Goal: Task Accomplishment & Management: Complete application form

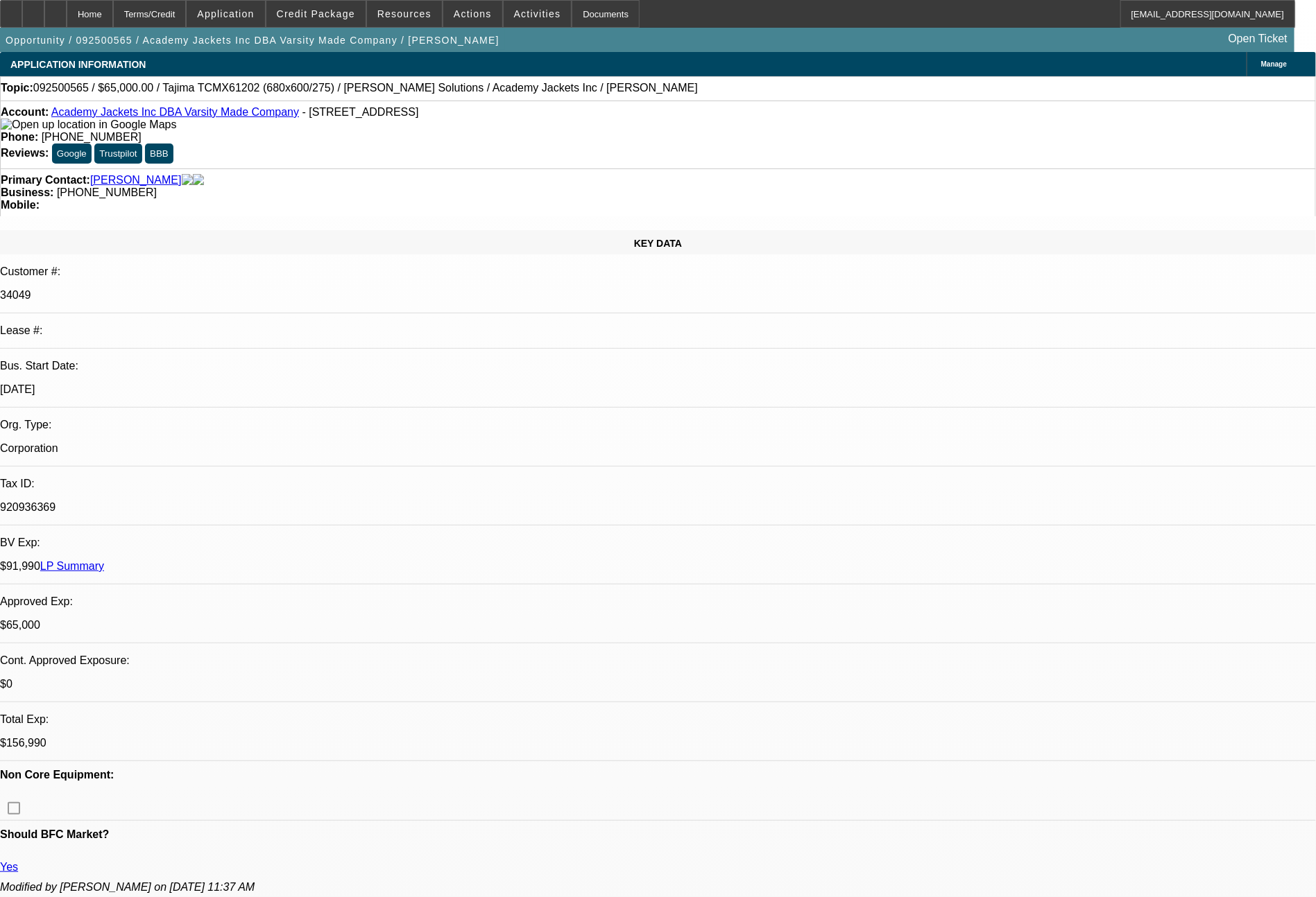
select select "0"
select select "2"
select select "0.1"
select select "4"
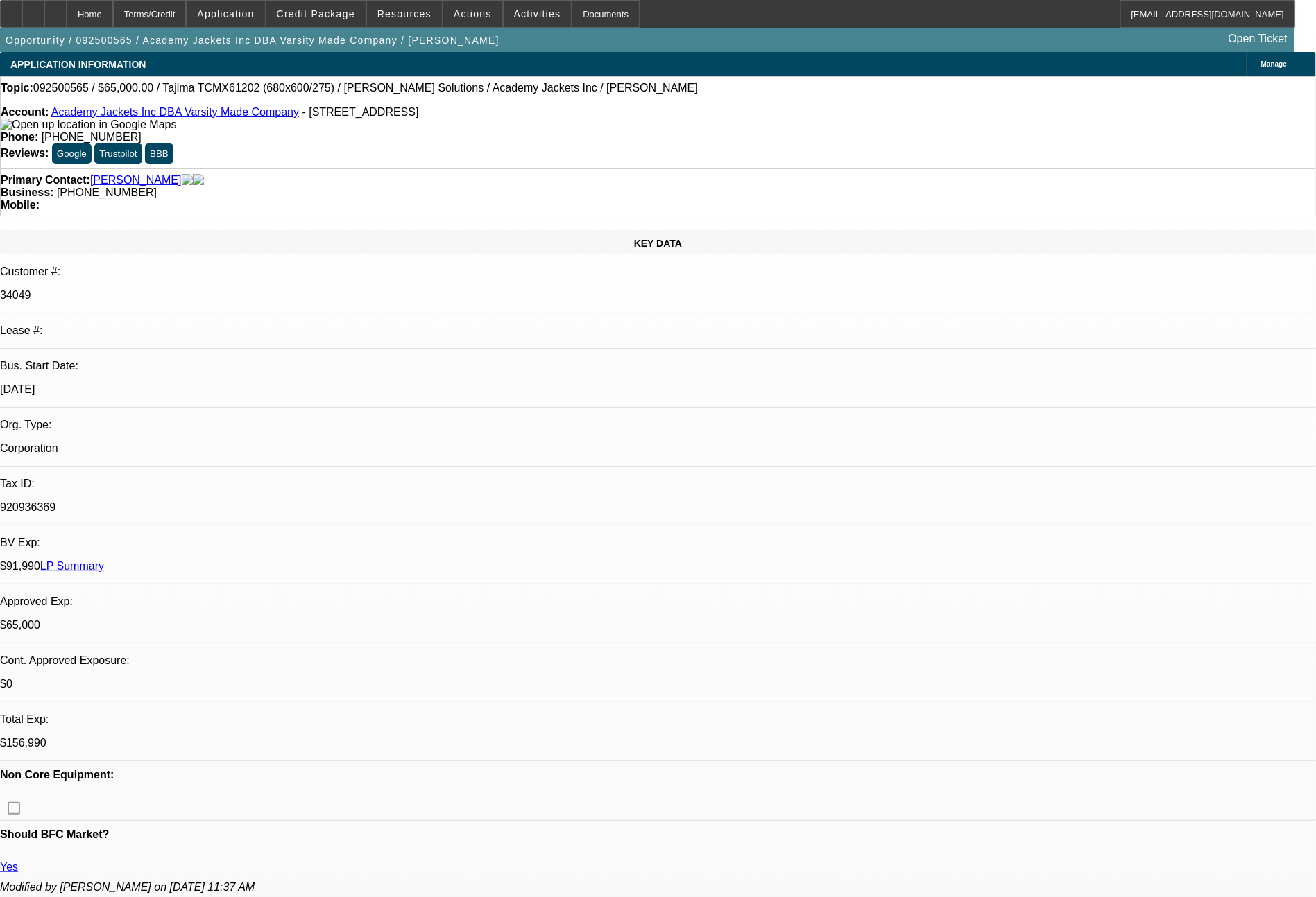
select select "0"
select select "2"
select select "0.1"
select select "4"
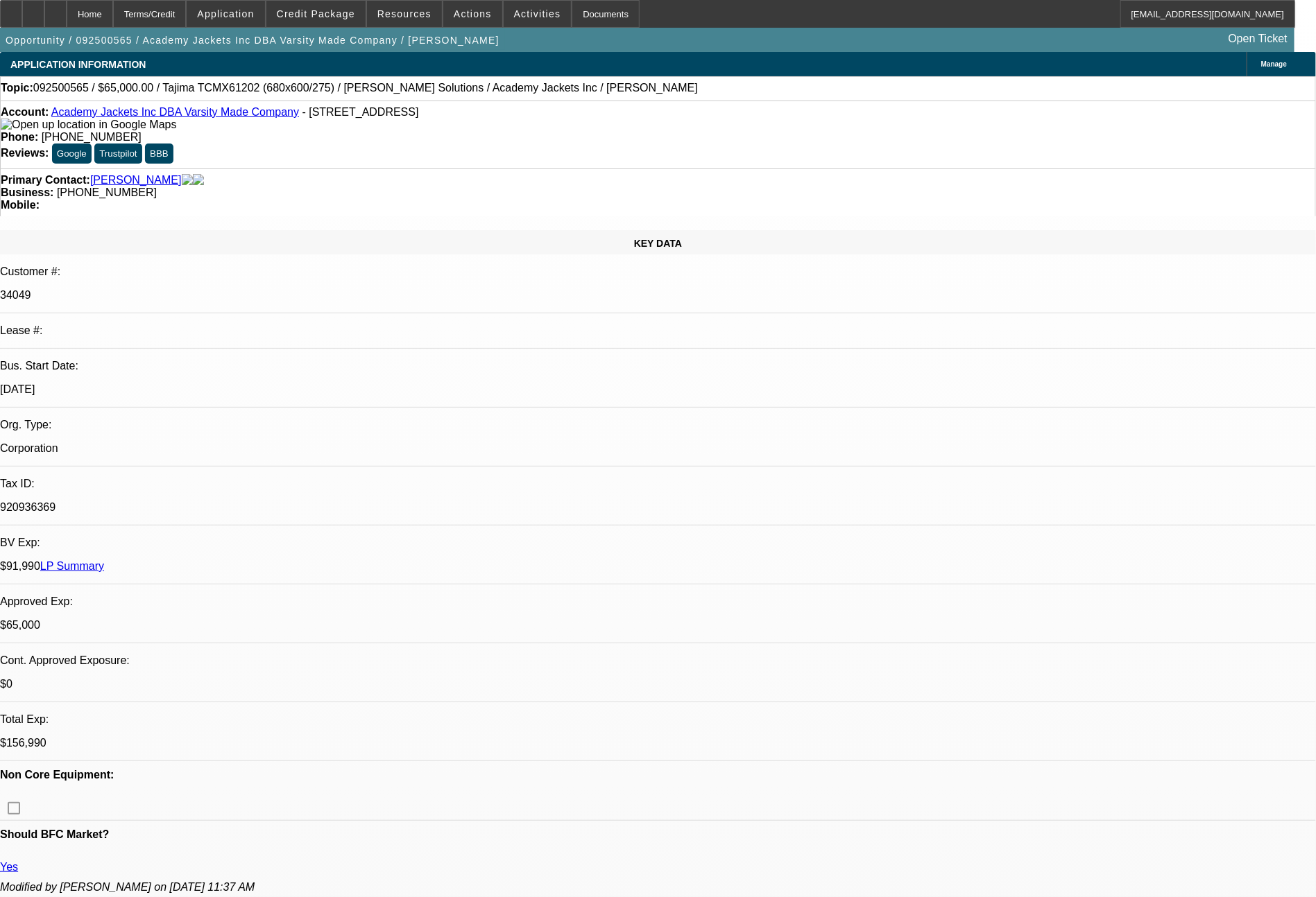
select select "0"
select select "0.1"
select select "4"
select select "0"
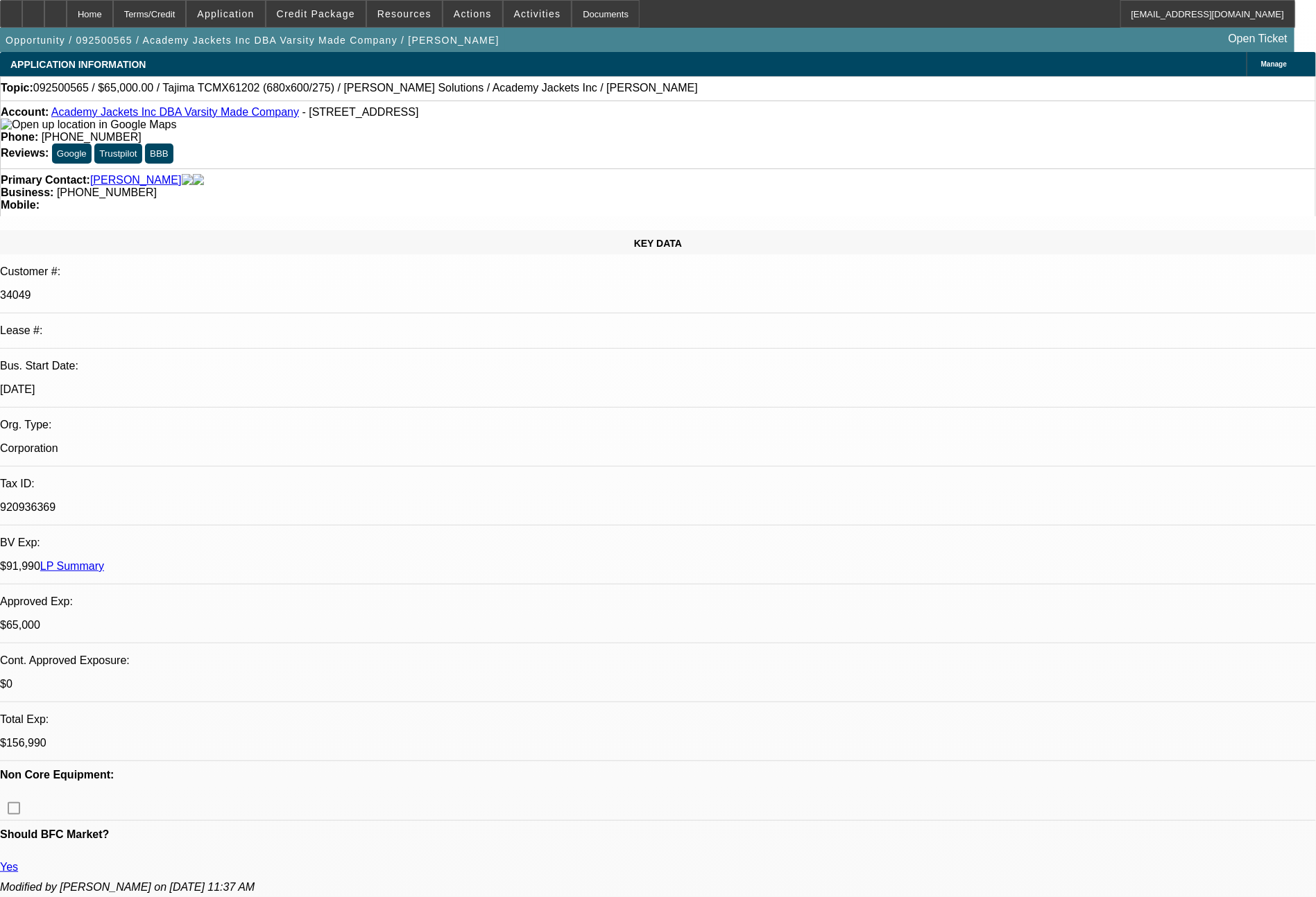
select select "0"
select select "0.1"
select select "4"
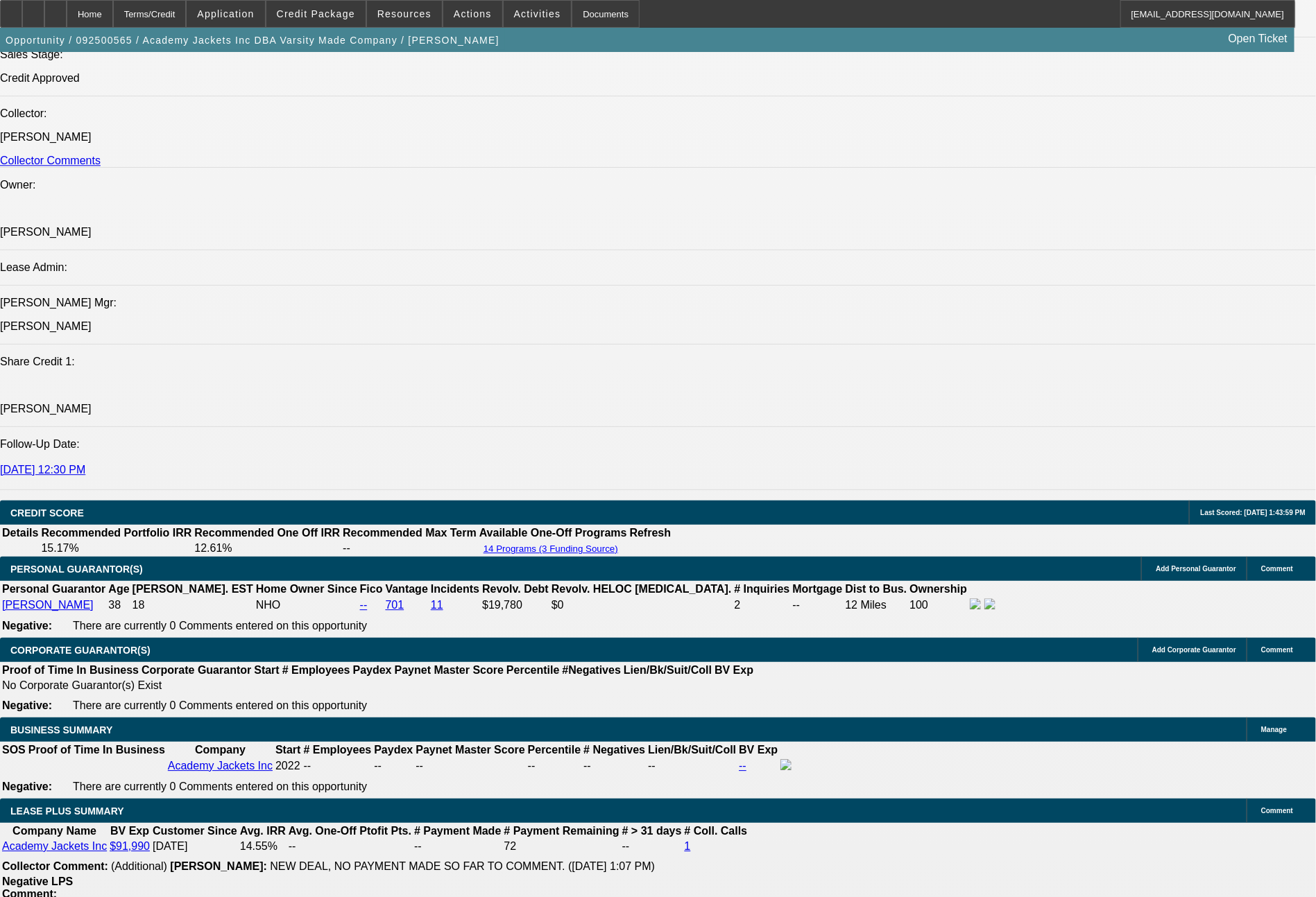
scroll to position [2356, 0]
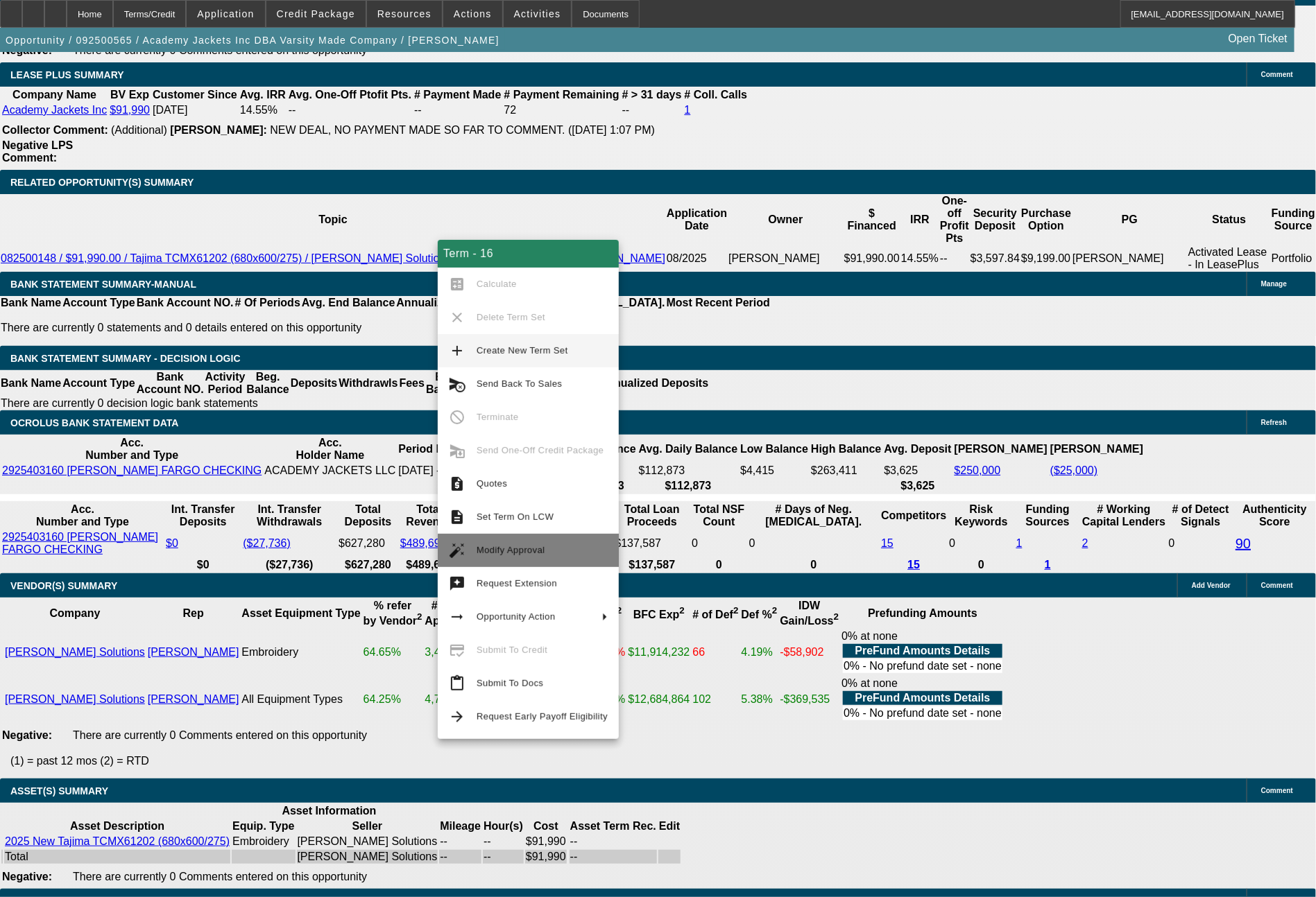
click at [511, 542] on span "Modify Approval" at bounding box center [542, 550] width 131 height 16
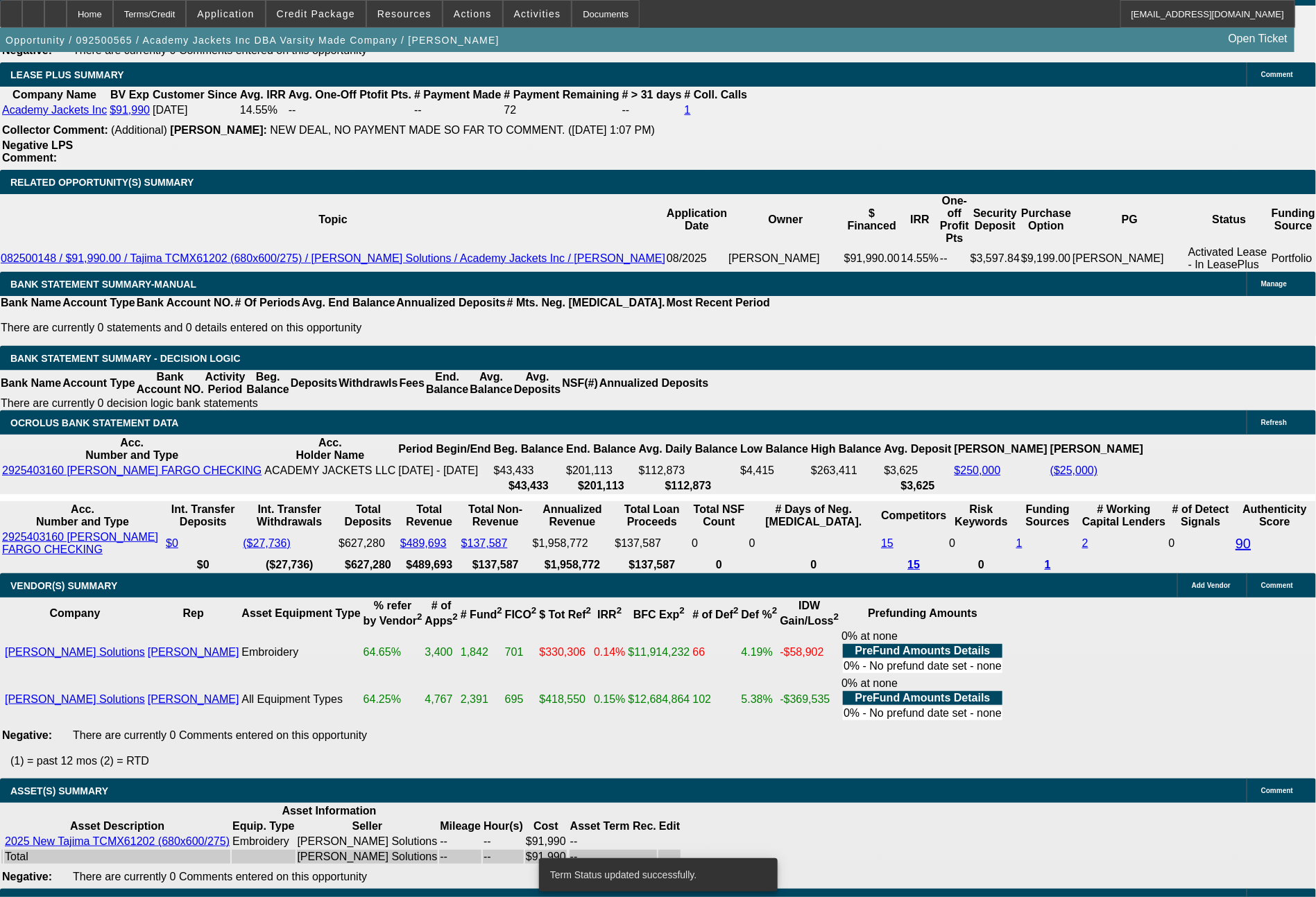
select select "0"
select select "2"
select select "0.1"
select select "4"
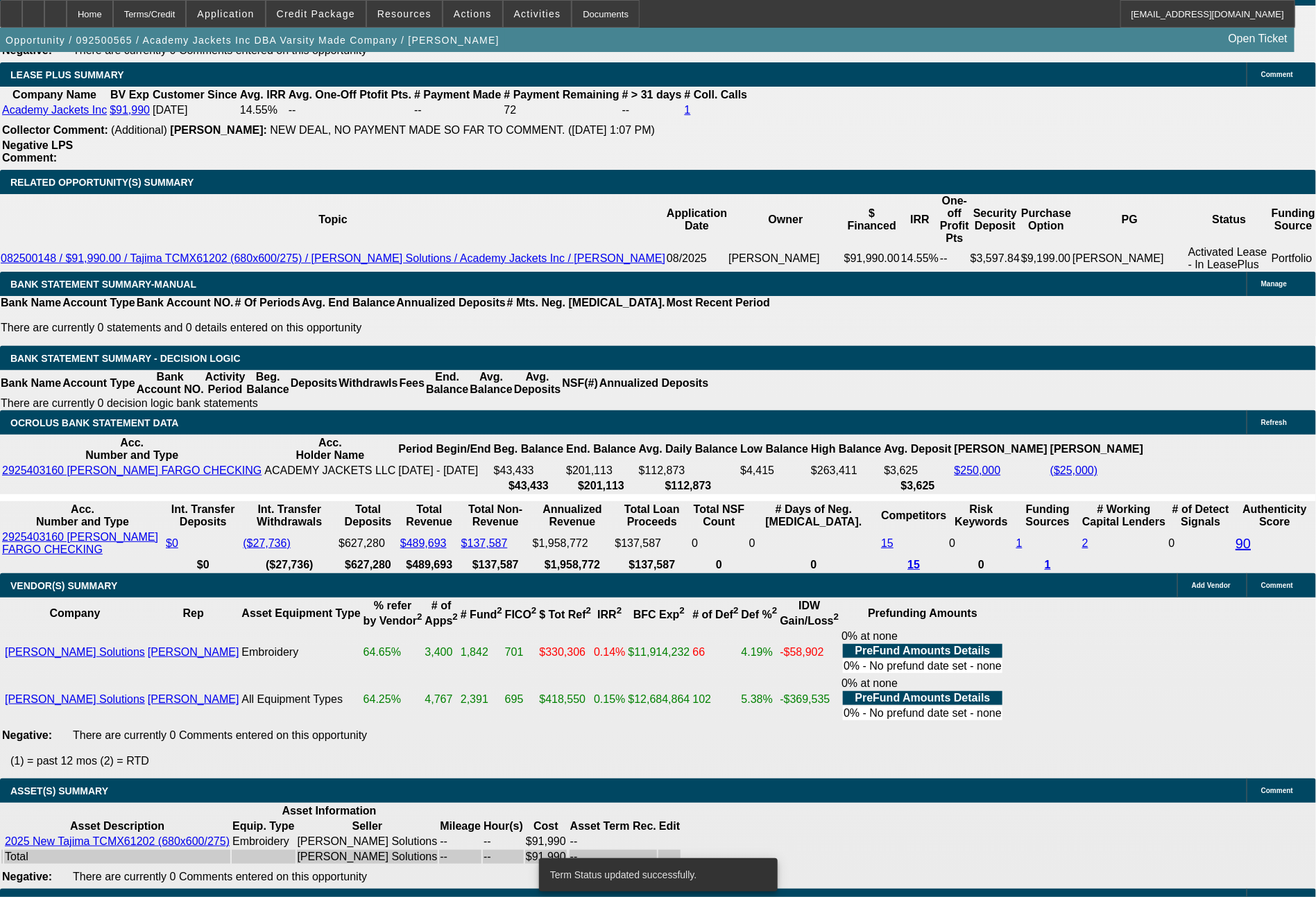
select select "0"
select select "2"
select select "0.1"
select select "4"
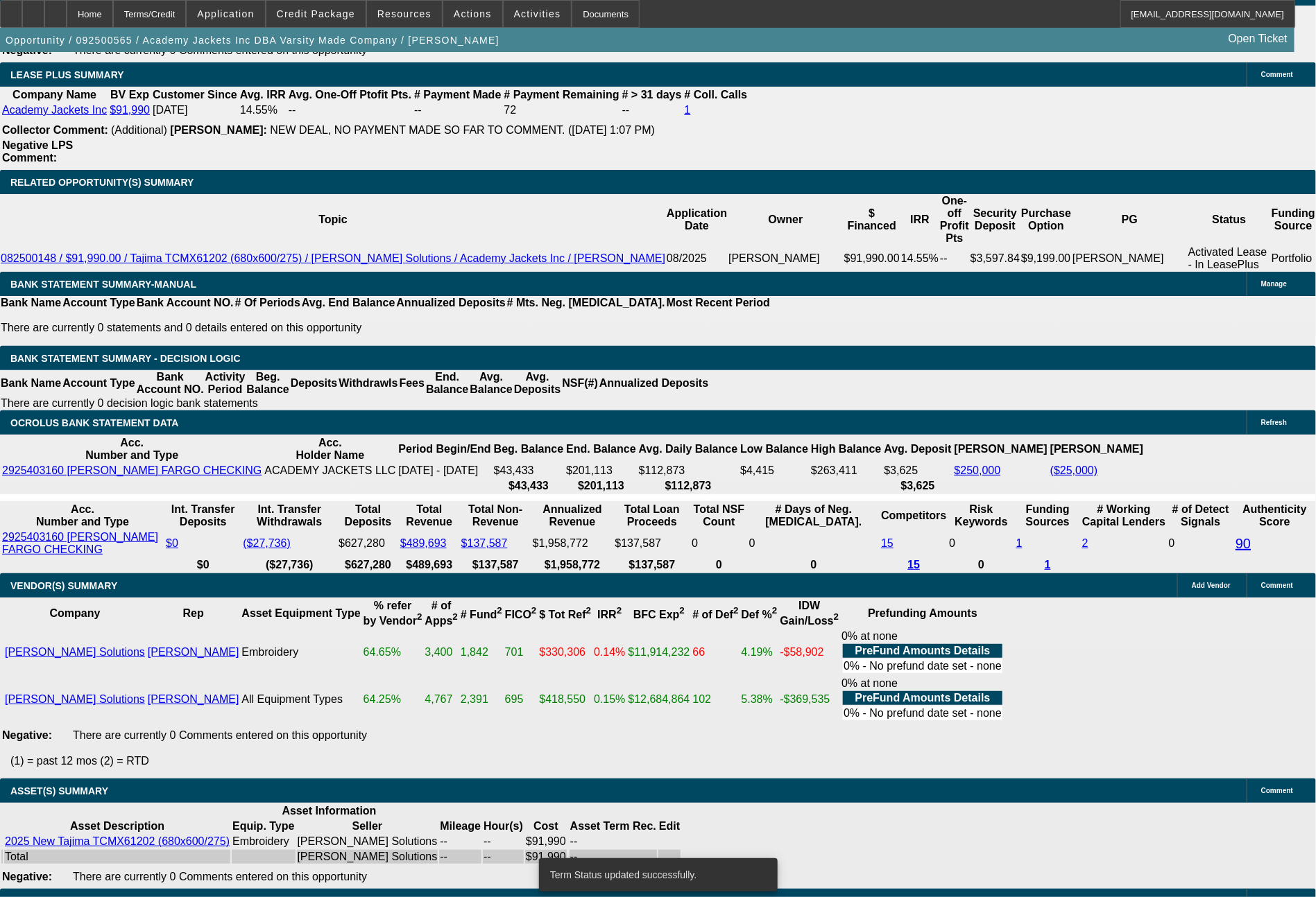
select select "0"
select select "2"
select select "0.1"
select select "4"
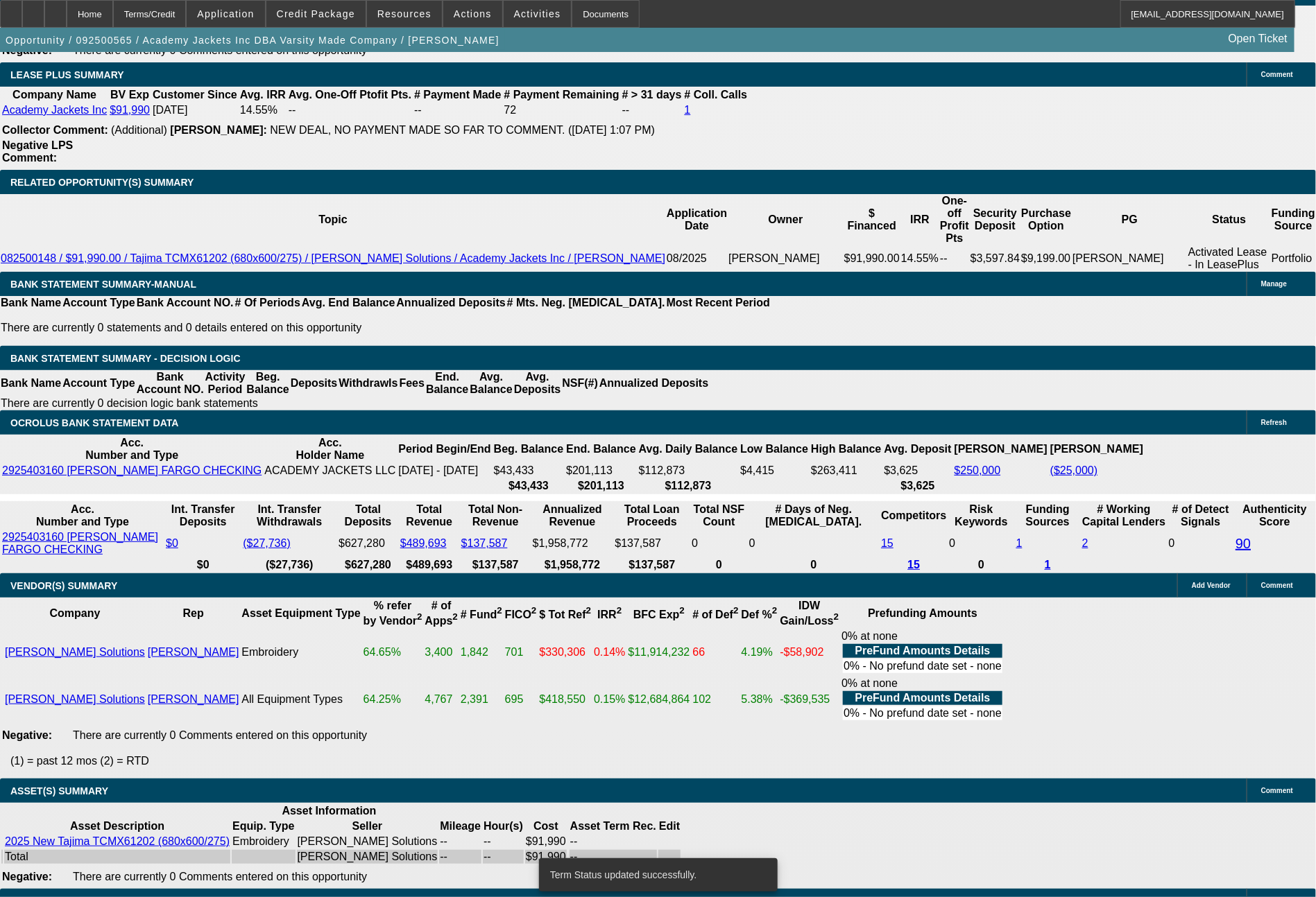
select select "0"
select select "0.1"
select select "4"
drag, startPoint x: 205, startPoint y: 445, endPoint x: 253, endPoint y: 445, distance: 48.0
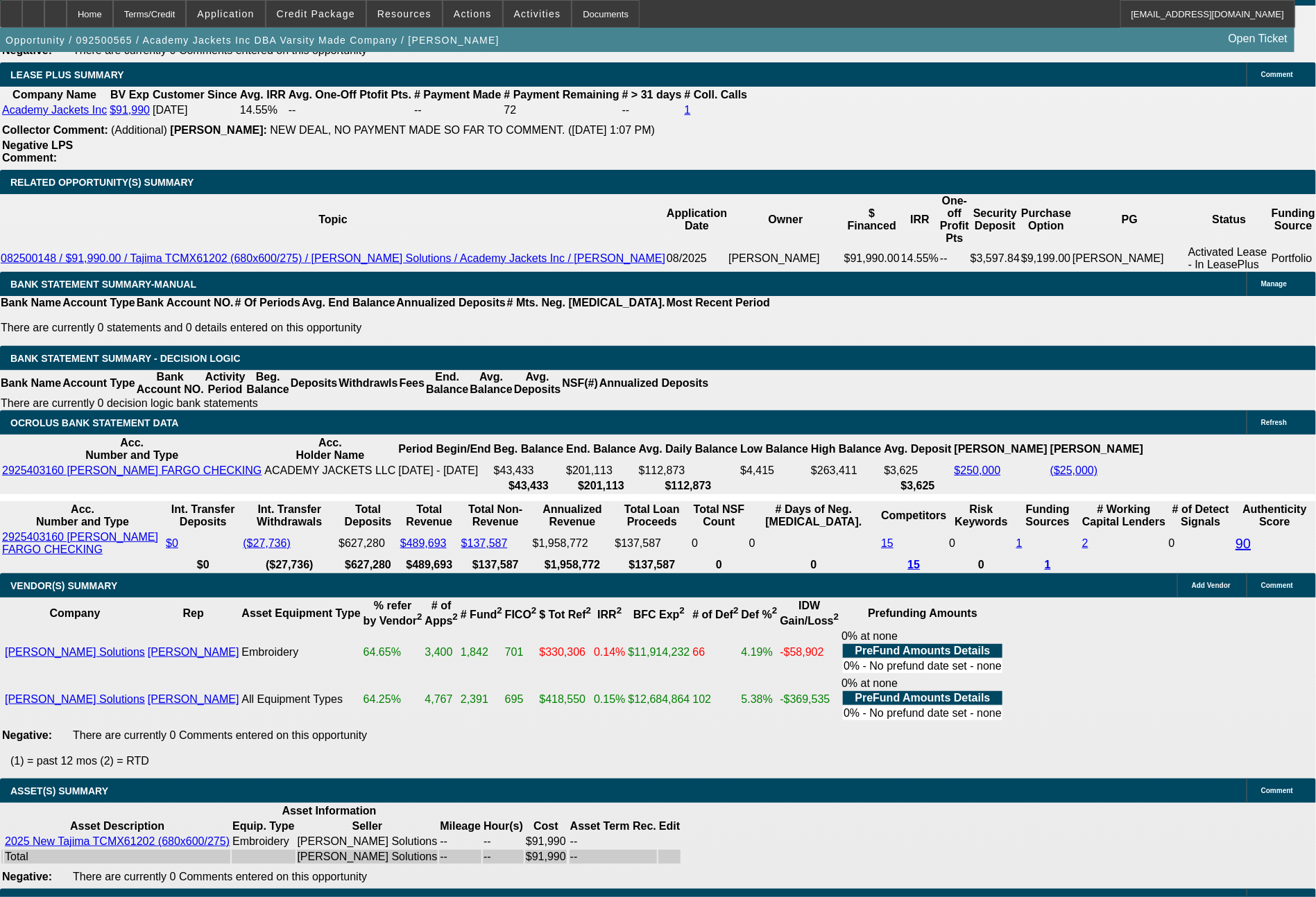
type input "1"
type input "$2.00"
type input "UNKNOWN"
type input "1497"
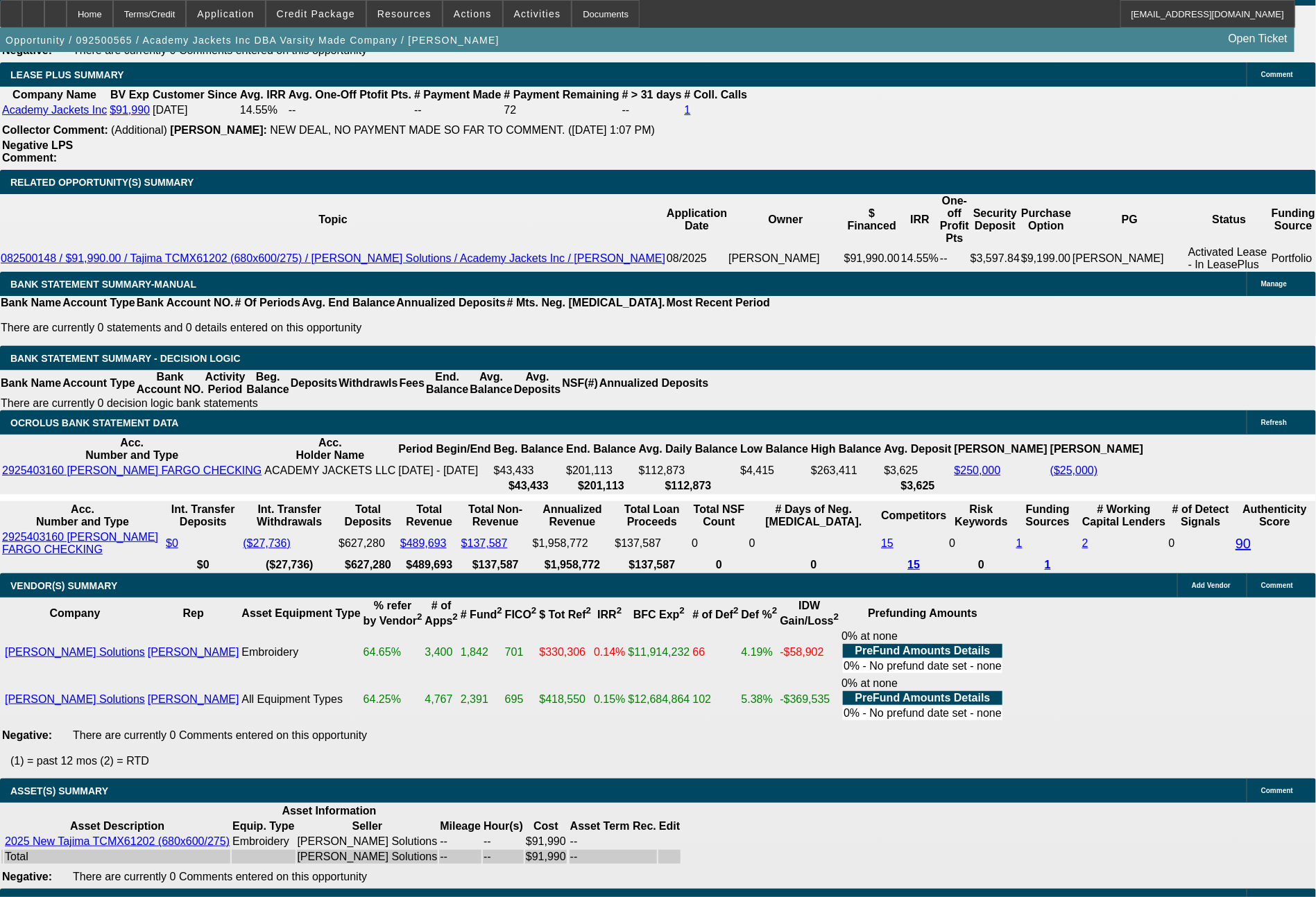
type input "13.5"
type input "$2,994.00"
type input "149"
type input "$298.00"
type input "14976"
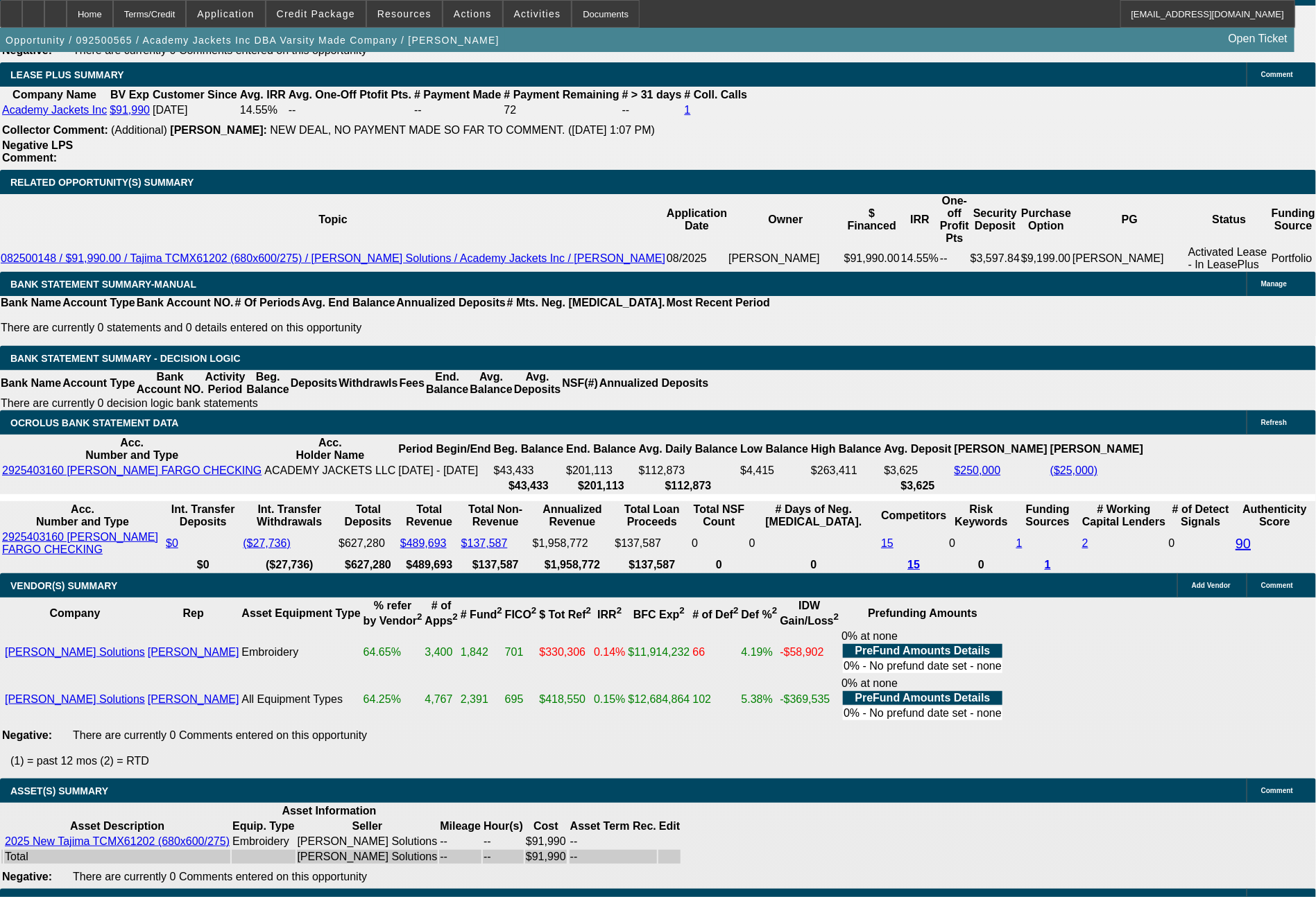
type input "13.5"
type input "$29,952.00"
type input "276.5"
type input "1497"
type input "13.5"
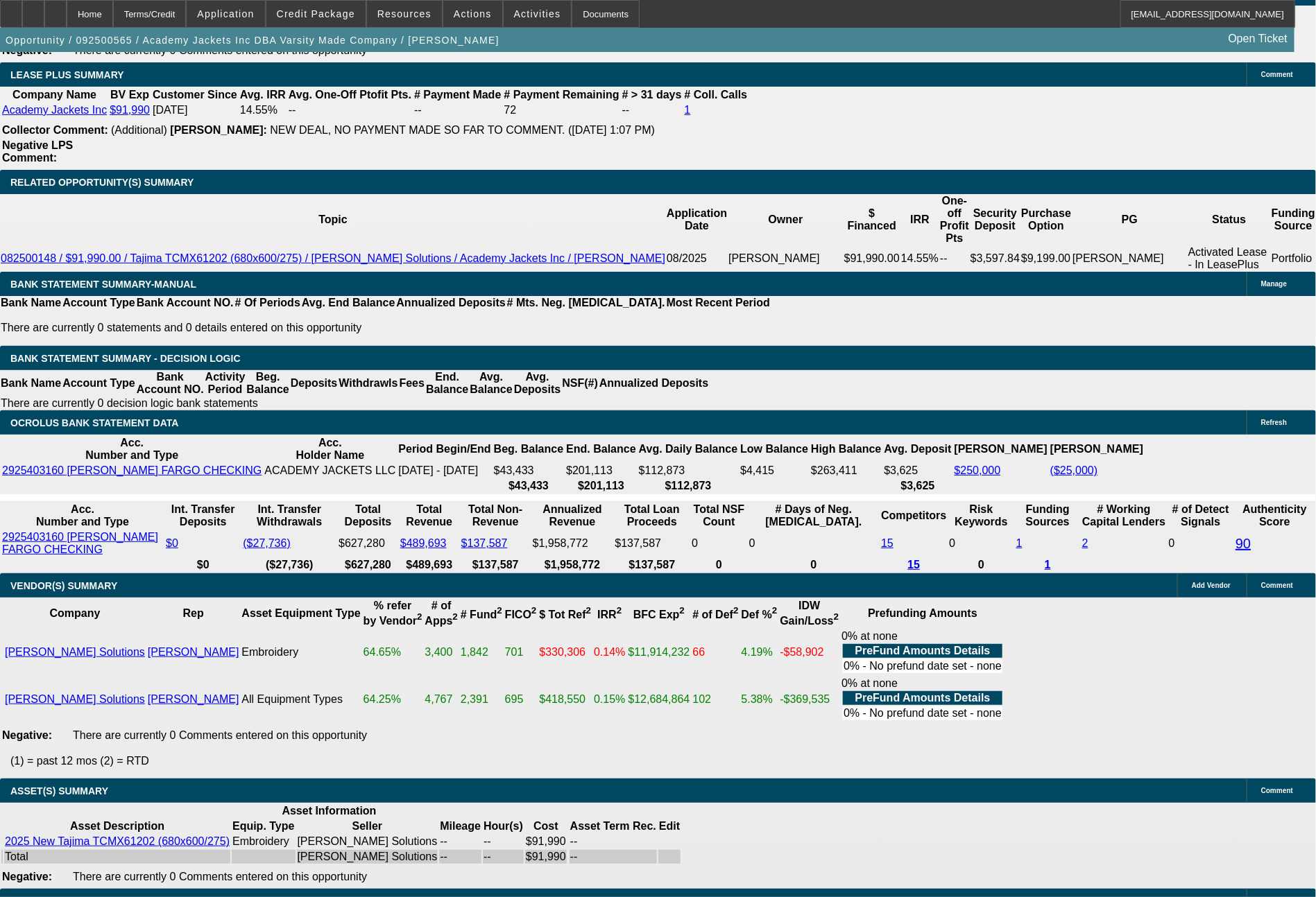
type input "$2,994.00"
type input "149"
type input "$298.00"
type input "1496"
type input "13.5"
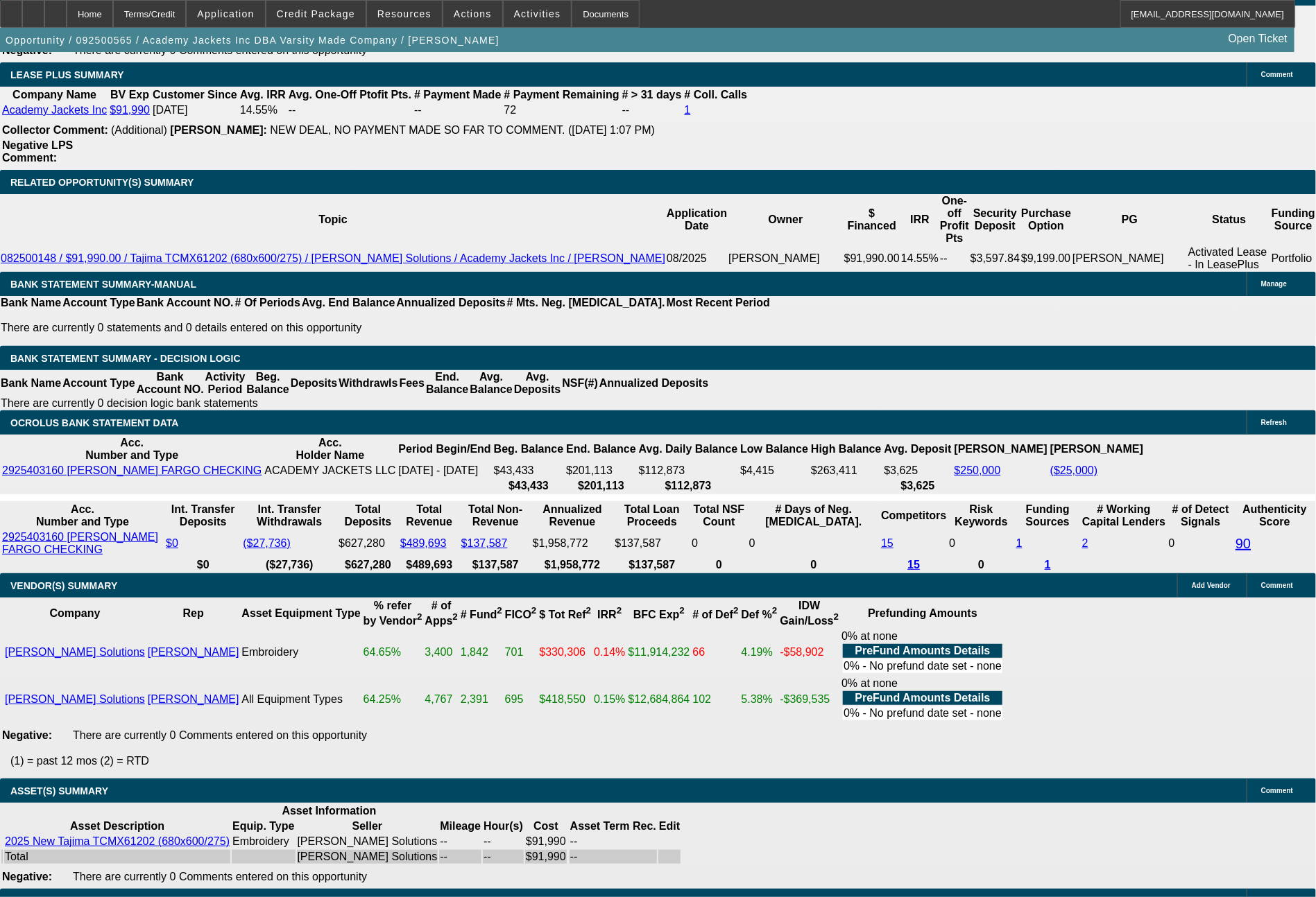
type input "$2,992.00"
type input "1496.74"
type input "$2,993.48"
type input "$1,496.74"
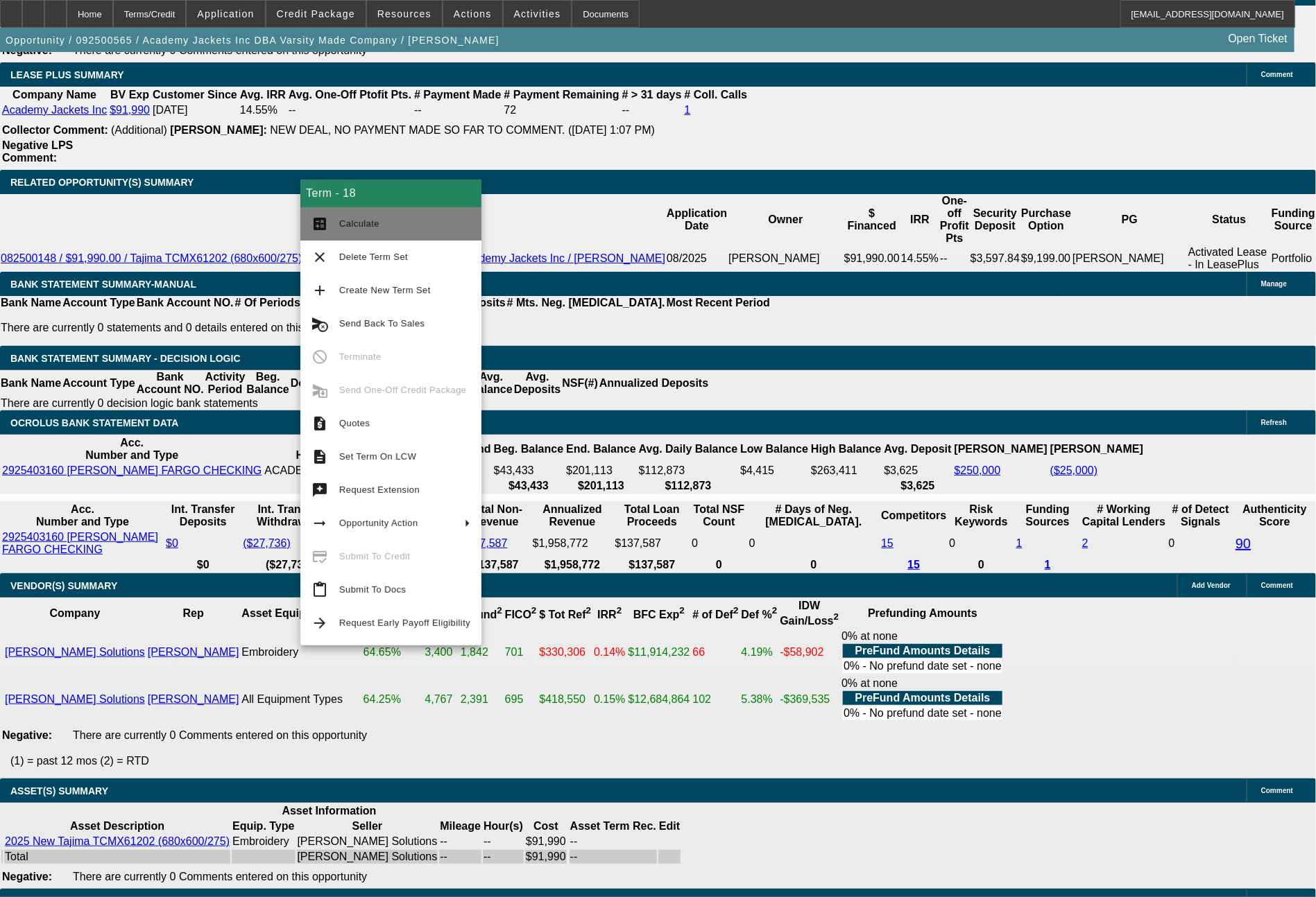
click at [386, 239] on button "calculate Calculate" at bounding box center [391, 224] width 181 height 33
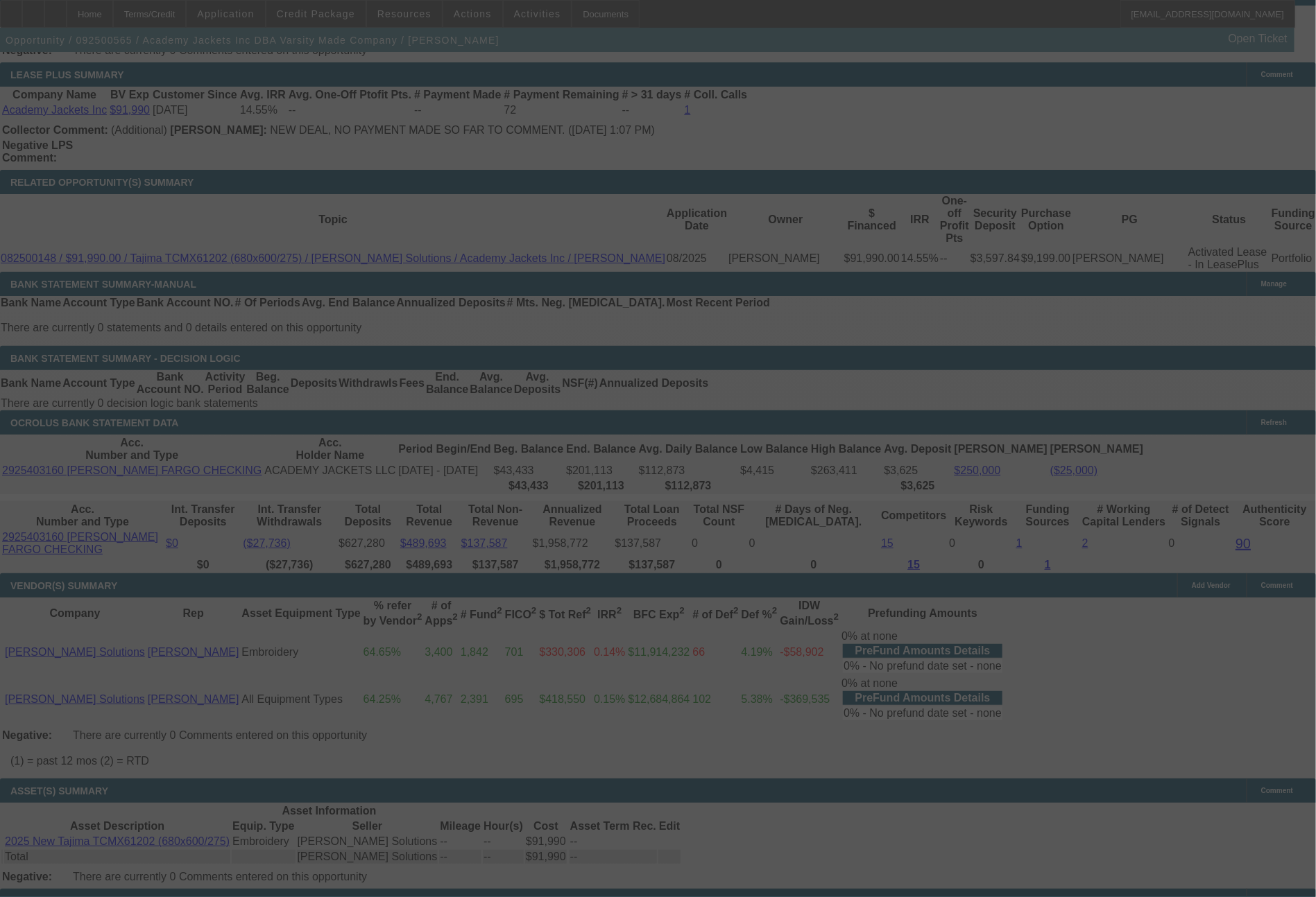
select select "0"
select select "2"
select select "0.1"
select select "4"
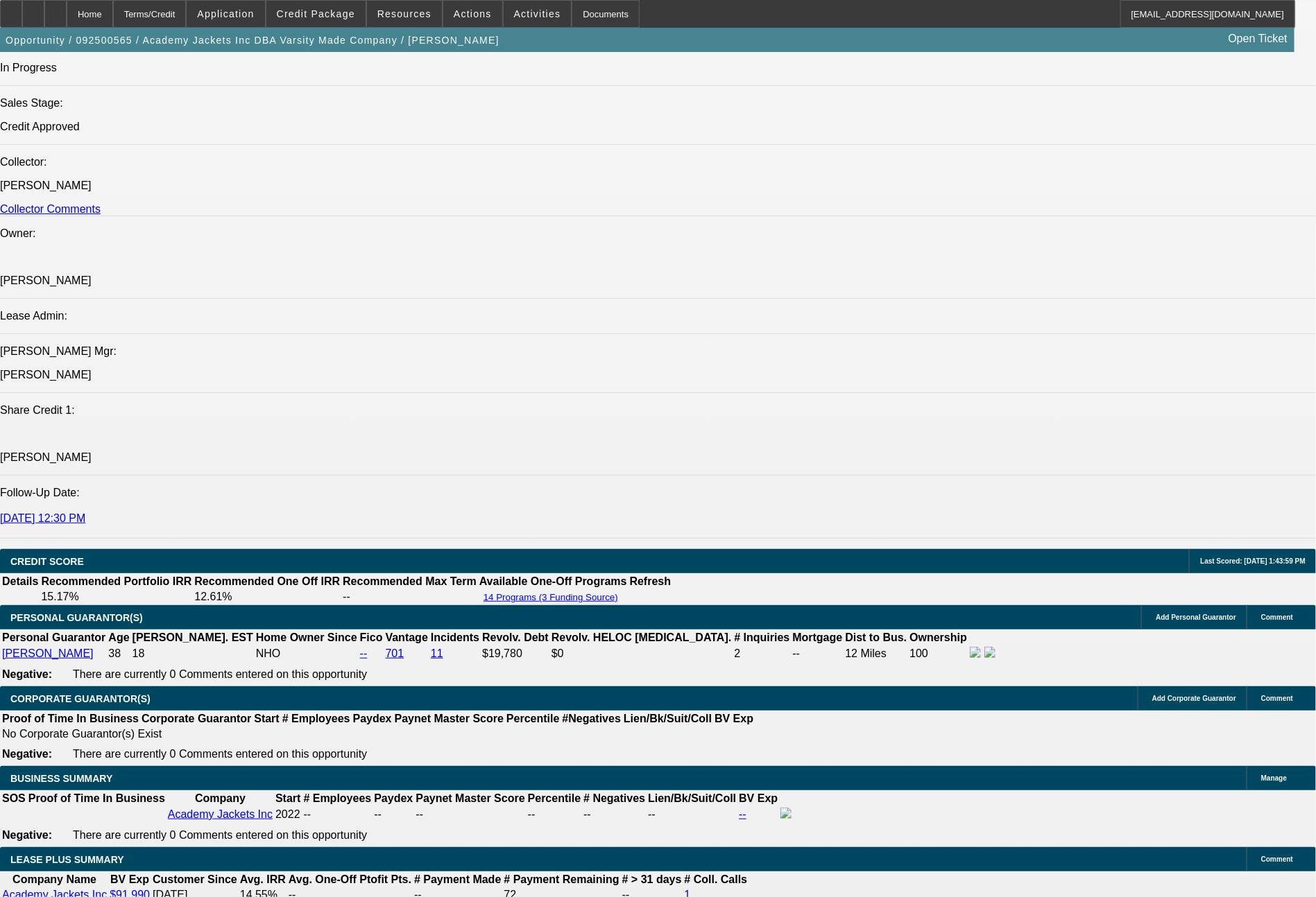
scroll to position [785, 0]
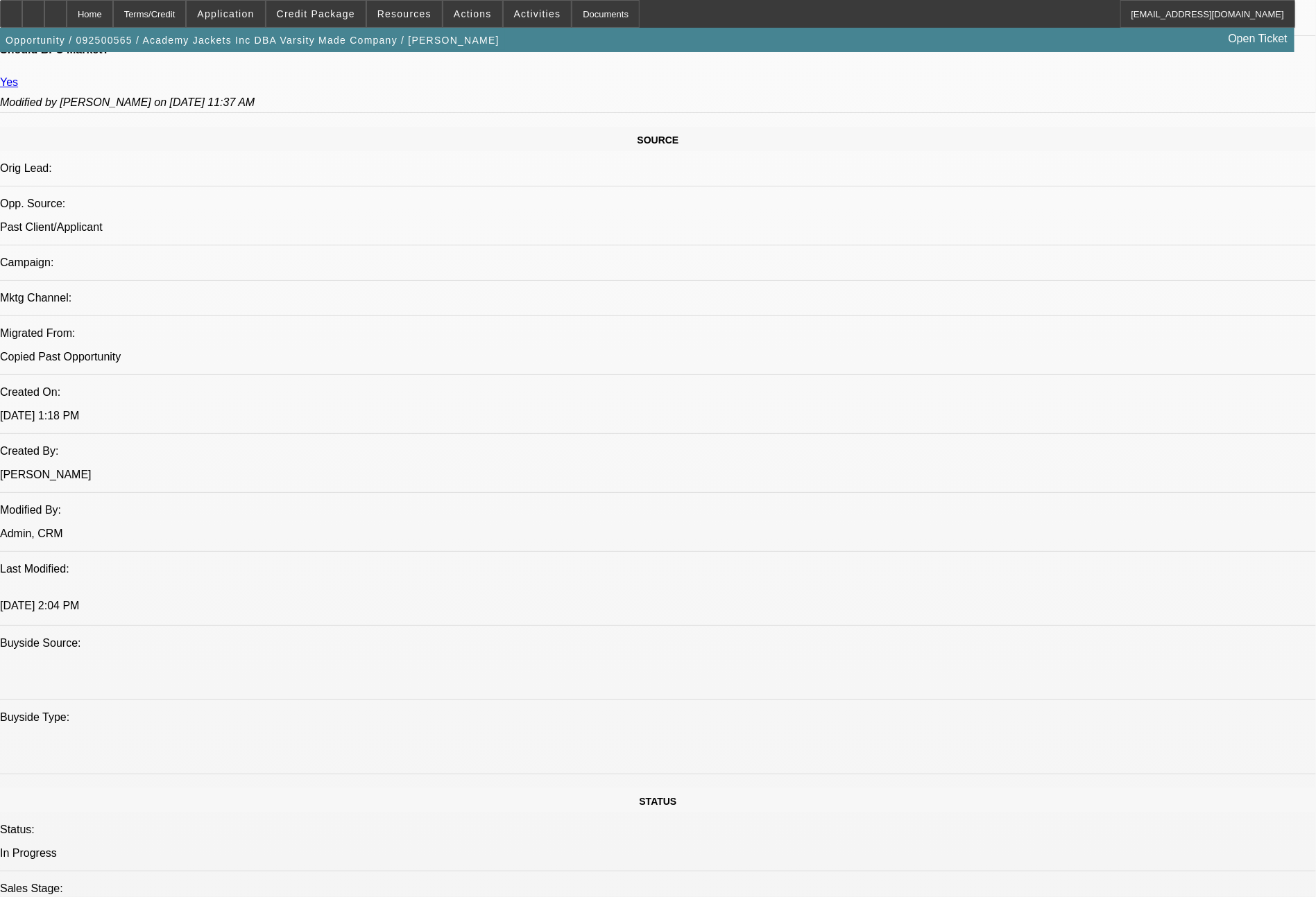
click at [471, 9] on span "Actions" at bounding box center [473, 14] width 38 height 11
click at [411, 21] on div at bounding box center [658, 448] width 1316 height 897
click at [411, 21] on span at bounding box center [404, 14] width 75 height 33
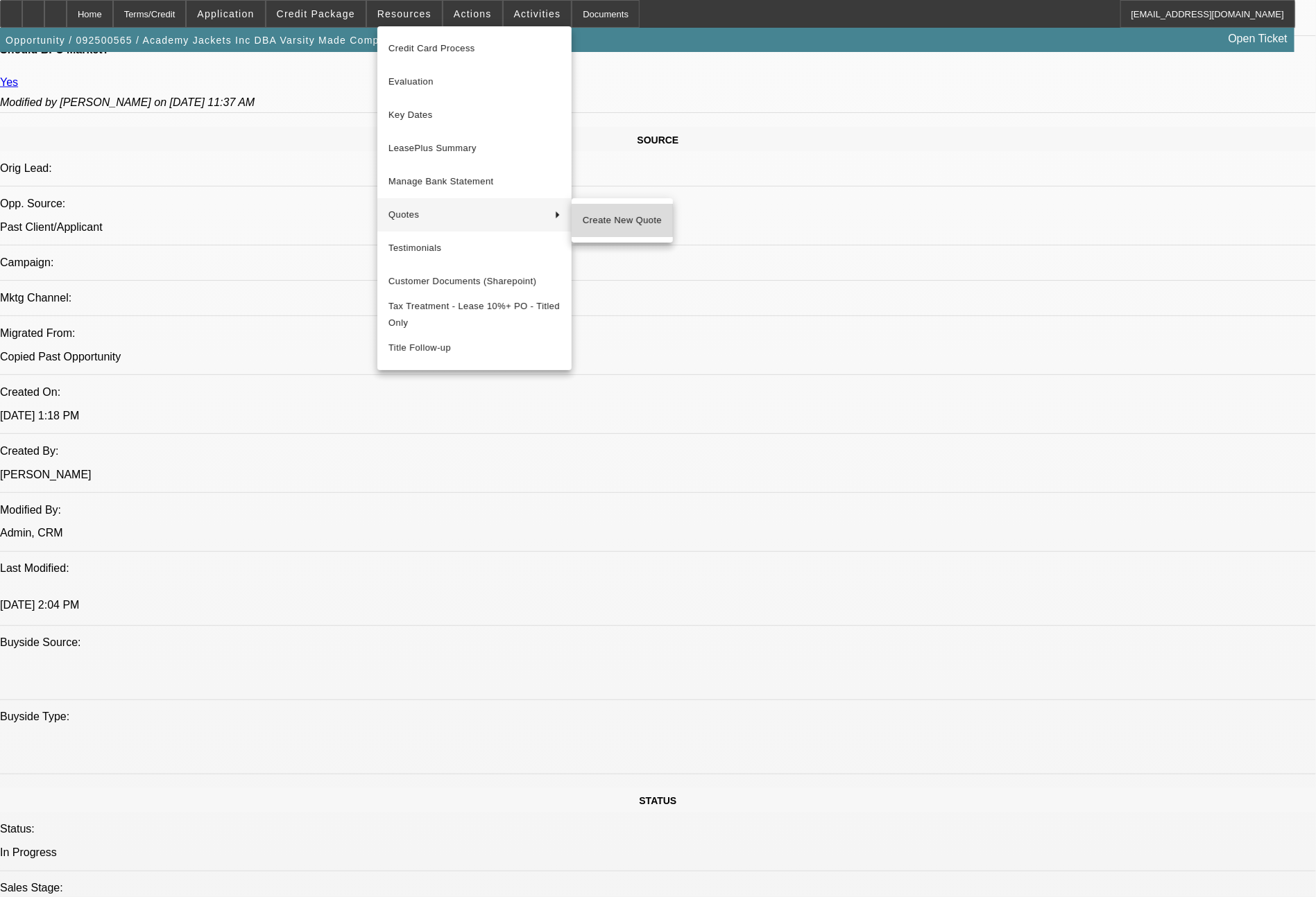
click at [618, 219] on span "Create New Quote" at bounding box center [622, 220] width 79 height 16
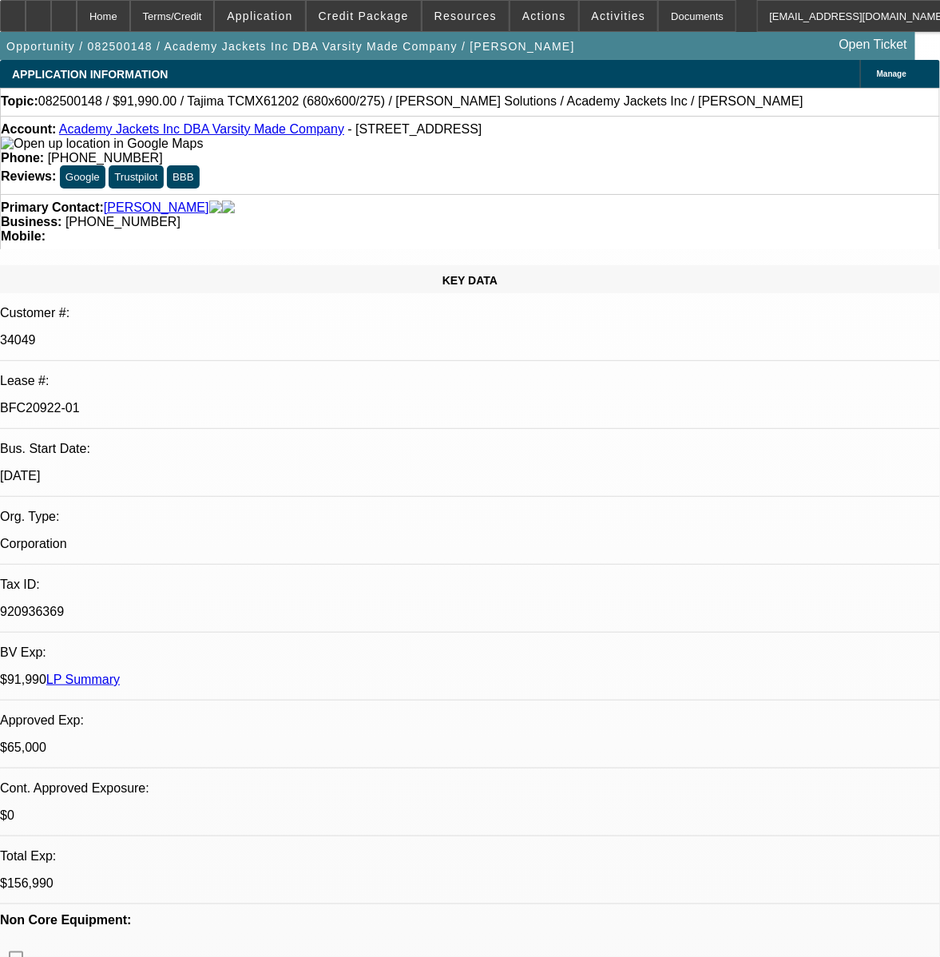
select select "0"
select select "2"
select select "0.1"
select select "4"
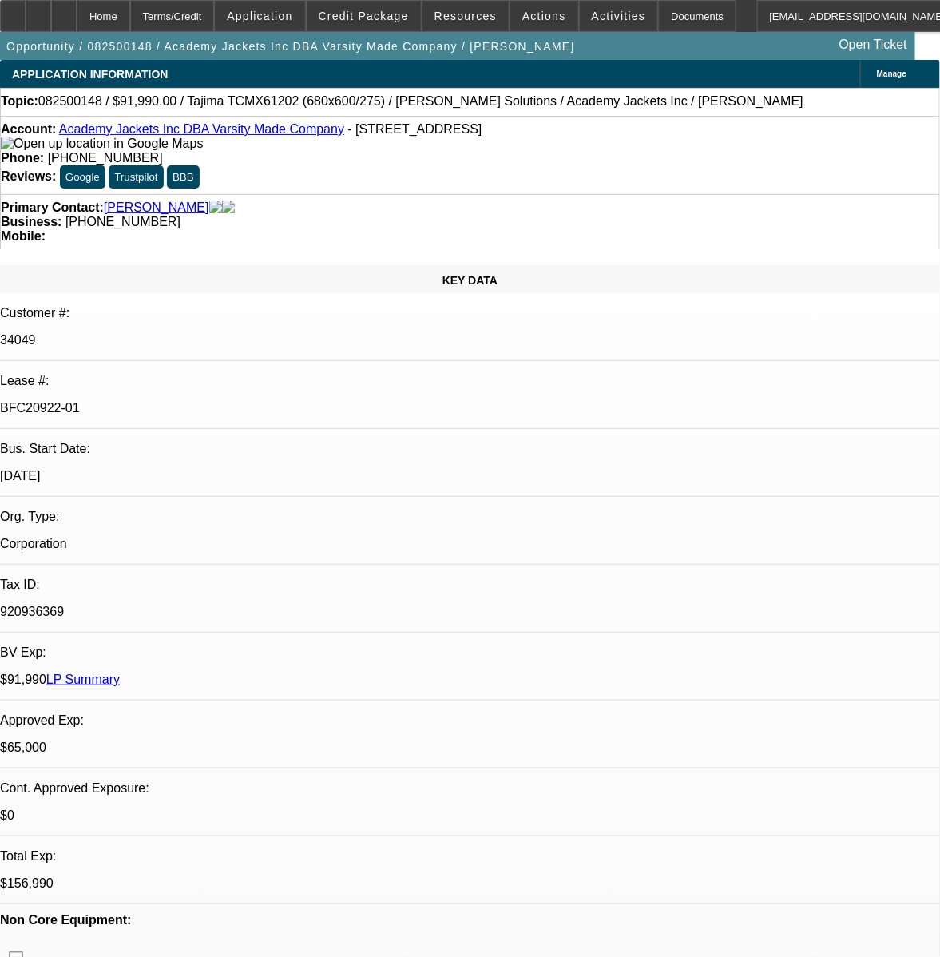
select select "0"
select select "2"
select select "0.1"
select select "4"
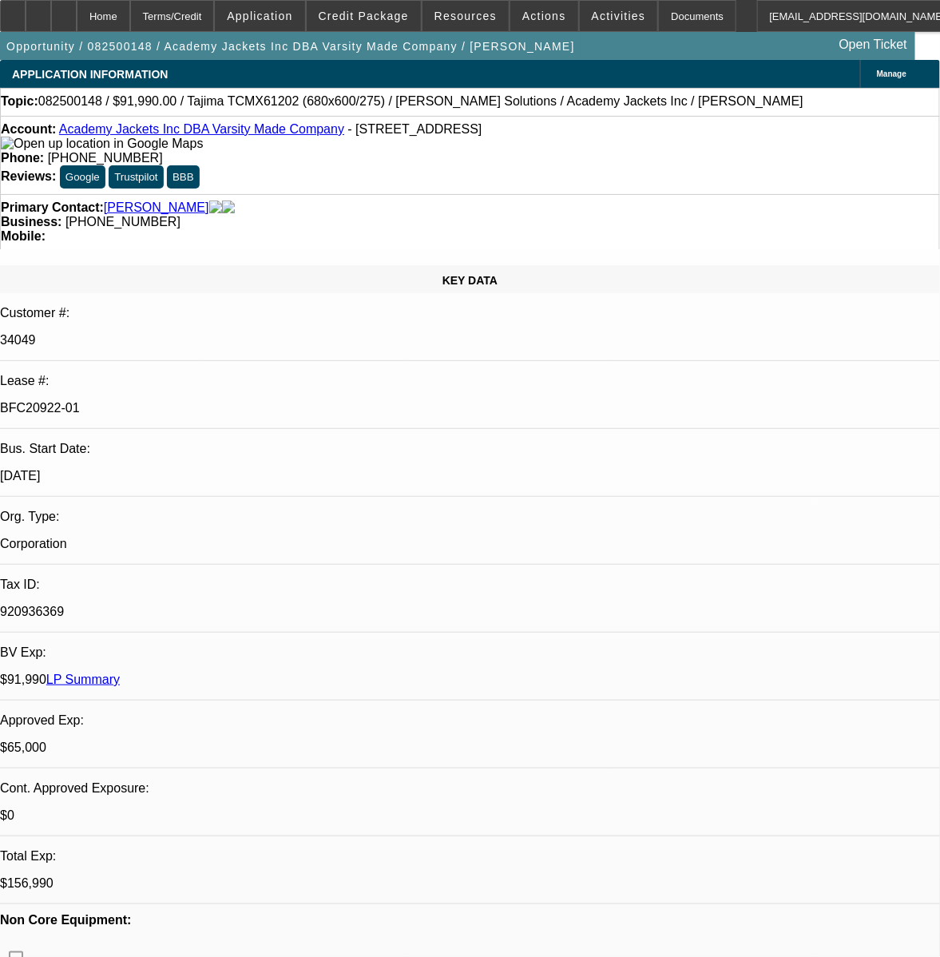
select select "0"
select select "2"
select select "0.1"
select select "4"
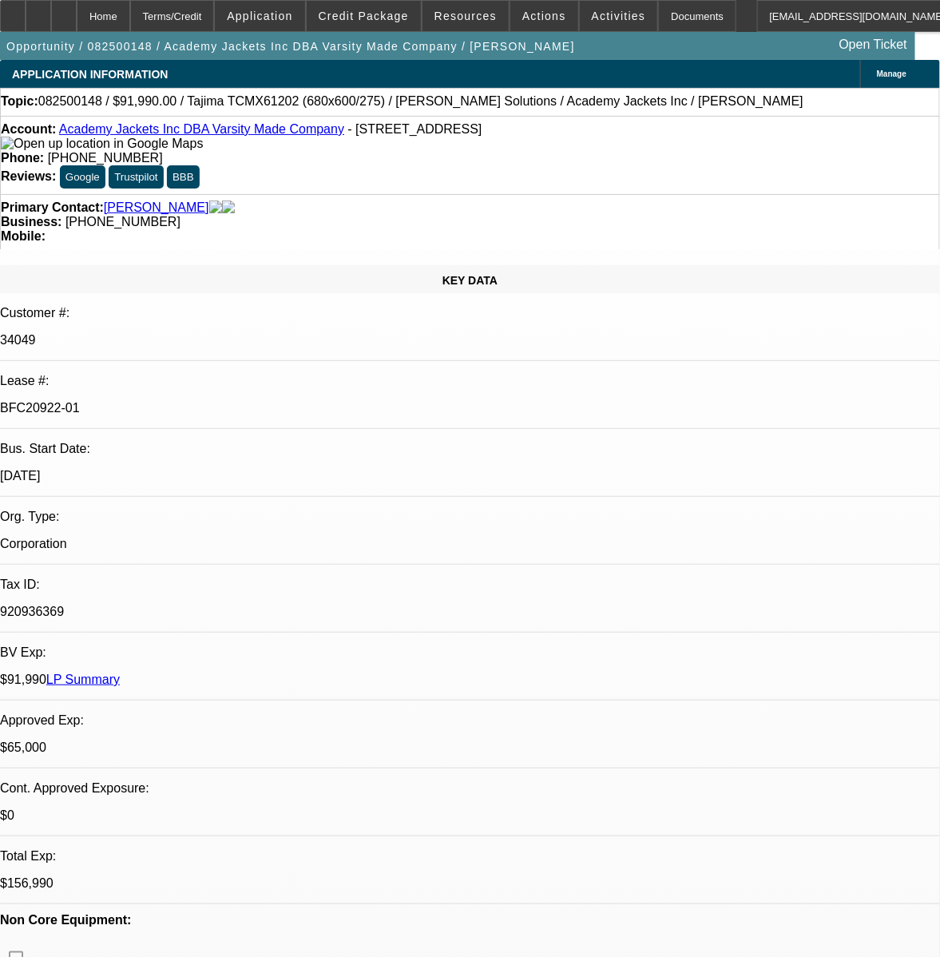
select select "0"
select select "2"
select select "0.1"
select select "4"
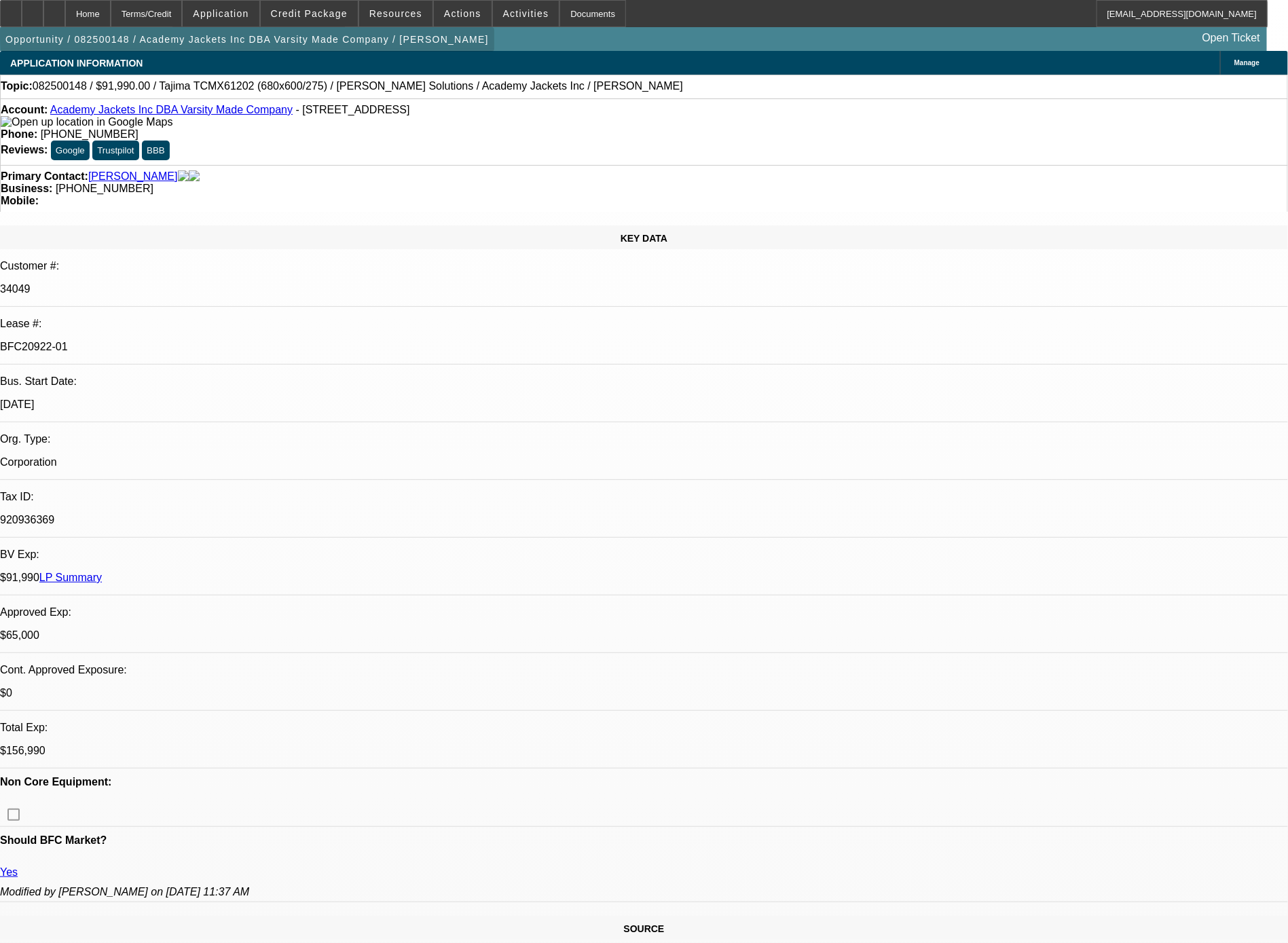
click at [300, 26] on span "button" at bounding box center [247, 39] width 494 height 32
click at [325, 6] on span at bounding box center [309, 14] width 97 height 32
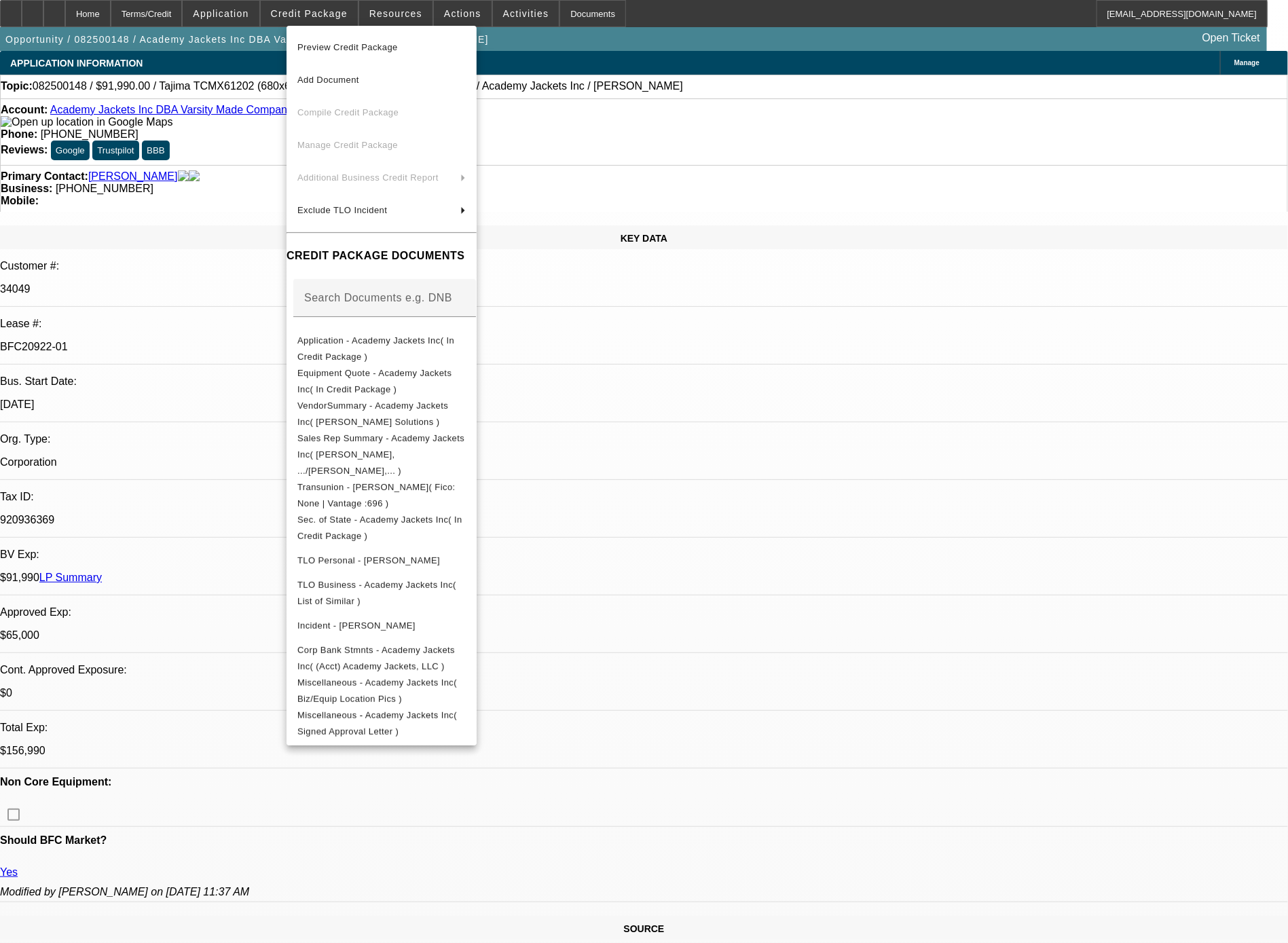
click at [454, 722] on div "Preview Credit Package Add Document Compile Credit Package Manage Credit Packag…" at bounding box center [382, 385] width 190 height 719
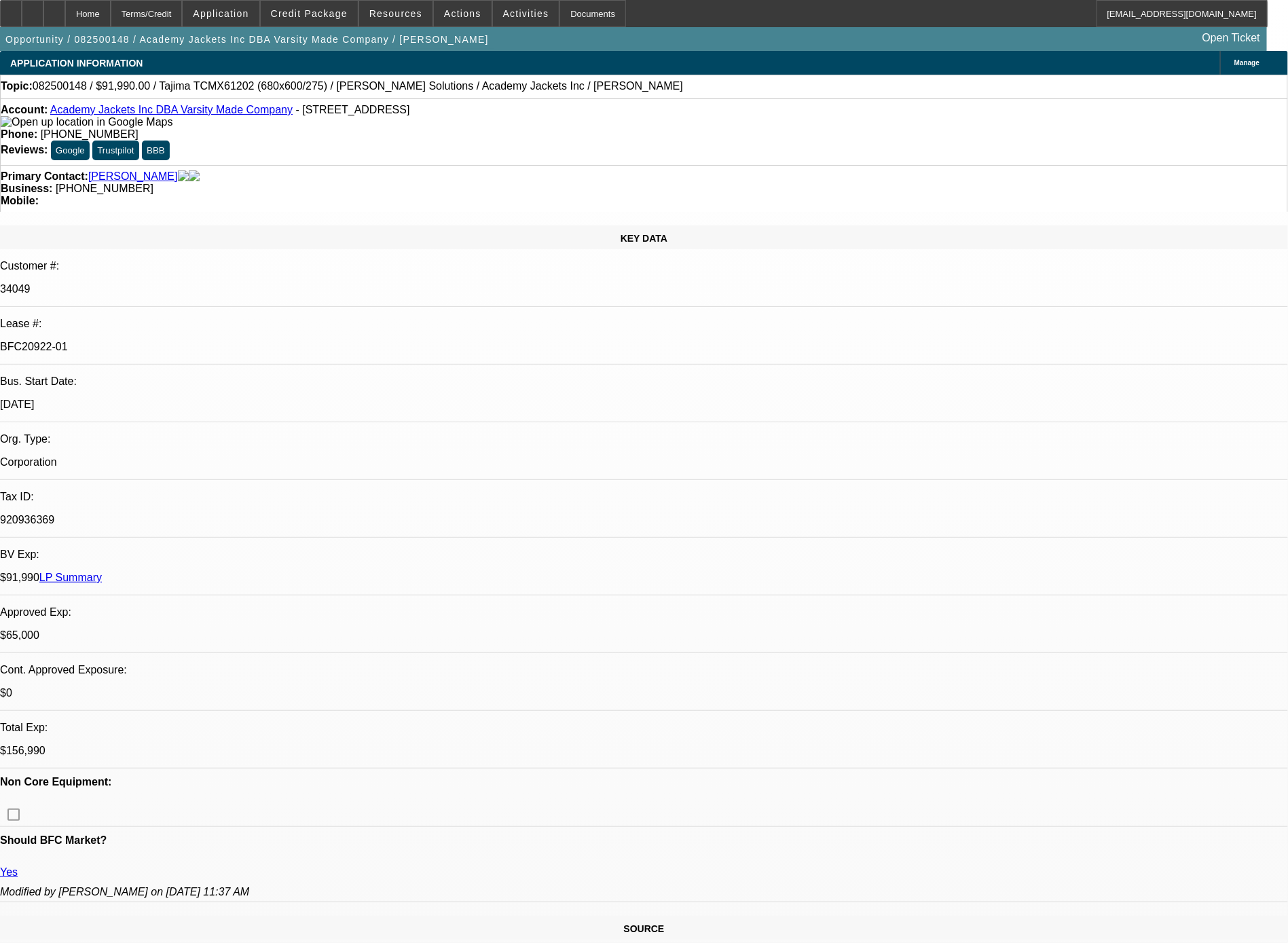
click at [308, 15] on span "Credit Package" at bounding box center [309, 14] width 77 height 11
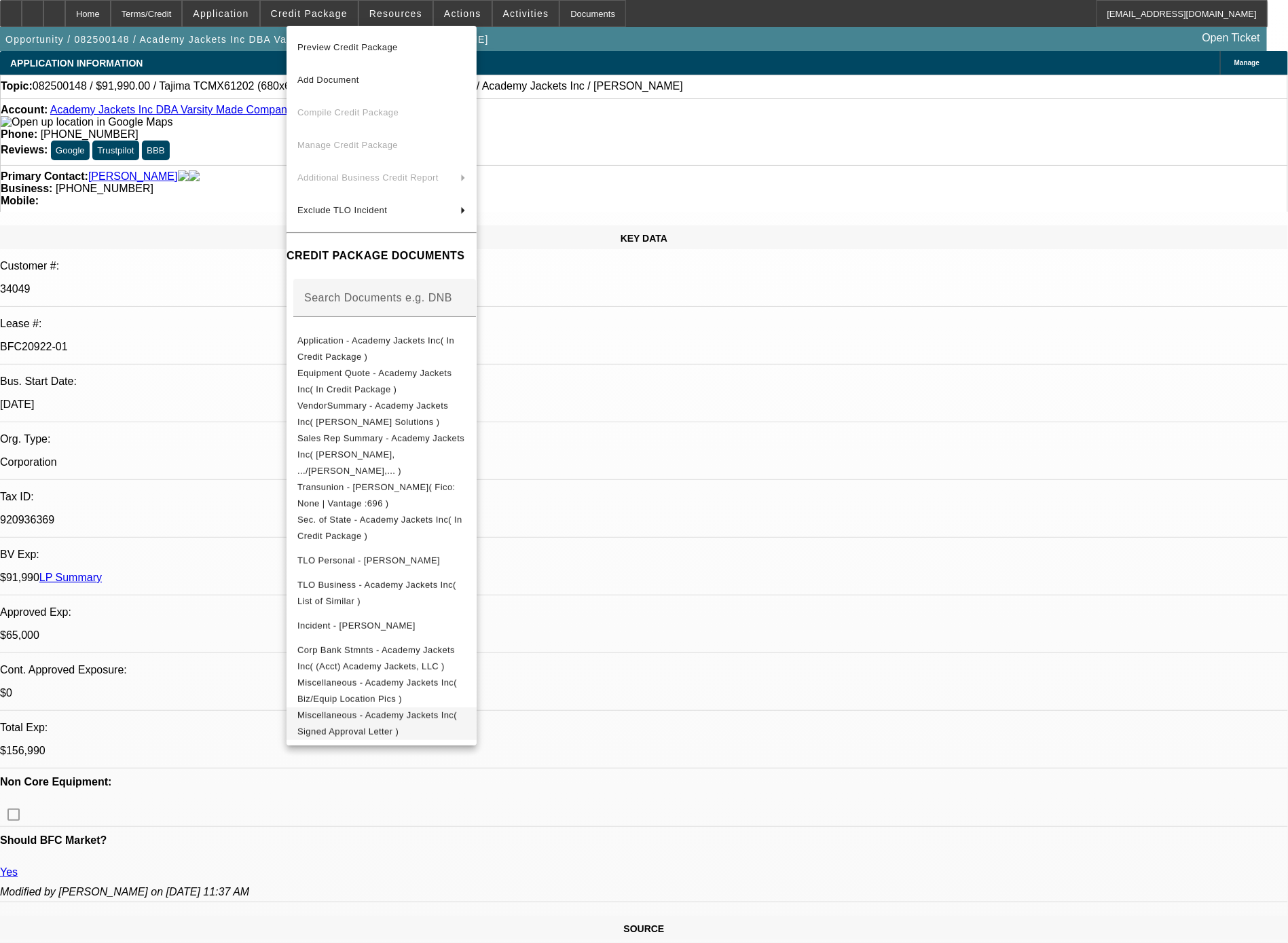
click at [458, 707] on span "Miscellaneous - Academy Jackets Inc( Signed Approval Letter )" at bounding box center [382, 724] width 168 height 32
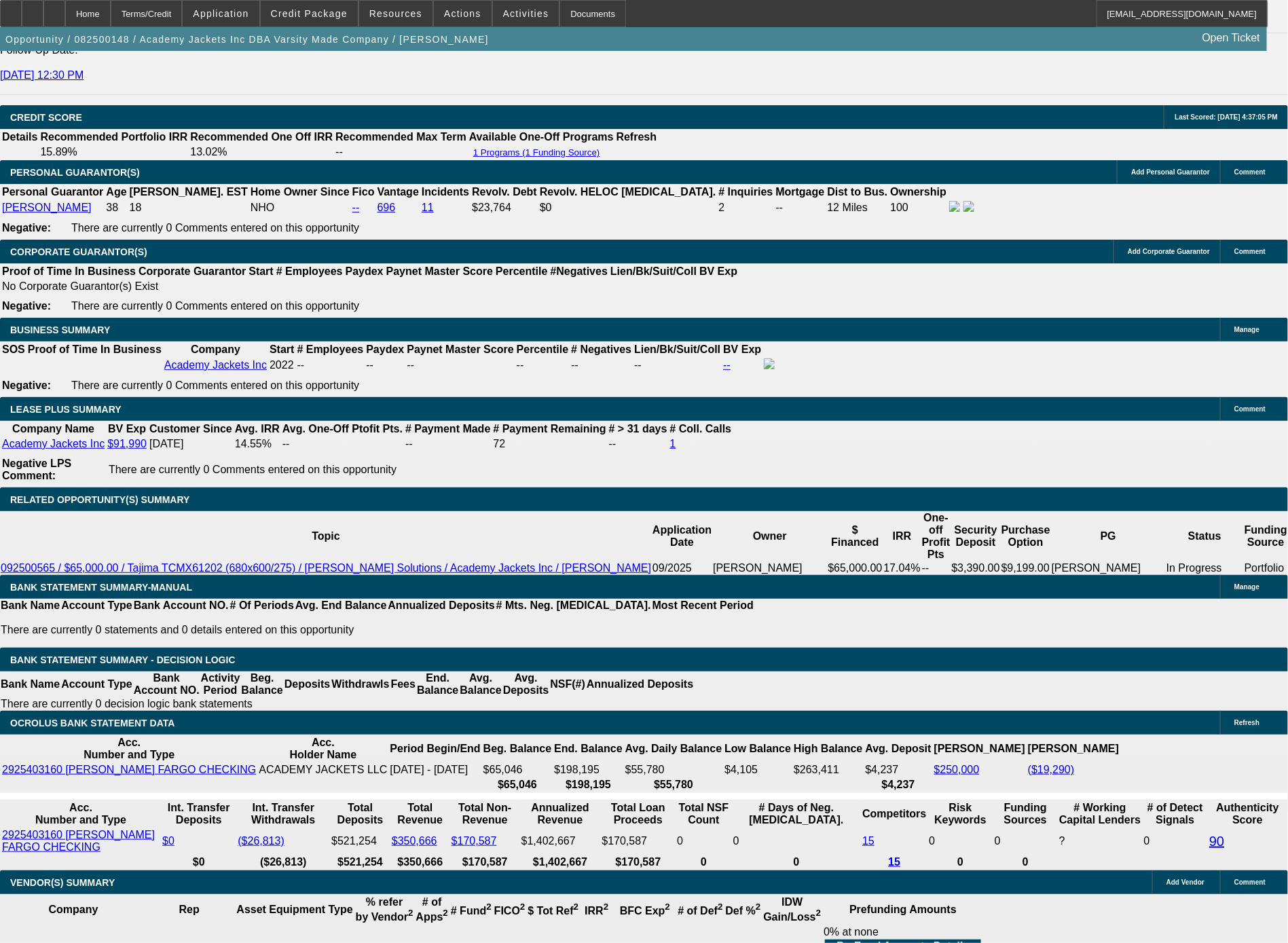
scroll to position [2058, 0]
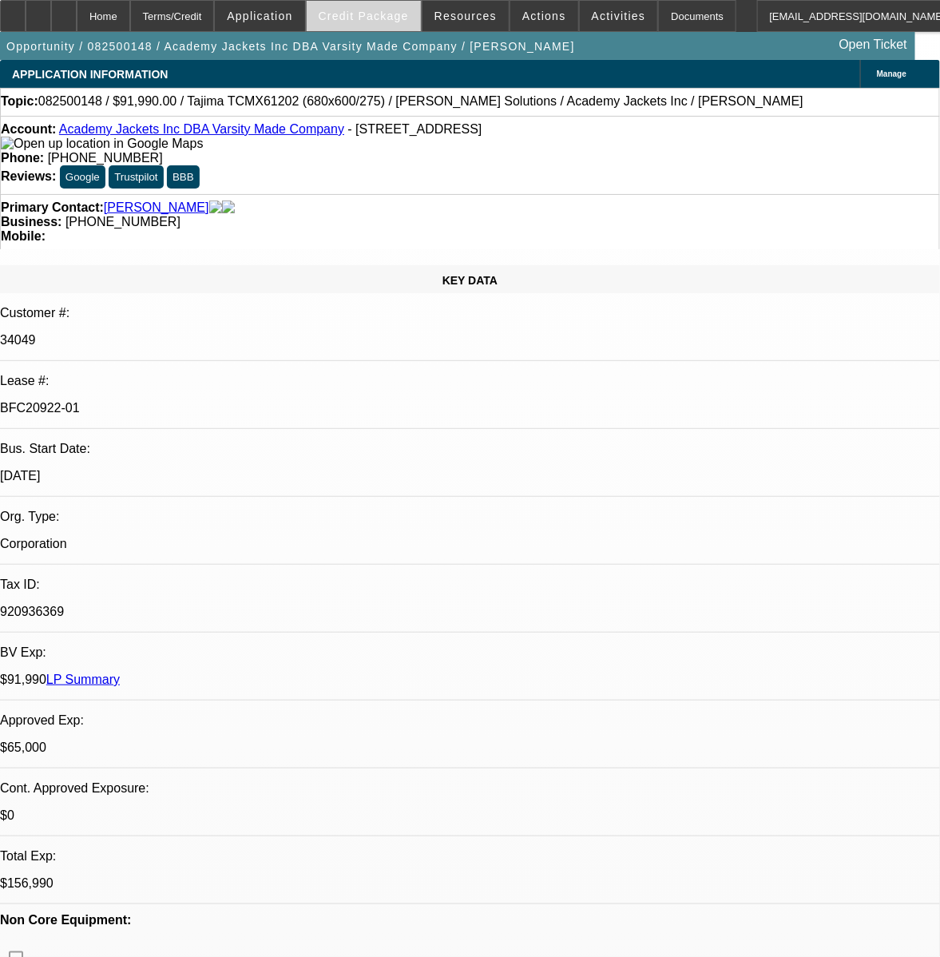
select select "0"
select select "2"
select select "0.1"
select select "4"
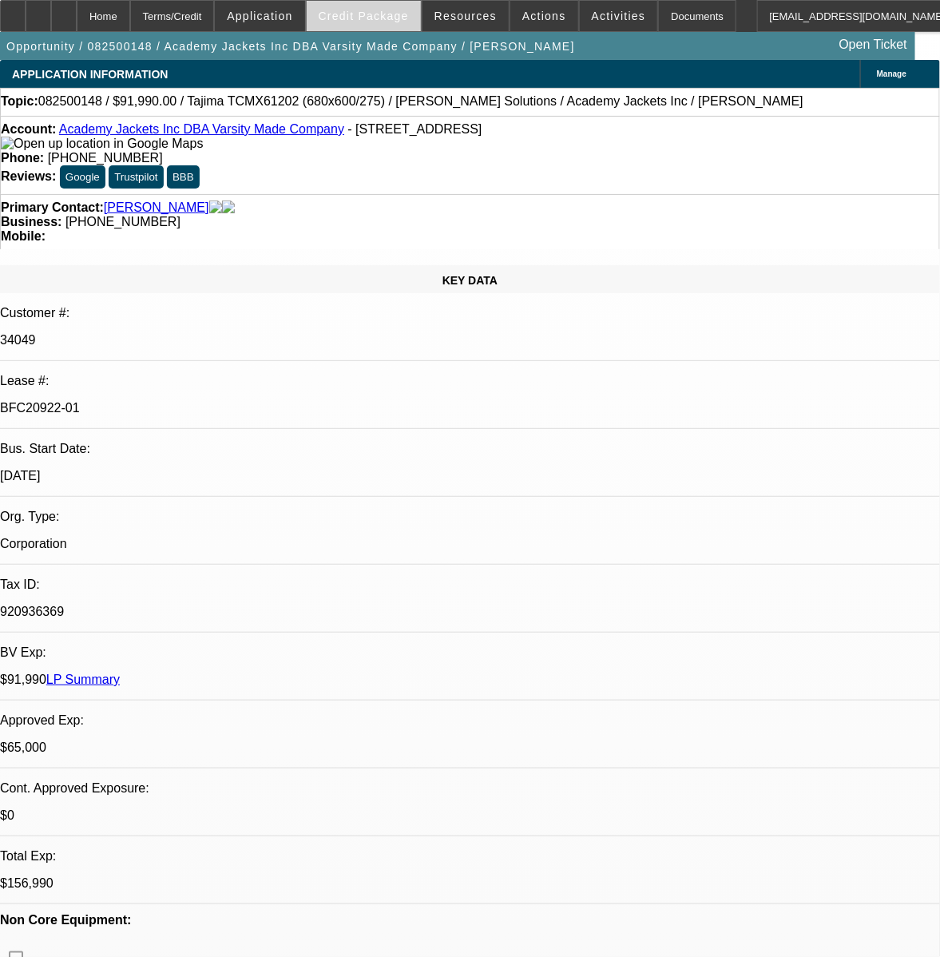
select select "0"
select select "2"
select select "0.1"
select select "4"
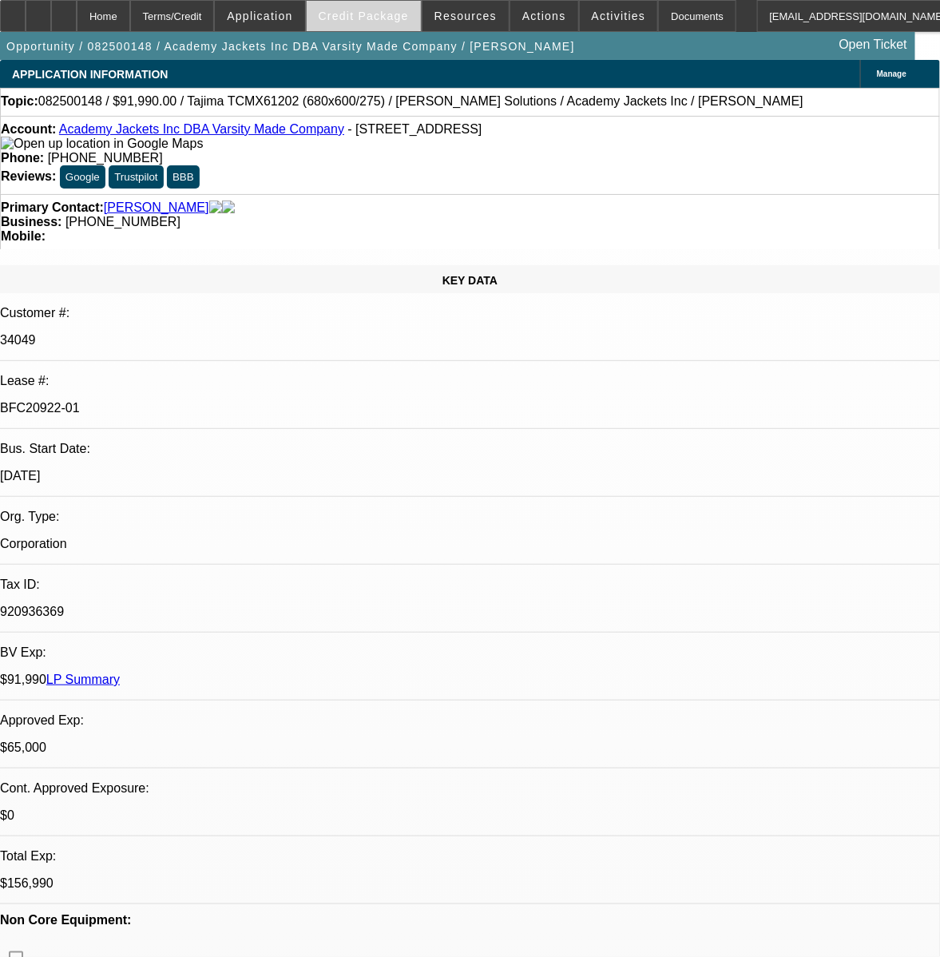
select select "0"
select select "2"
select select "0.1"
select select "4"
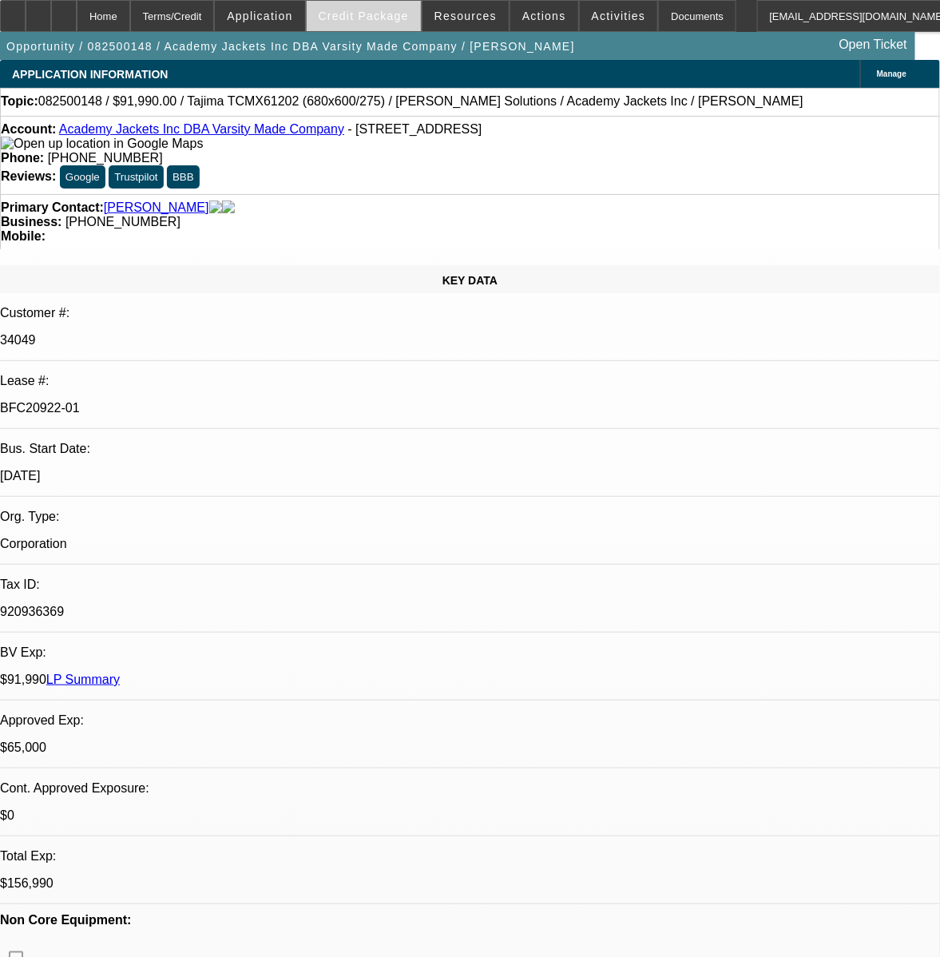
select select "0"
select select "2"
select select "0.1"
select select "4"
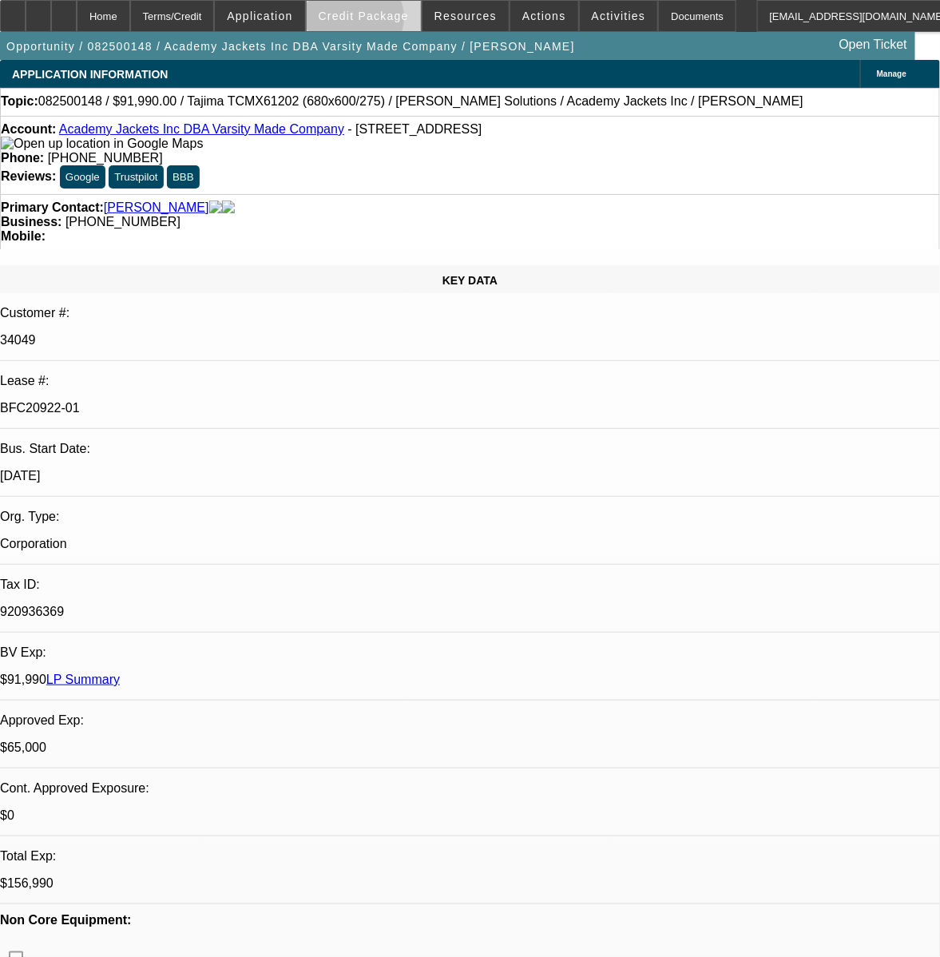
click at [384, 22] on span "Credit Package" at bounding box center [364, 16] width 90 height 13
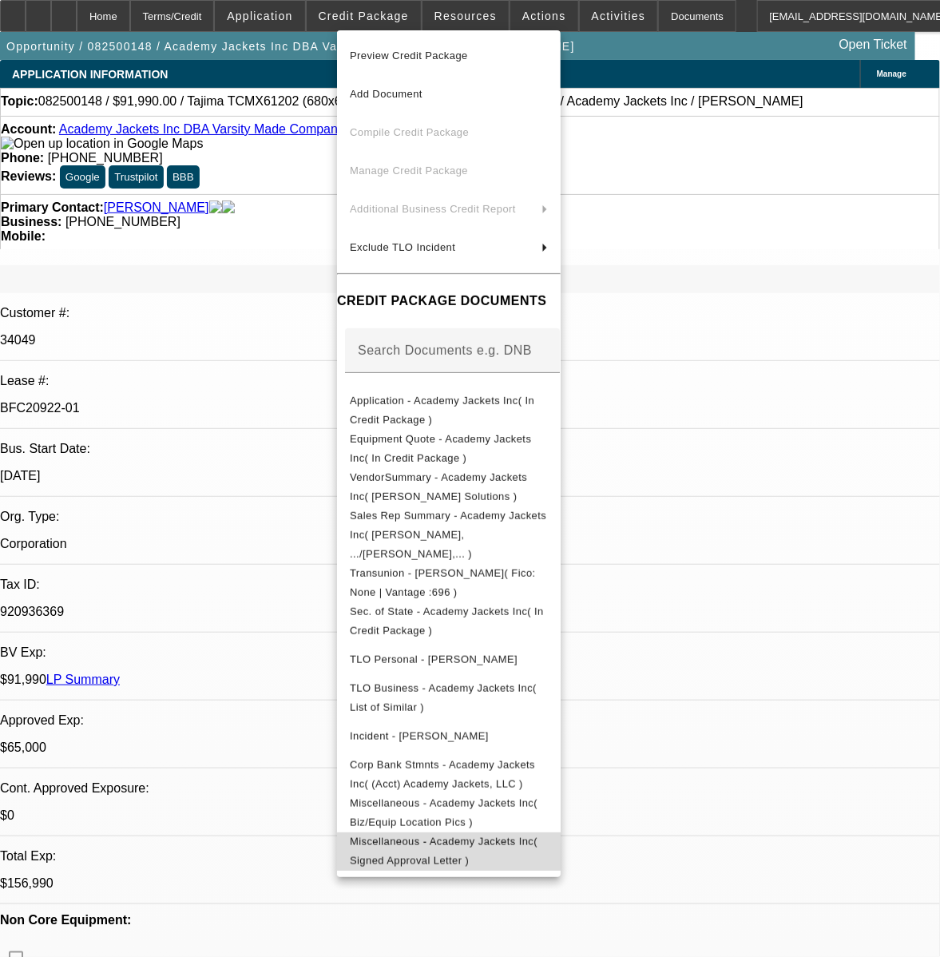
click at [554, 842] on button "Miscellaneous - Academy Jackets Inc( Signed Approval Letter )" at bounding box center [449, 851] width 224 height 38
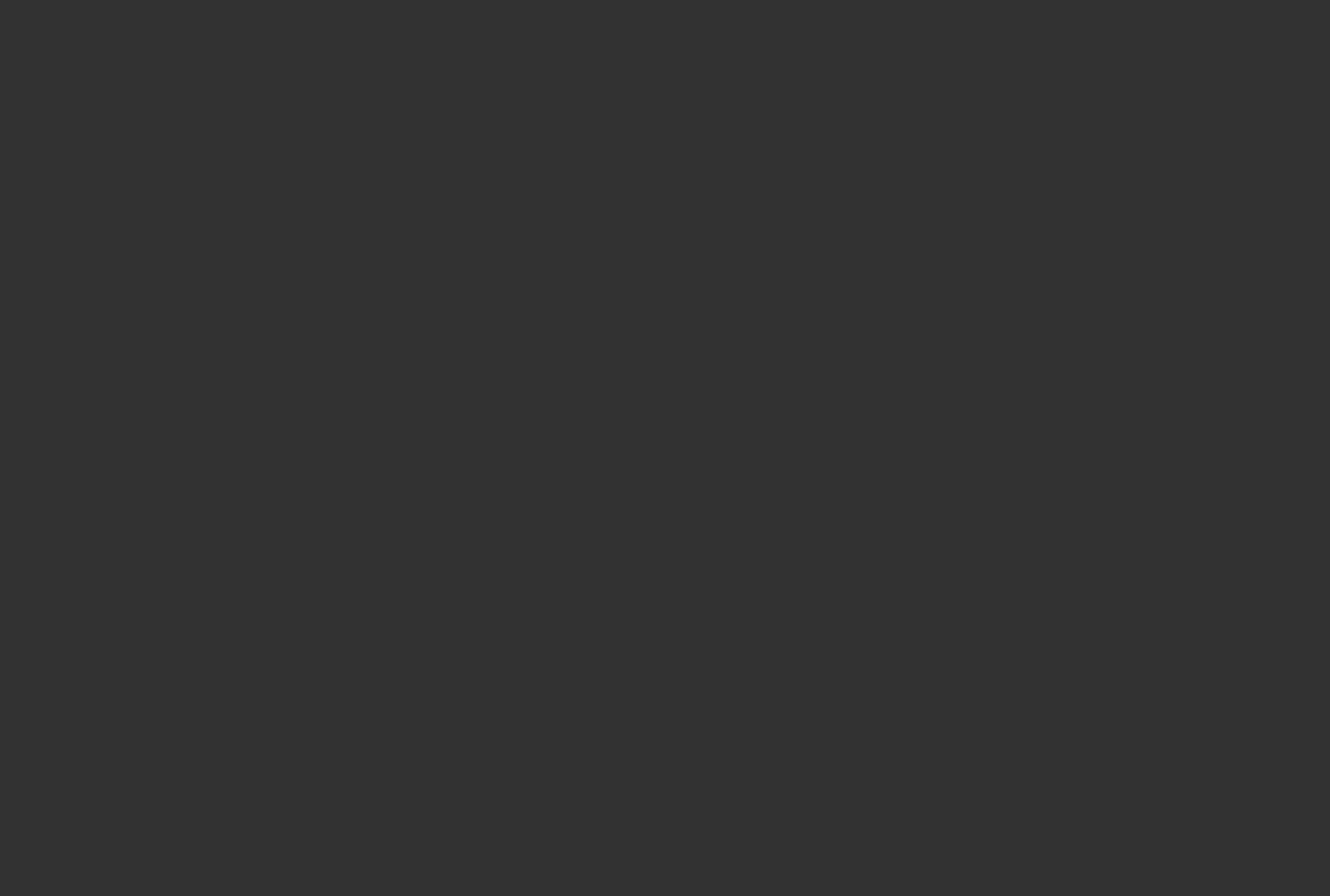
select select "0"
select select "2"
select select "0.1"
select select "4"
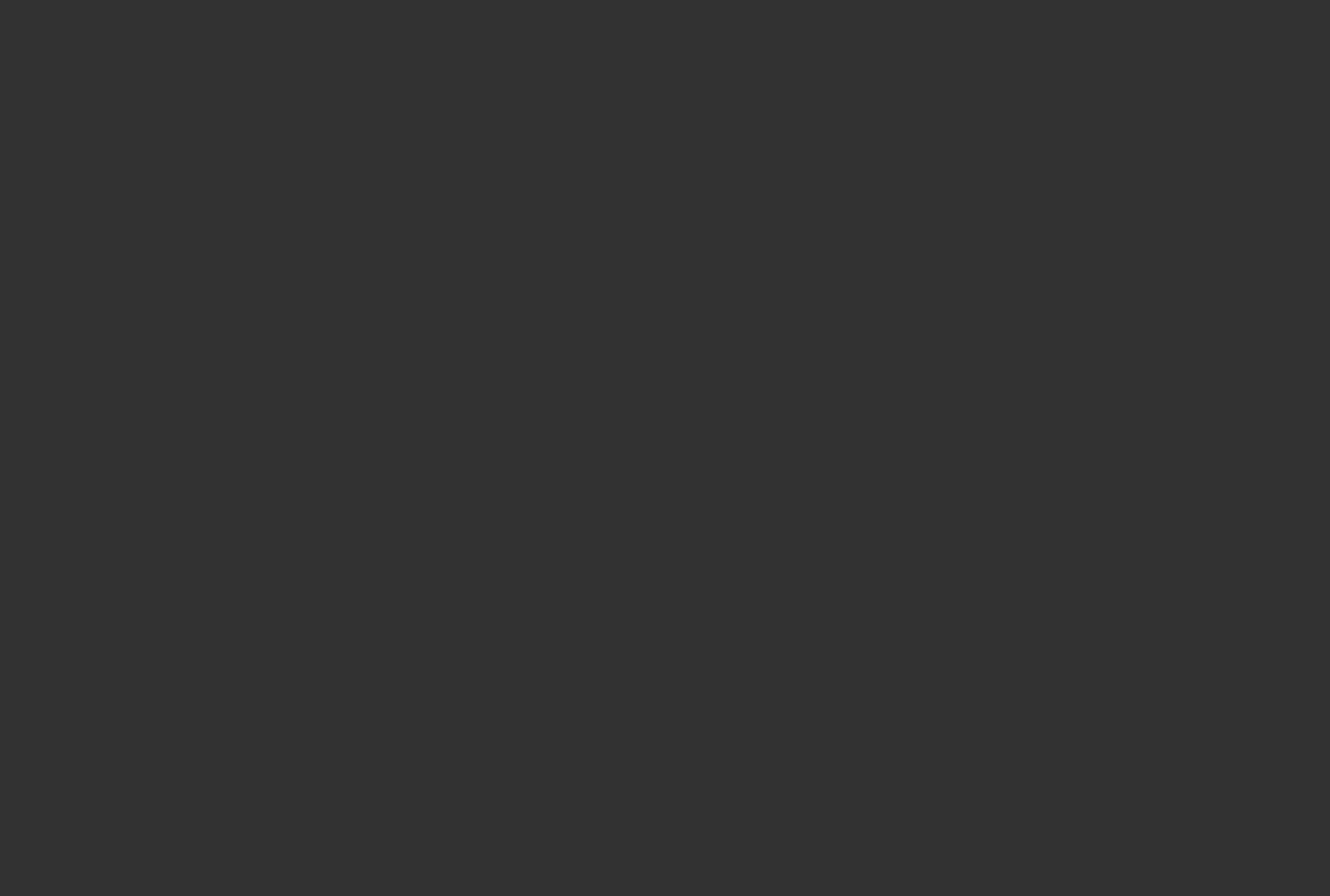
select select "0"
select select "2"
select select "0.1"
select select "4"
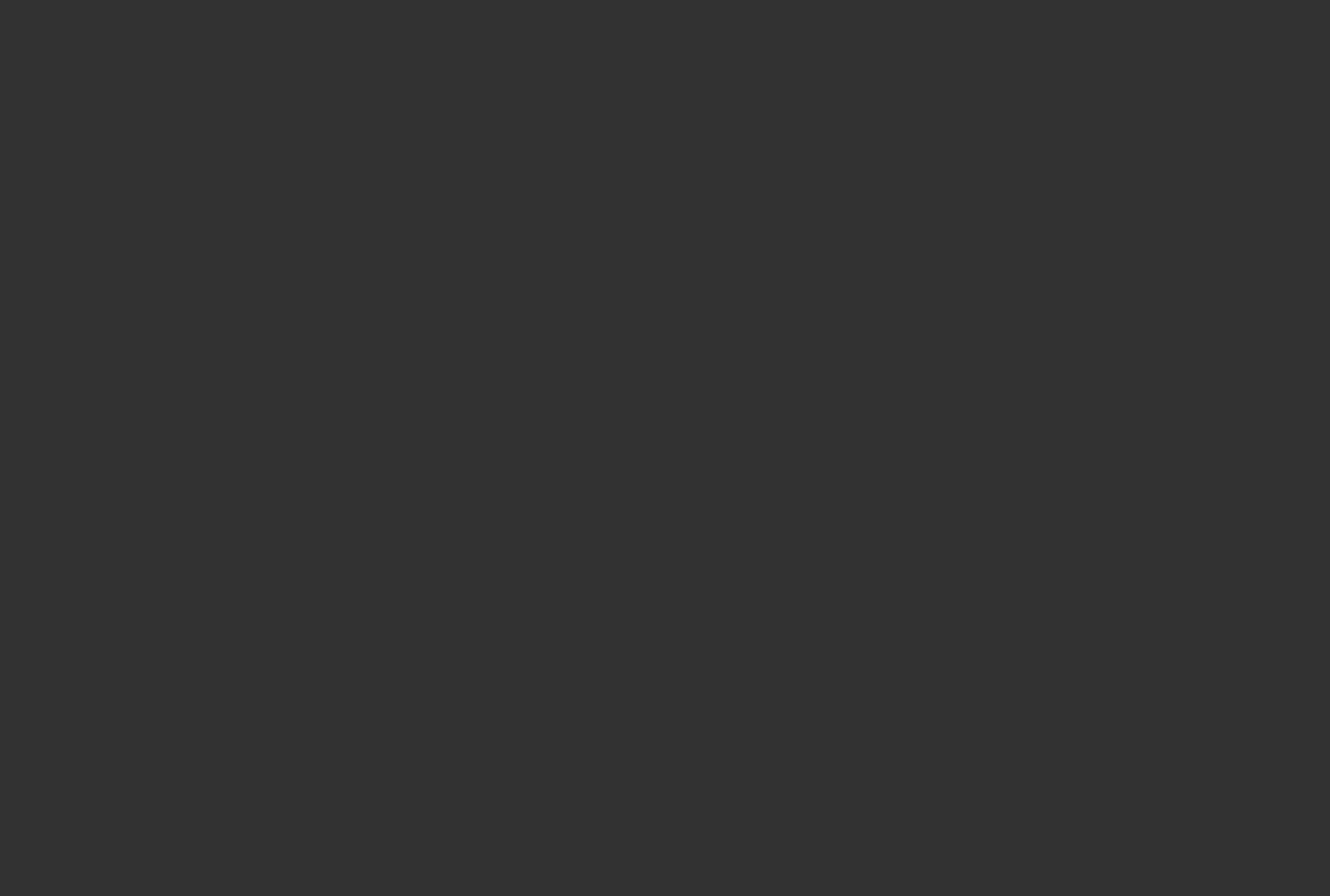
select select "0"
select select "2"
select select "0.1"
select select "4"
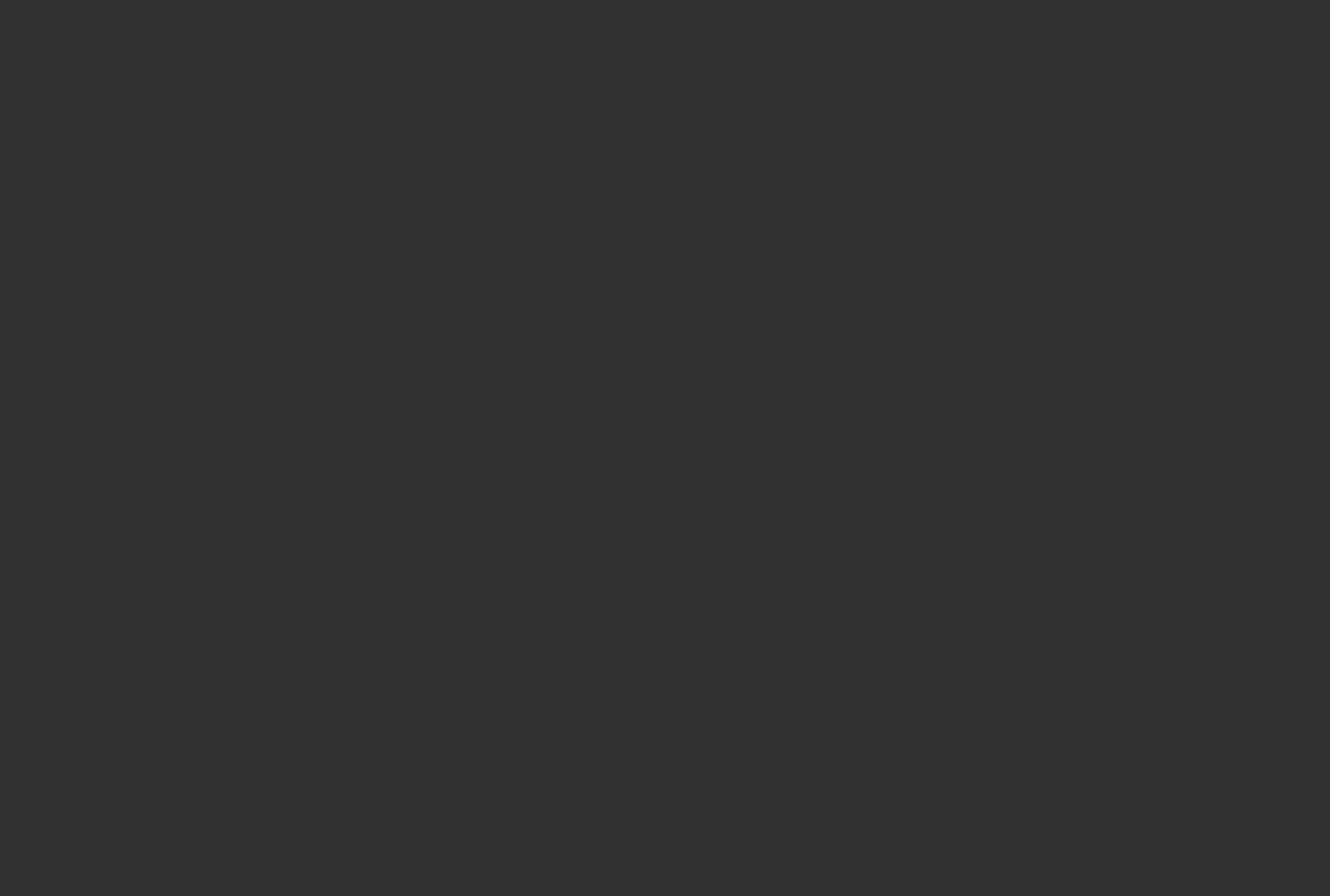
select select "0"
select select "0.1"
select select "4"
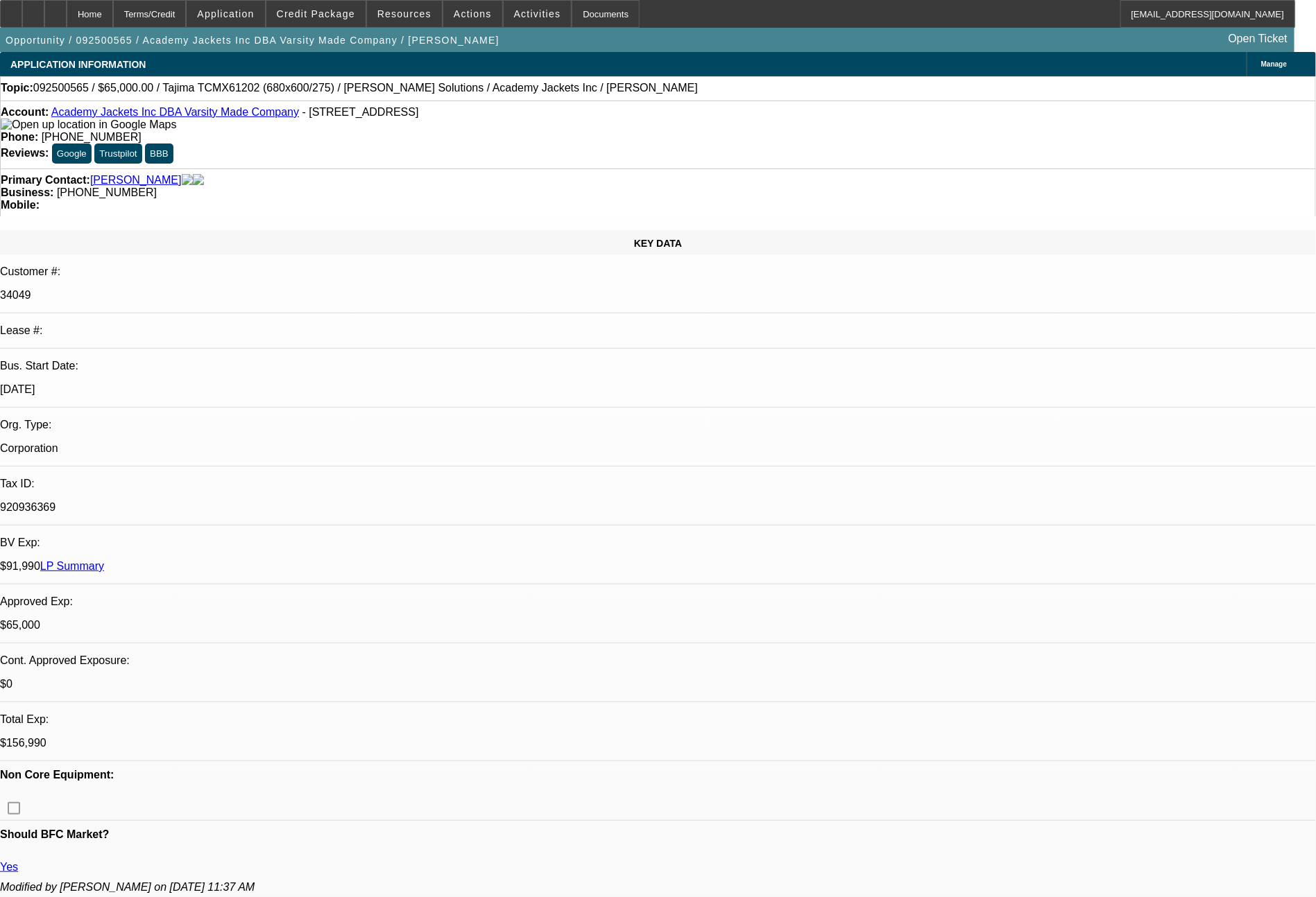
select select "0"
select select "2"
select select "0.1"
select select "4"
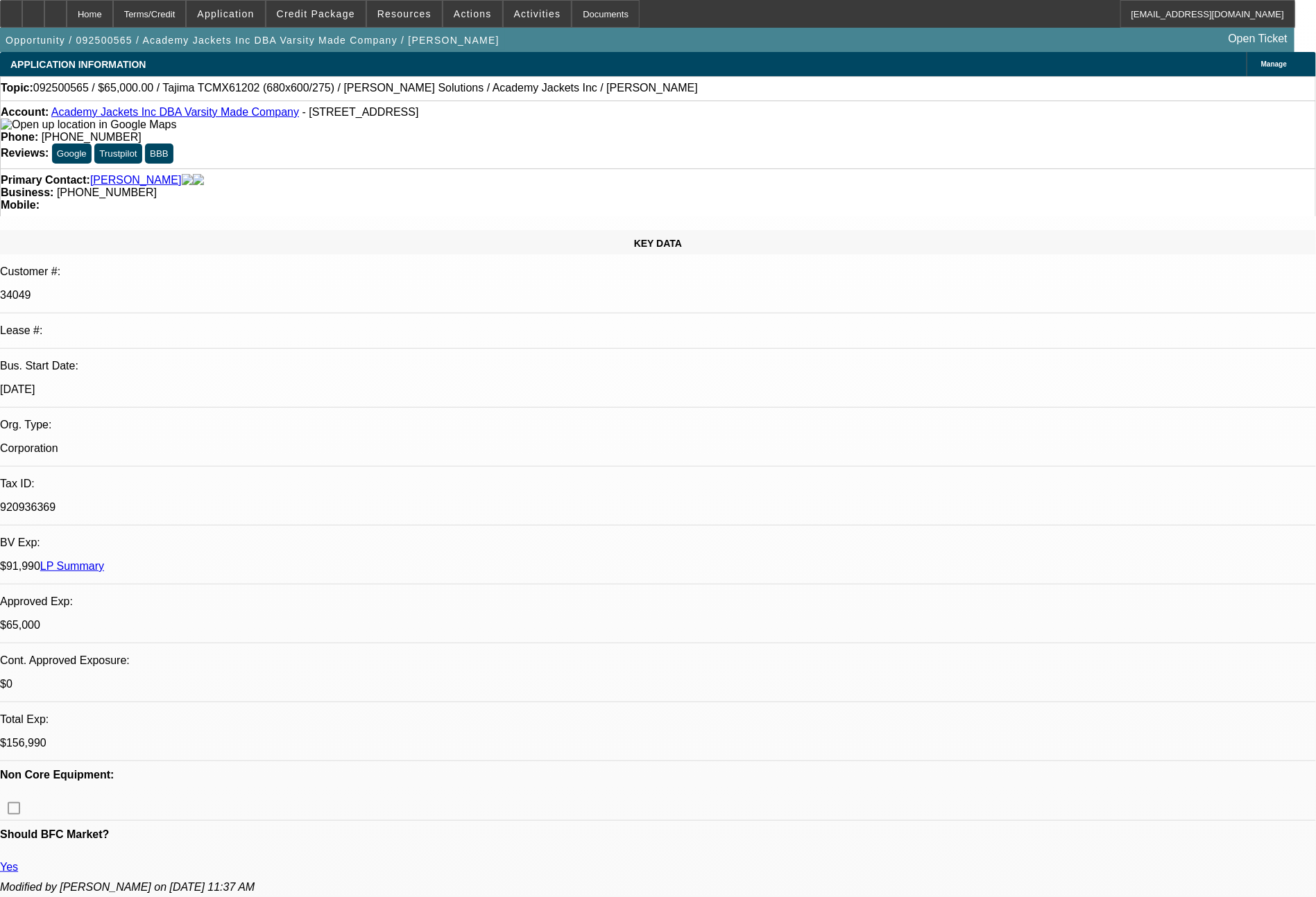
select select "0"
select select "2"
select select "0.1"
select select "4"
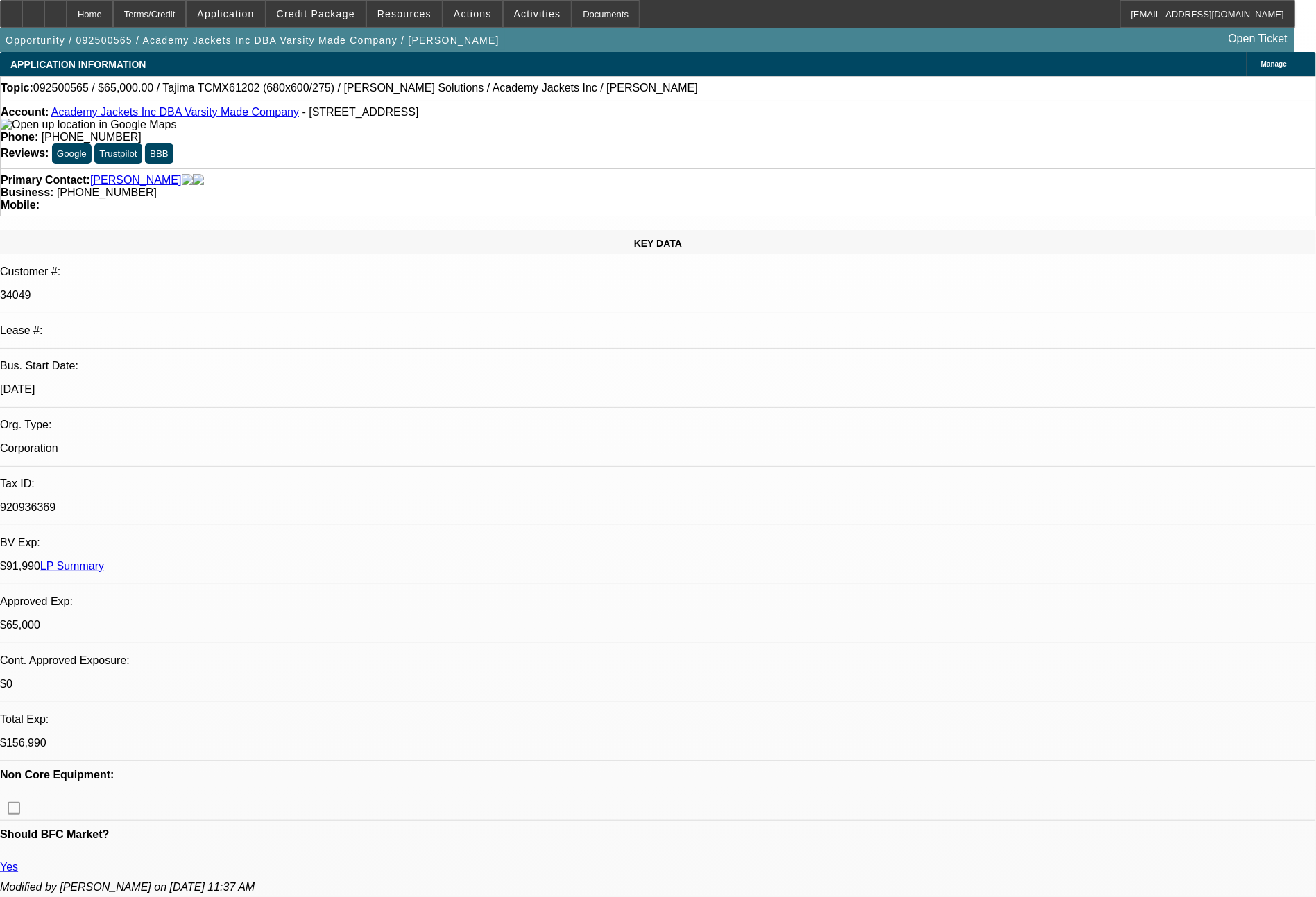
select select "0"
select select "2"
select select "0.1"
select select "4"
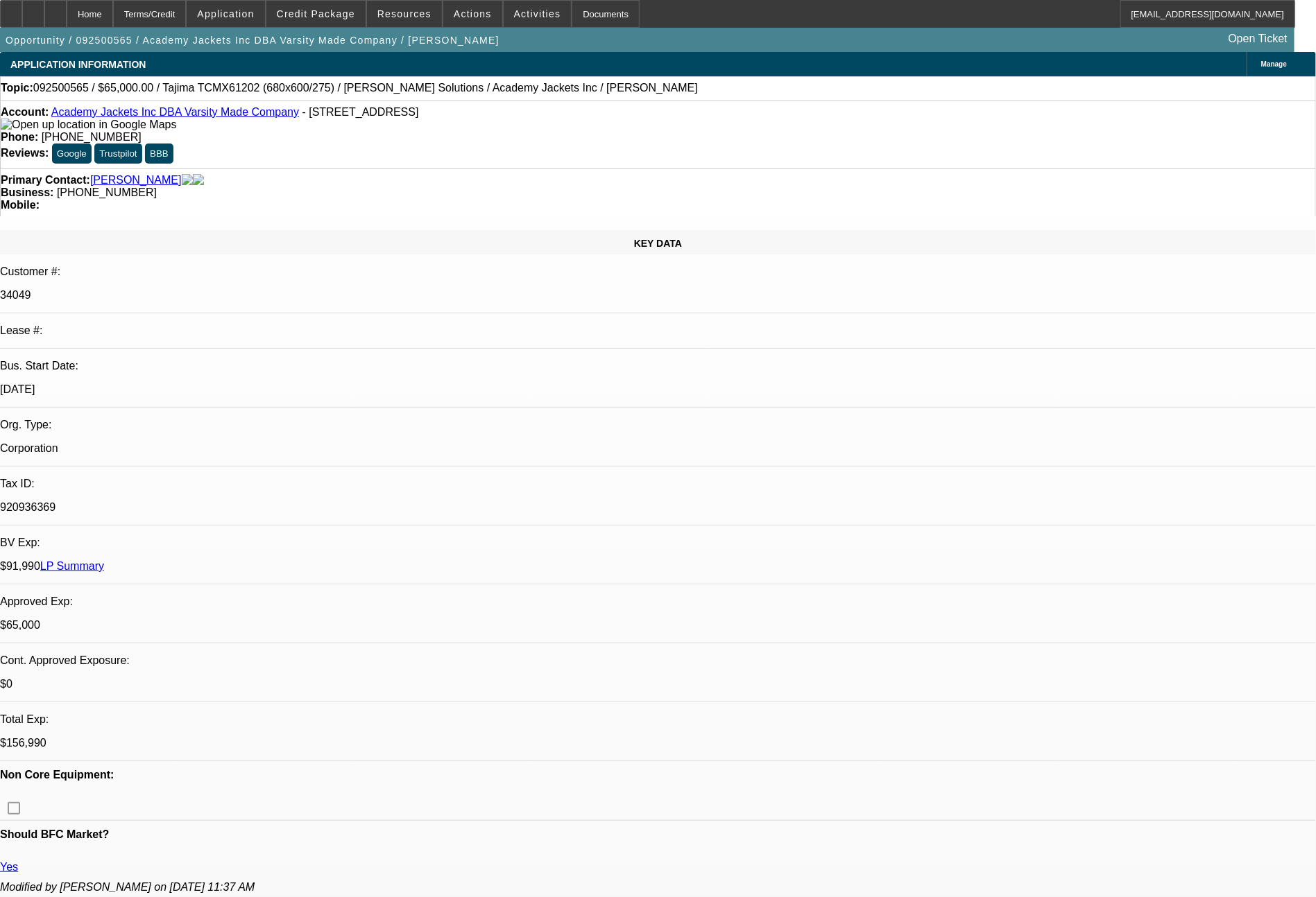
select select "0"
select select "0.1"
select select "4"
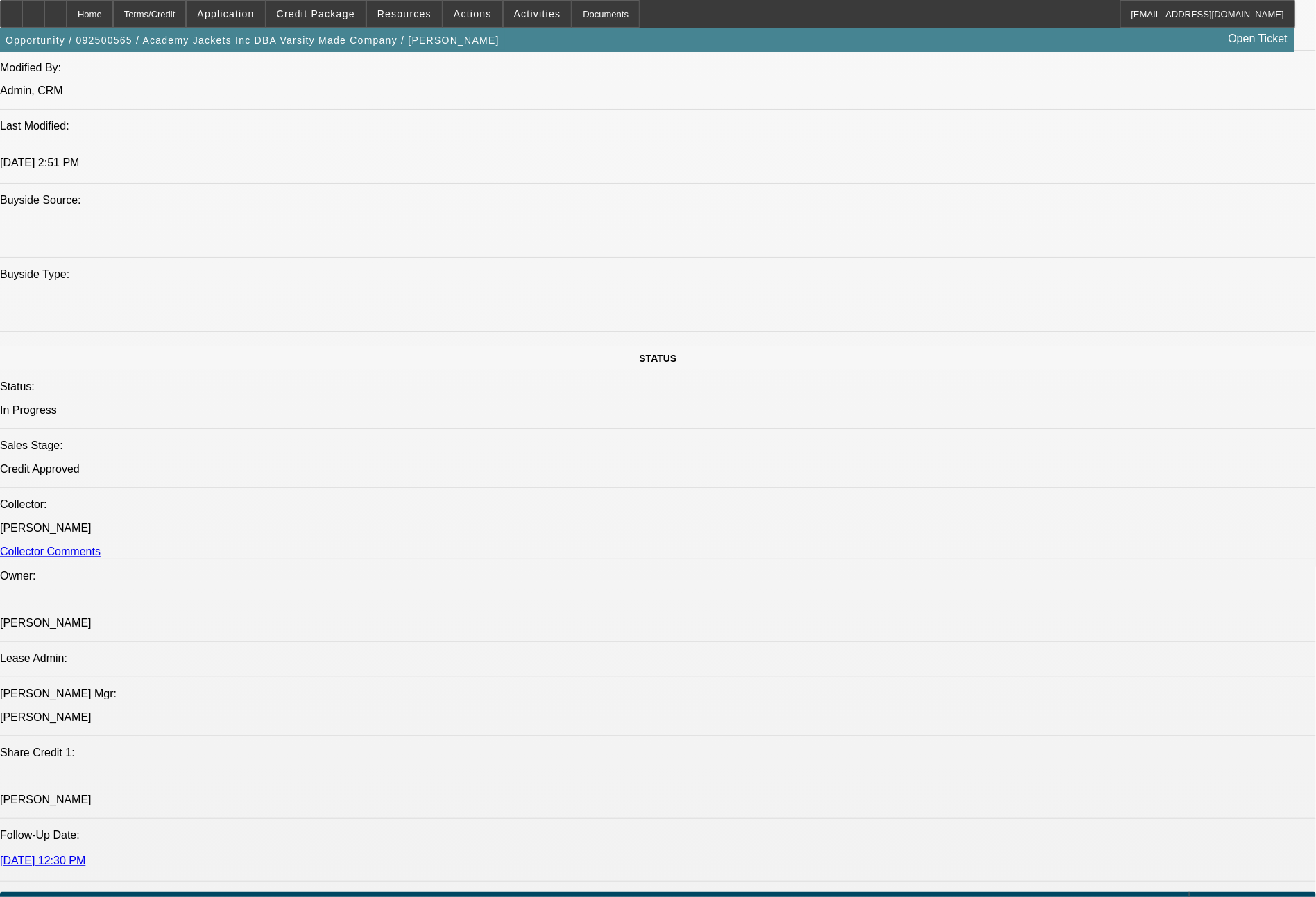
scroll to position [1571, 0]
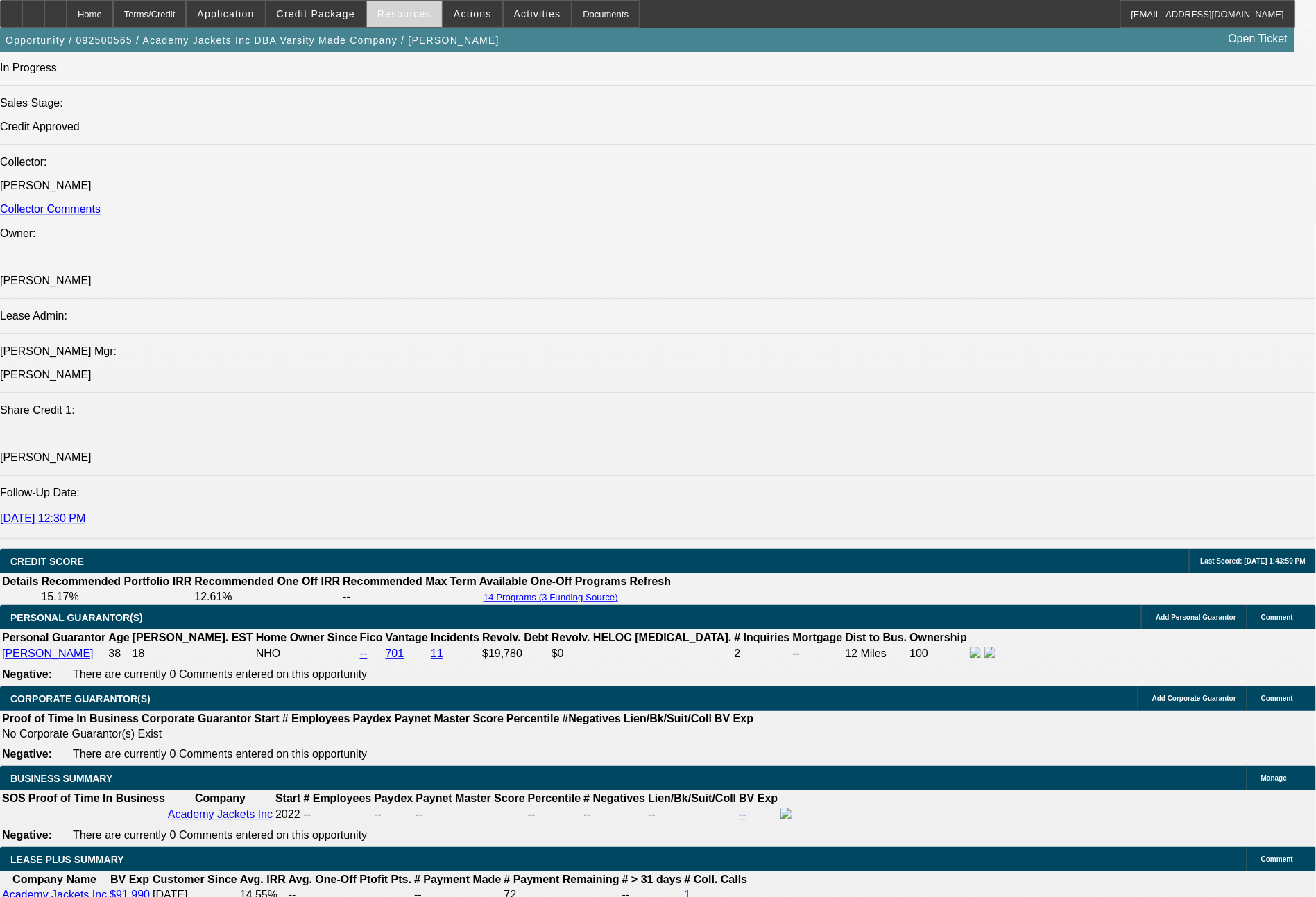
click at [425, 23] on span at bounding box center [404, 14] width 75 height 33
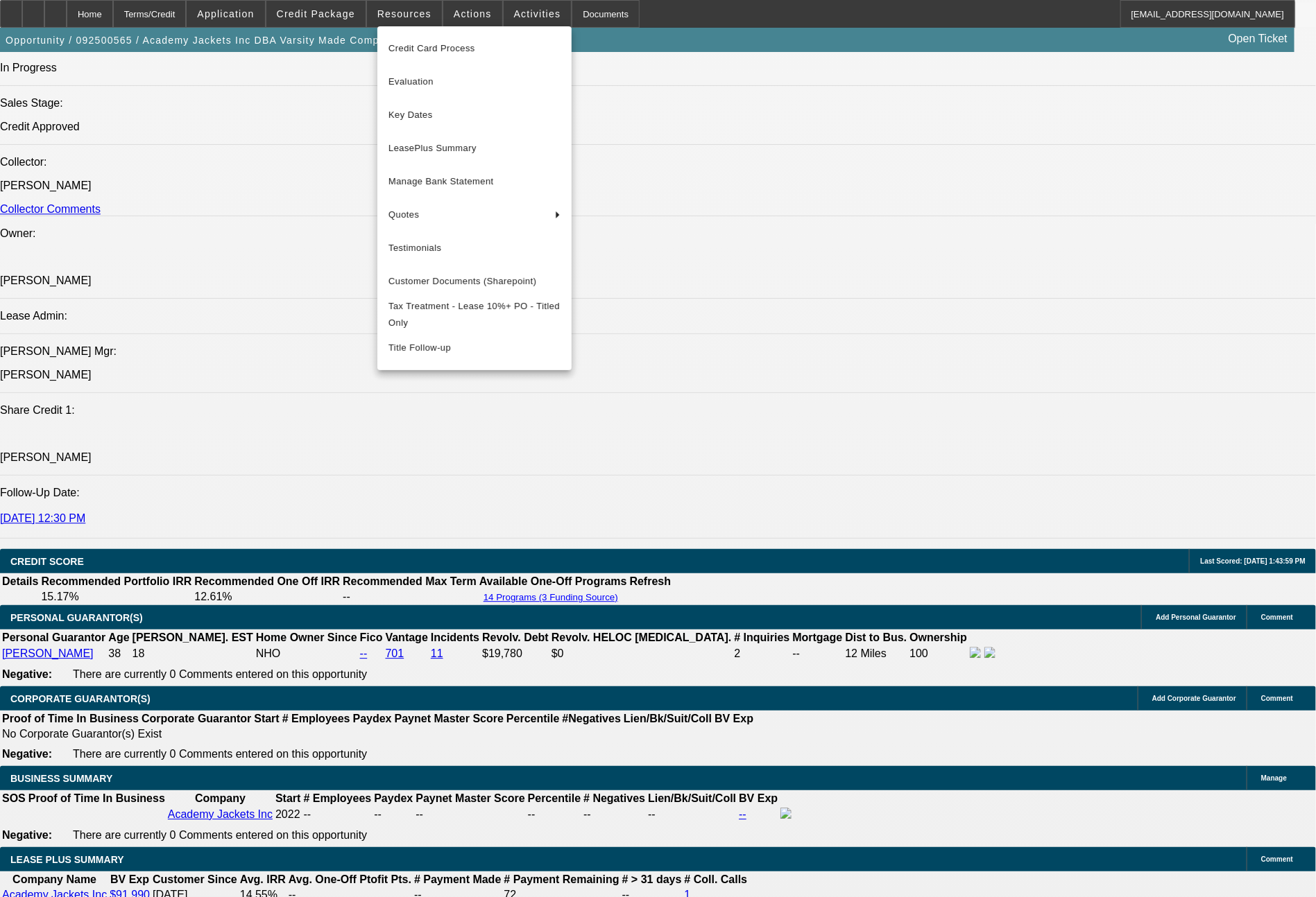
click at [412, 12] on div at bounding box center [658, 448] width 1316 height 897
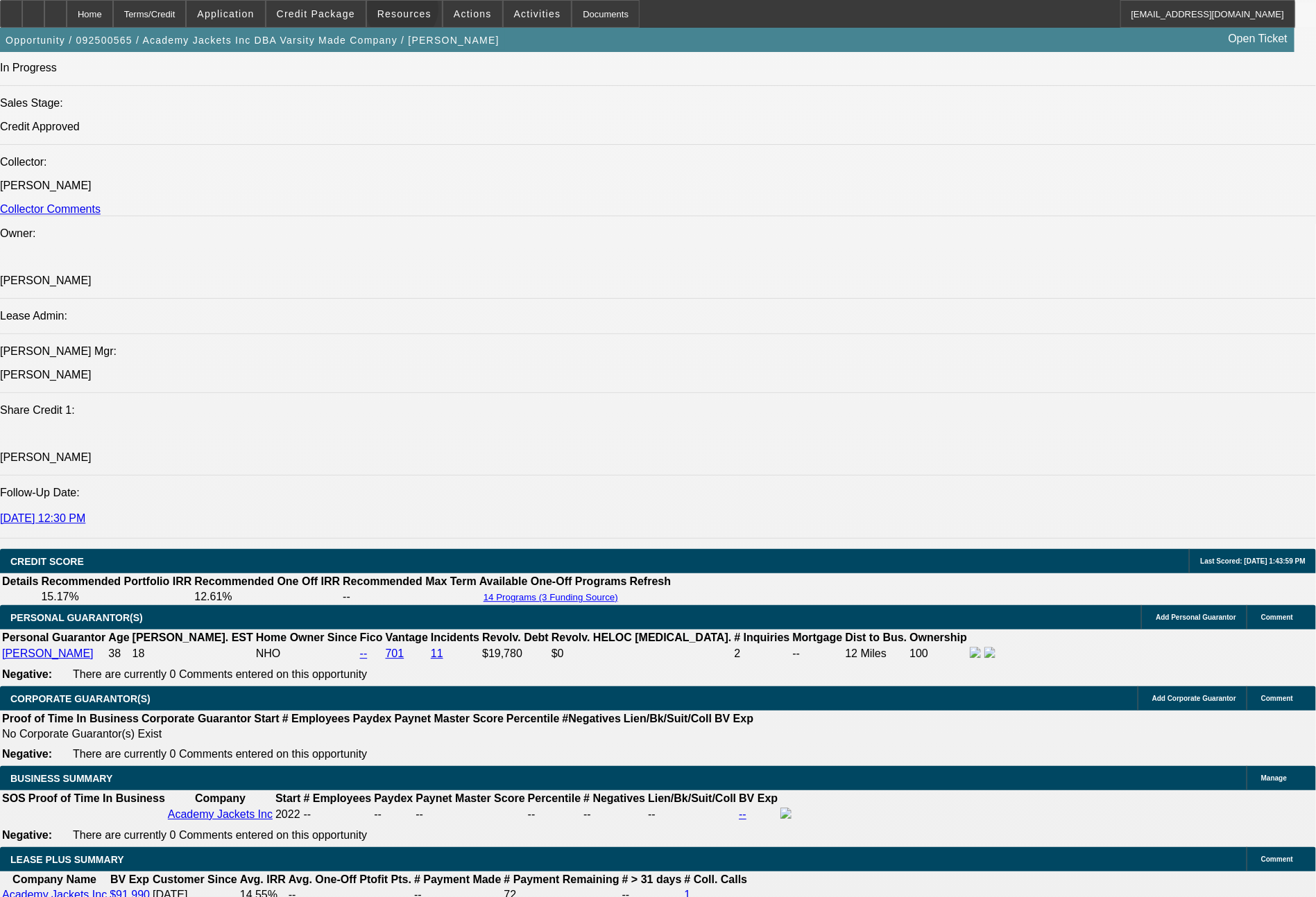
click at [412, 12] on span "Resources" at bounding box center [404, 14] width 54 height 11
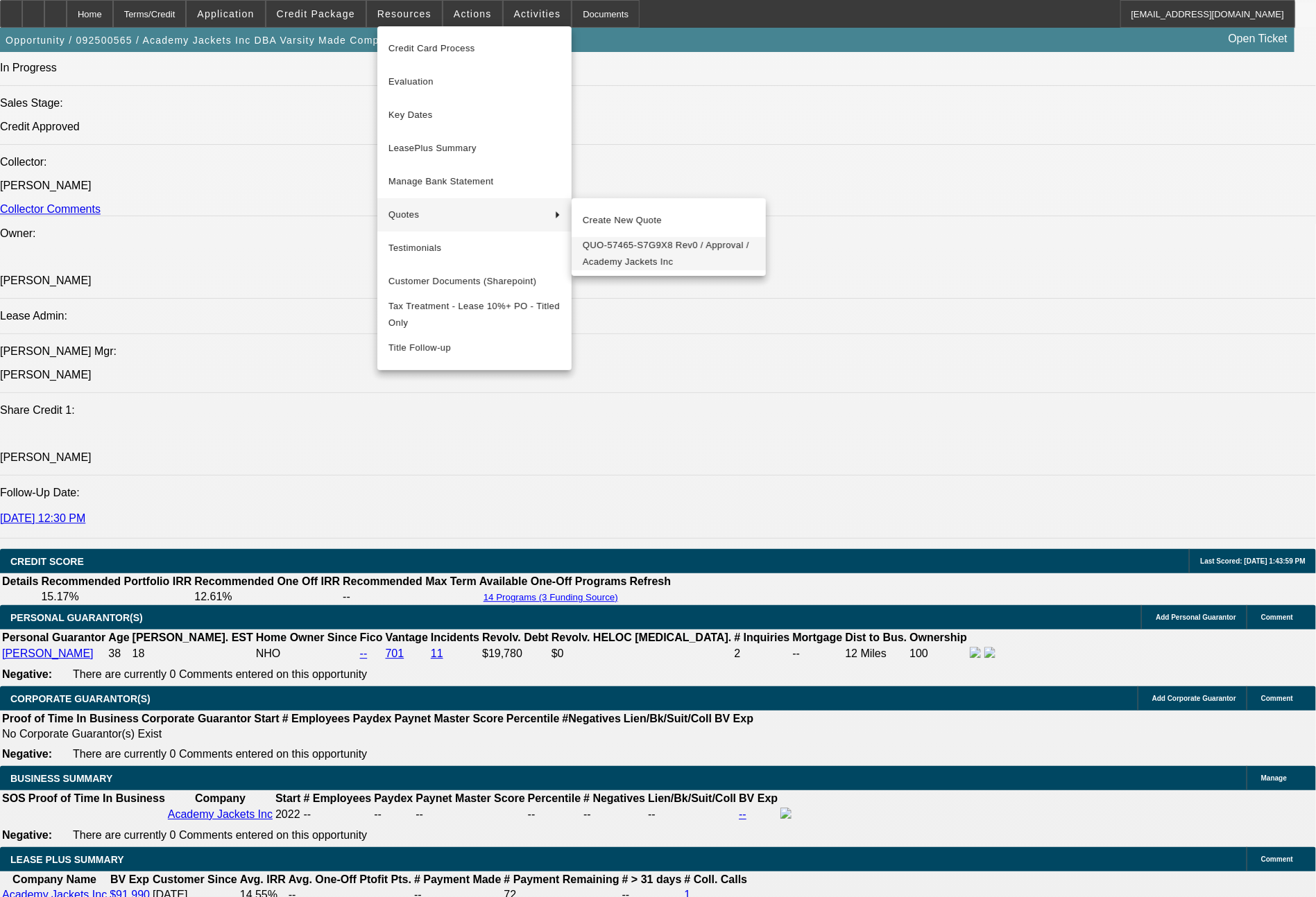
click at [628, 254] on span "QUO-57465-S7G9X8 Rev0 / Approval / Academy Jackets Inc" at bounding box center [669, 254] width 172 height 33
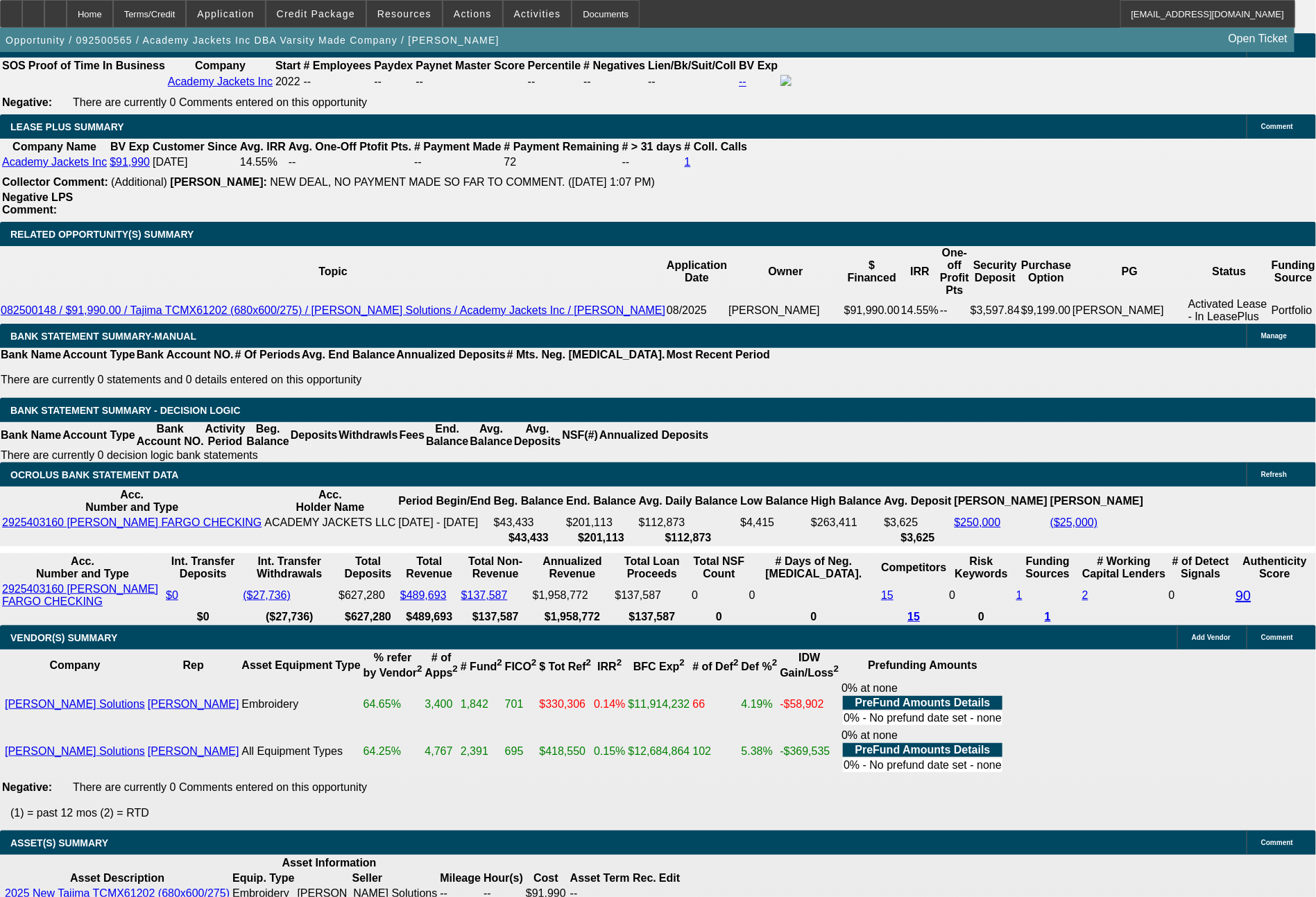
scroll to position [2305, 0]
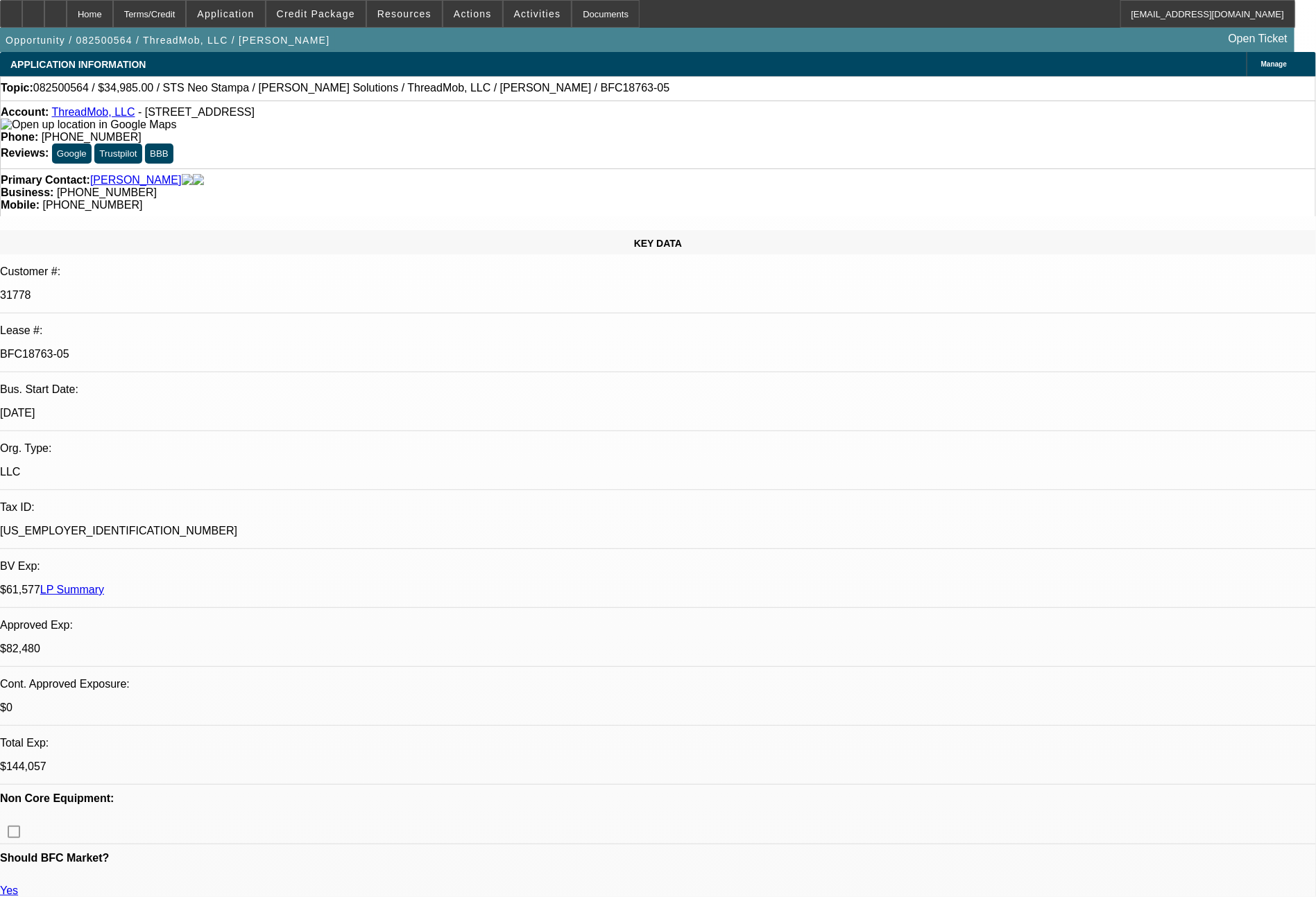
select select "0"
select select "6"
select select "0"
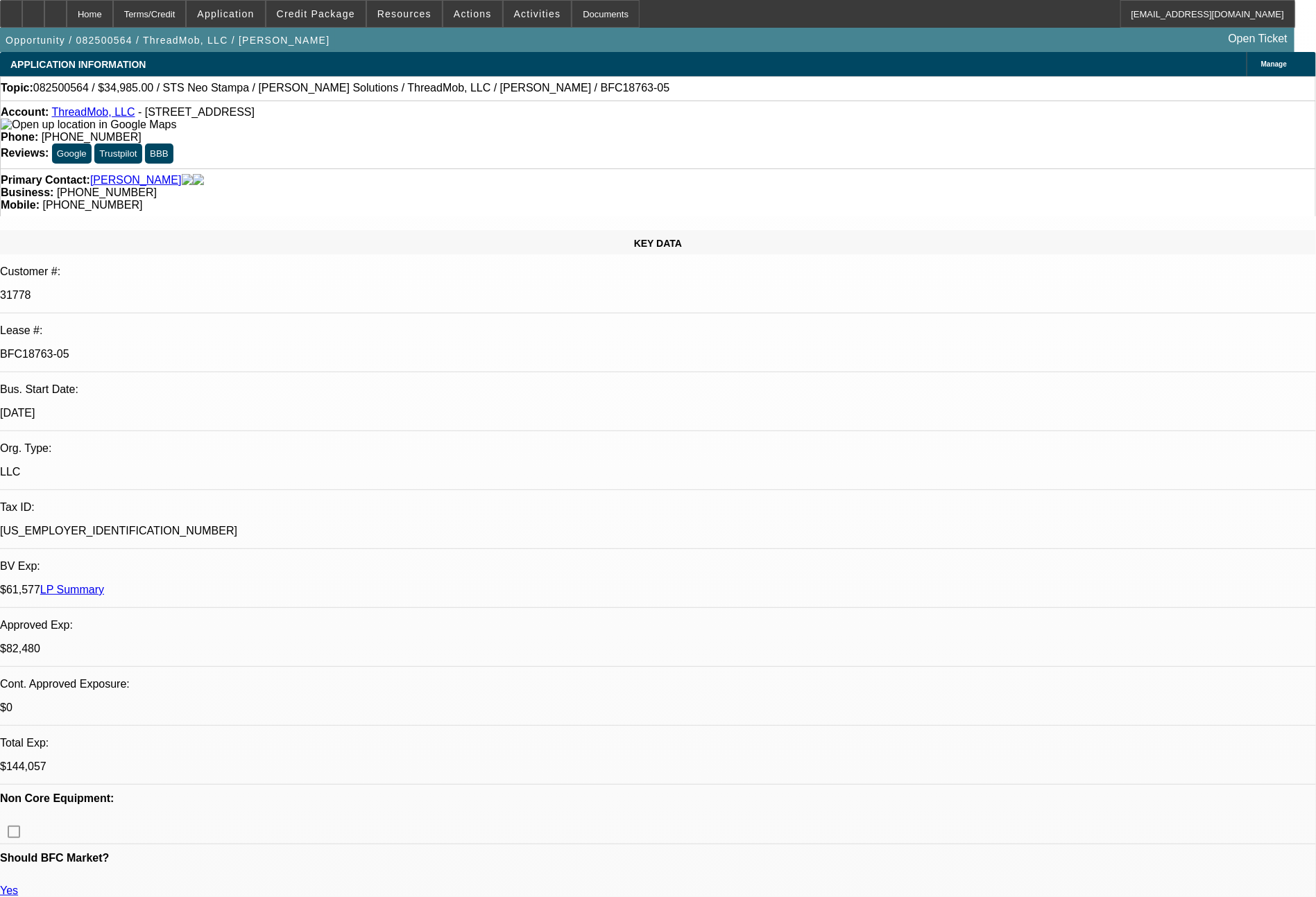
select select "0"
select select "6"
select select "0"
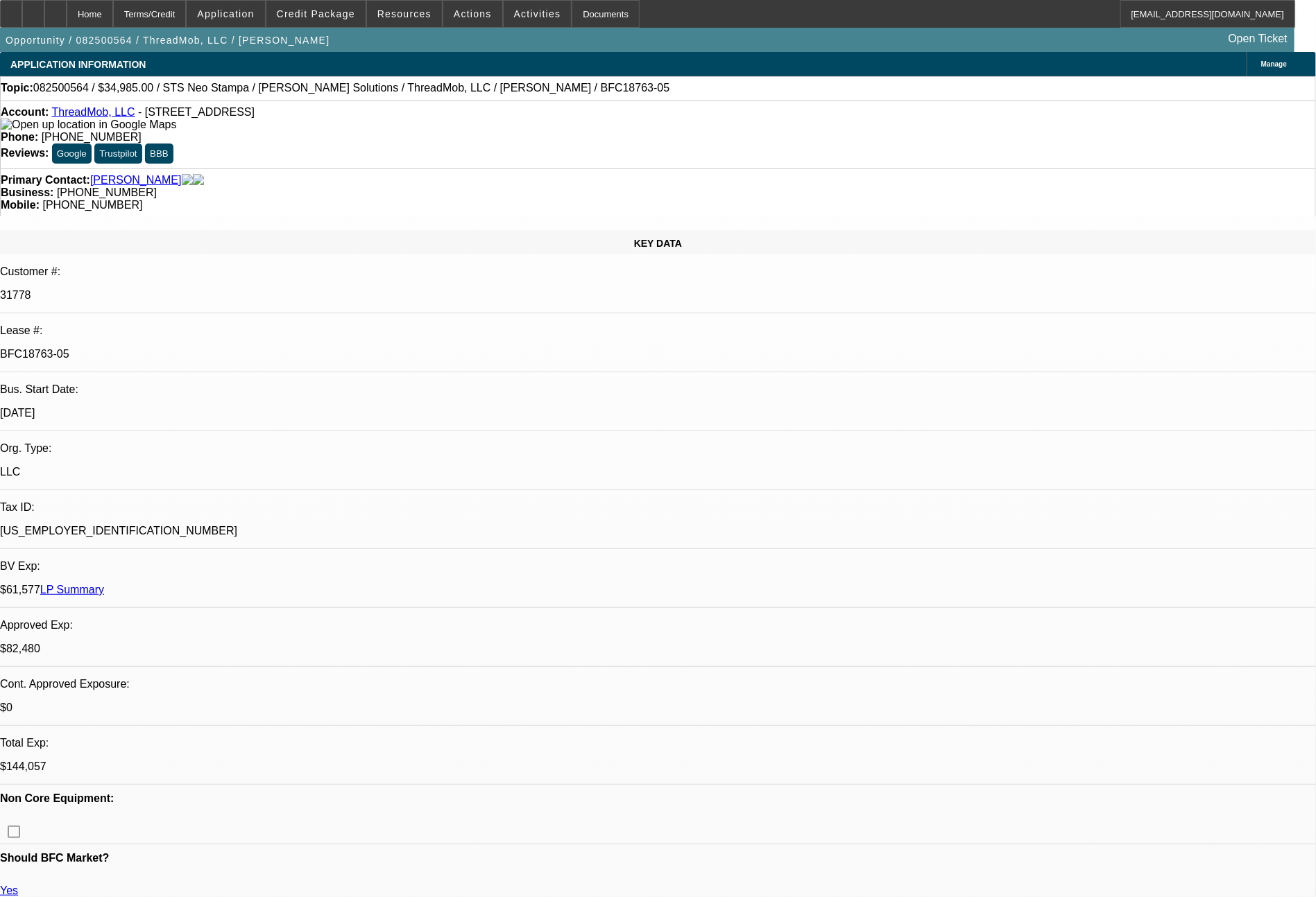
select select "0"
select select "6"
select select "0"
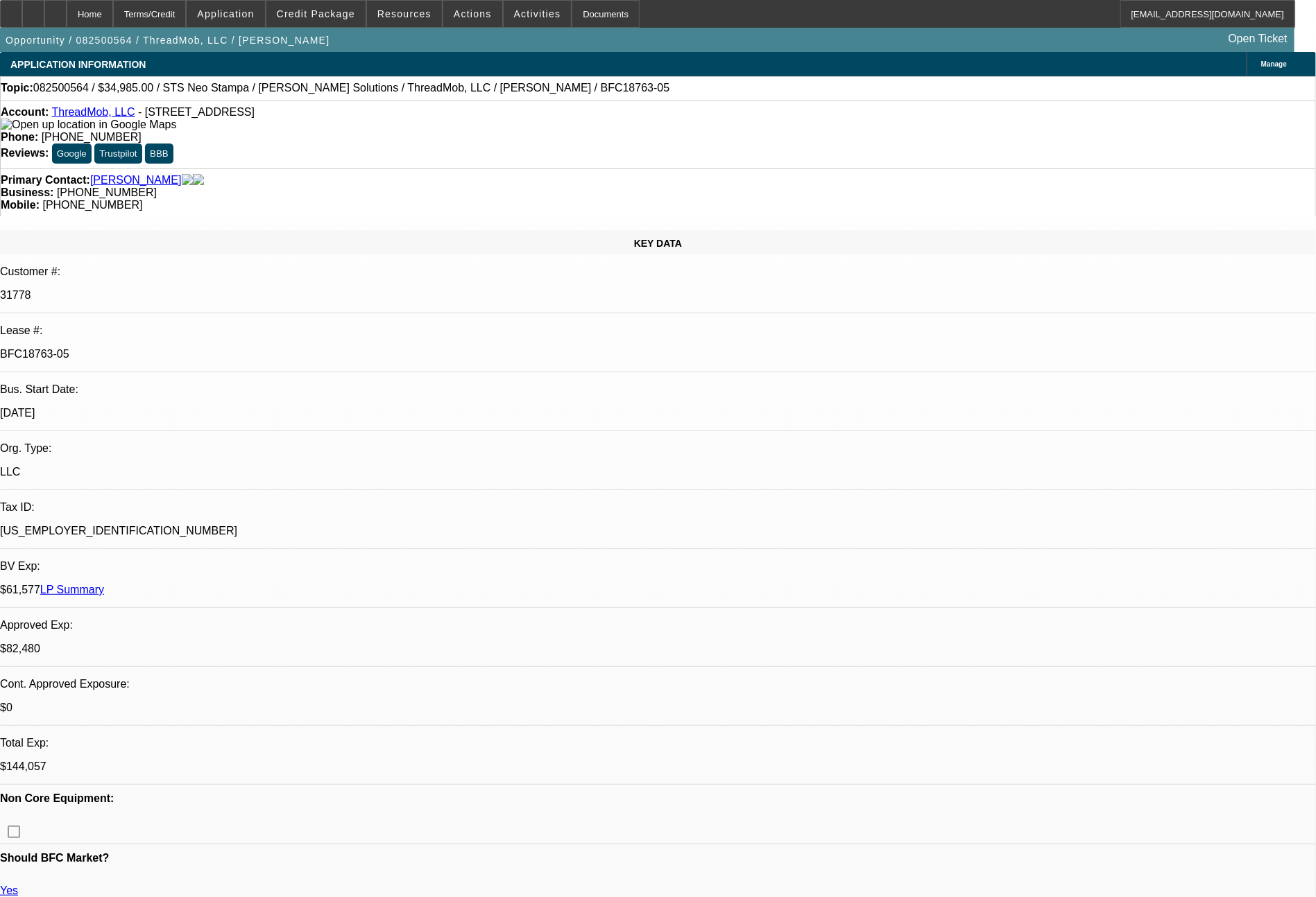
select select "6"
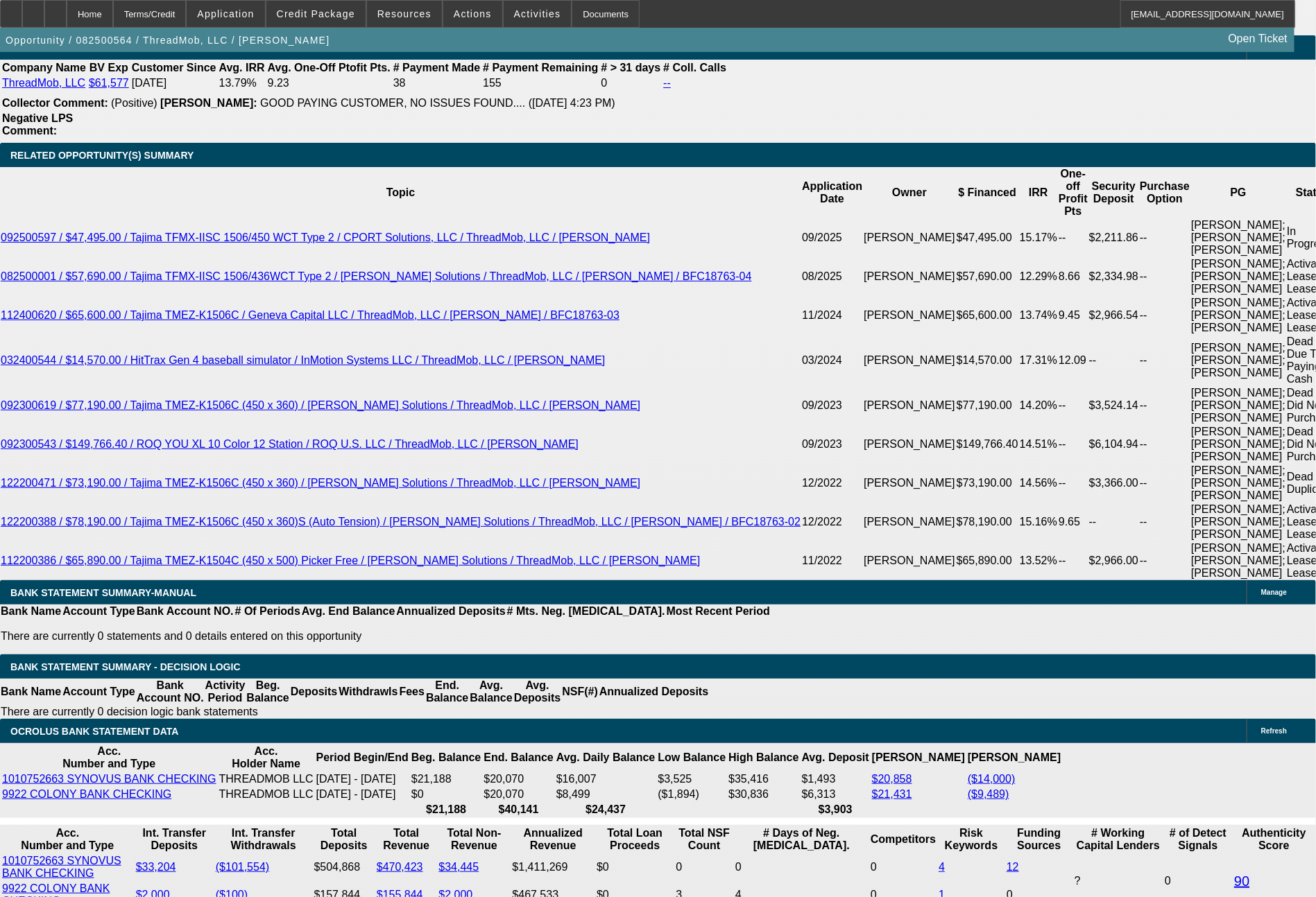
scroll to position [2787, 0]
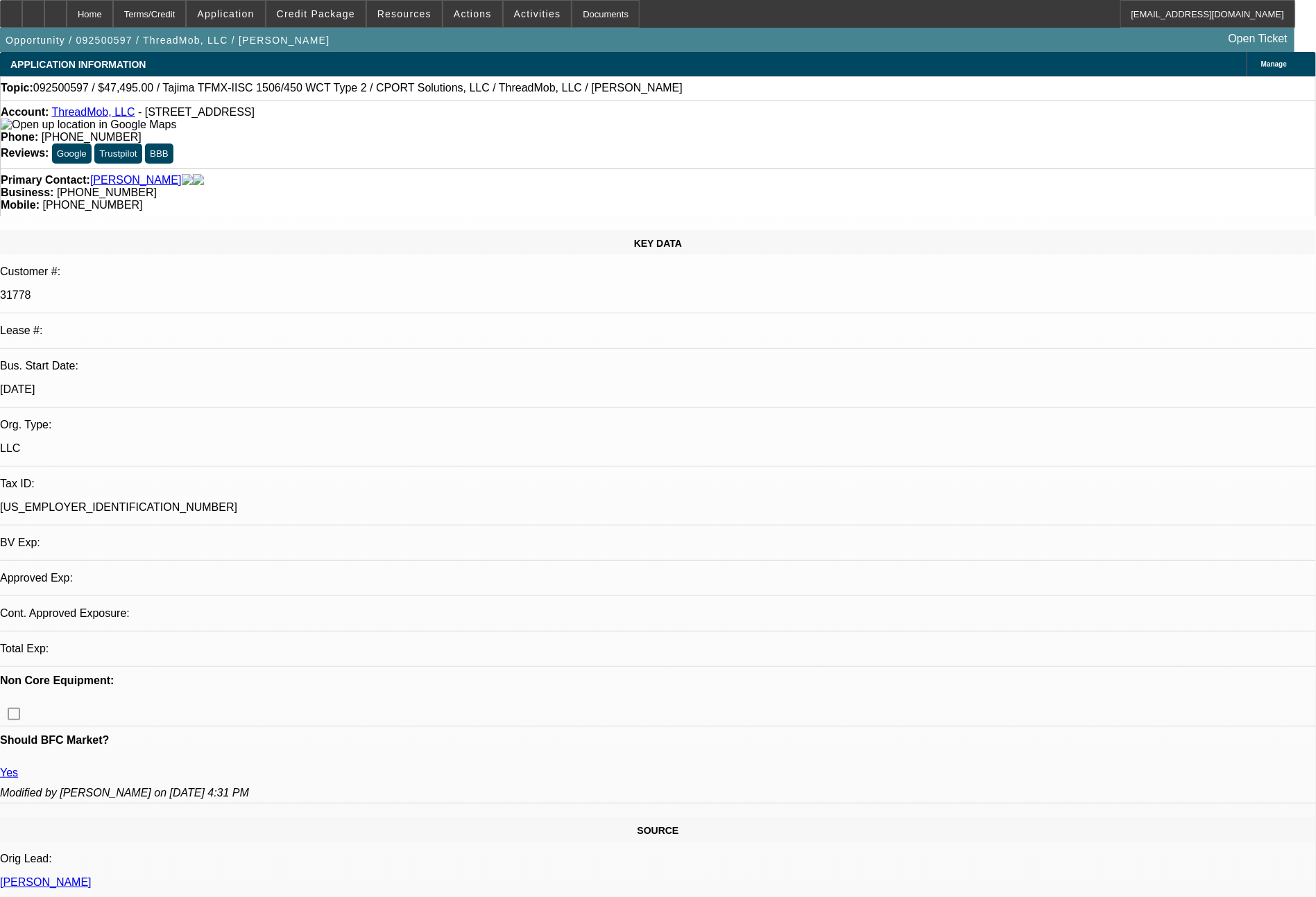
select select "0"
select select "2"
select select "0"
select select "6"
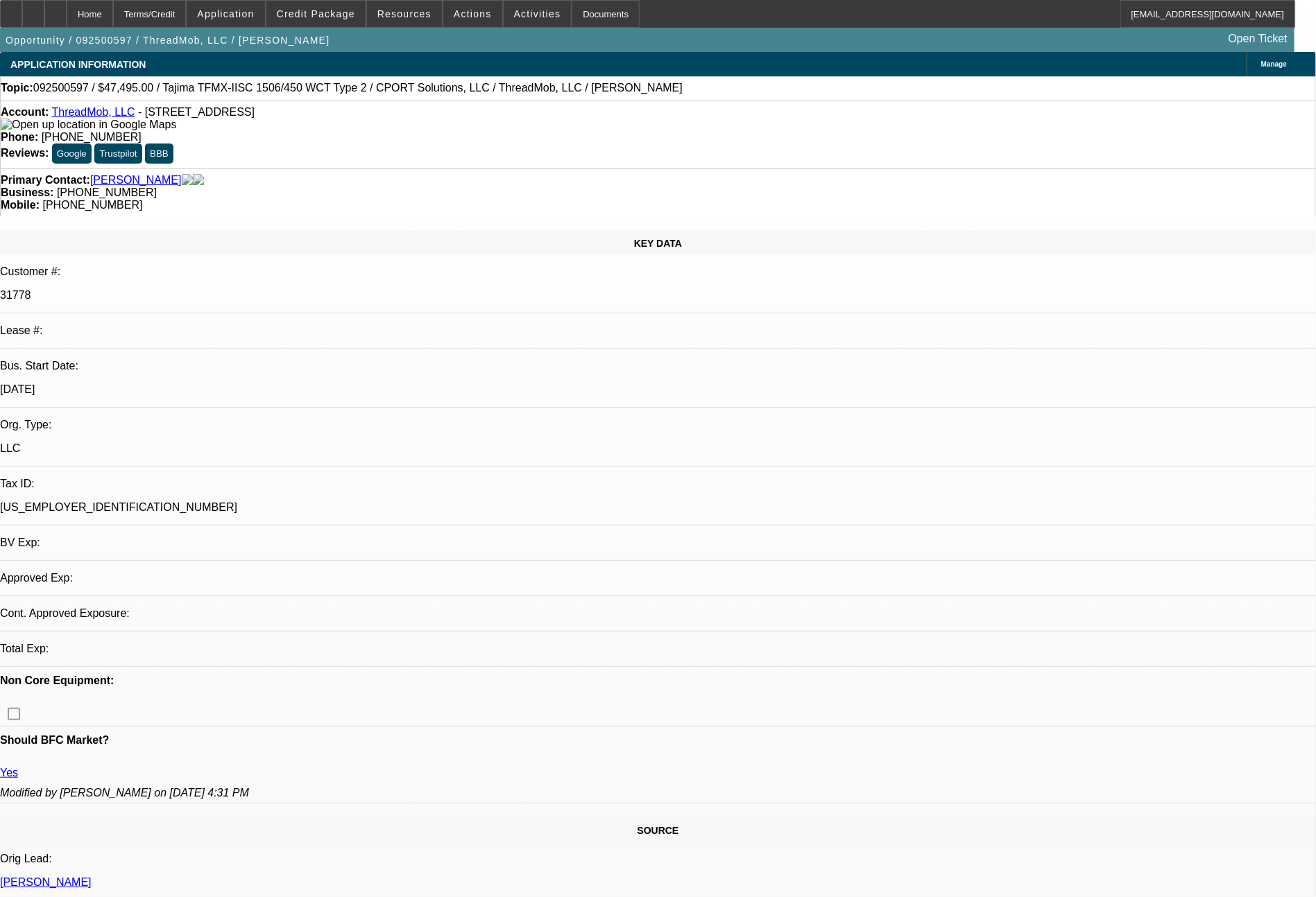
select select "0"
select select "2"
select select "0"
select select "6"
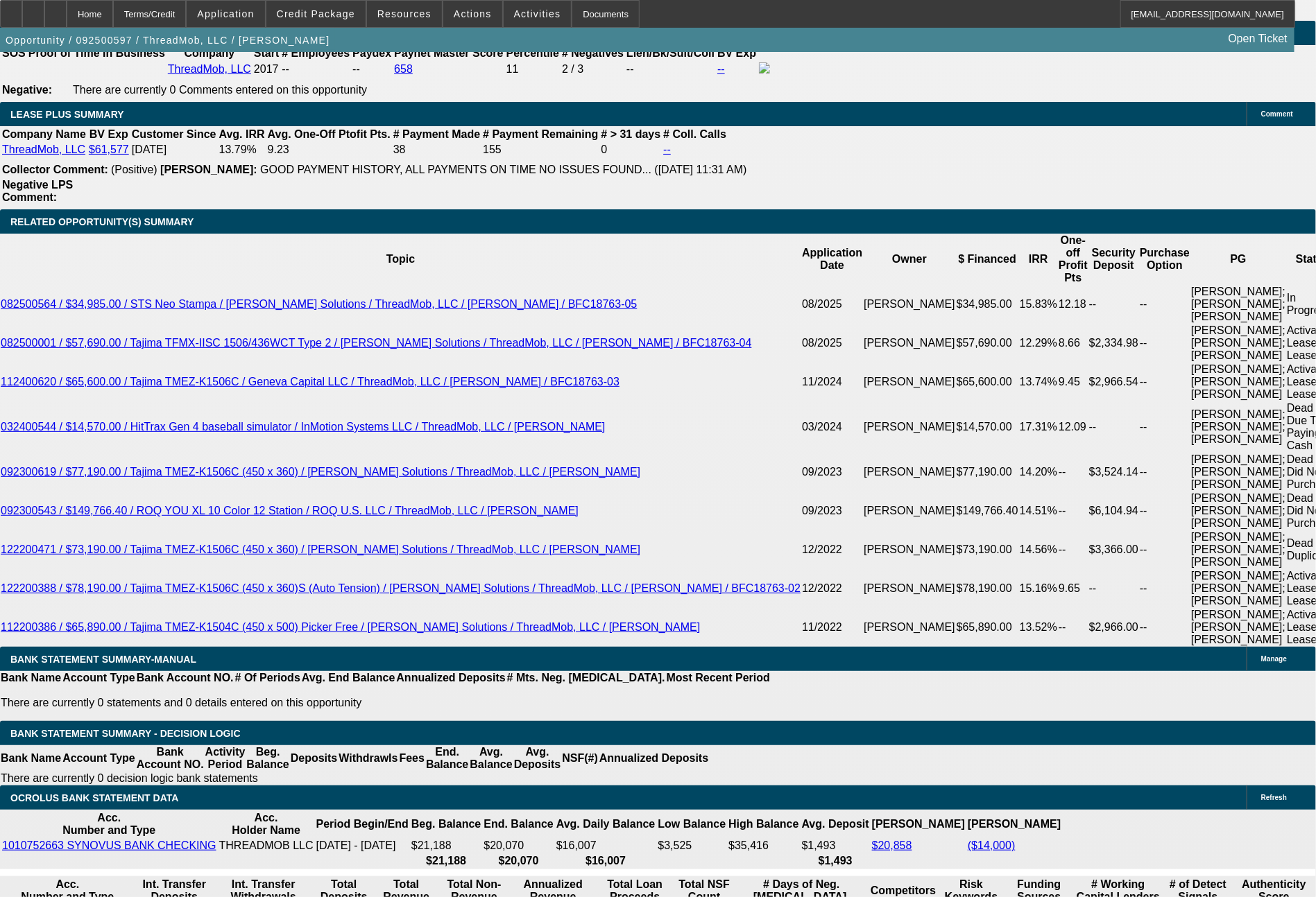
scroll to position [2371, 0]
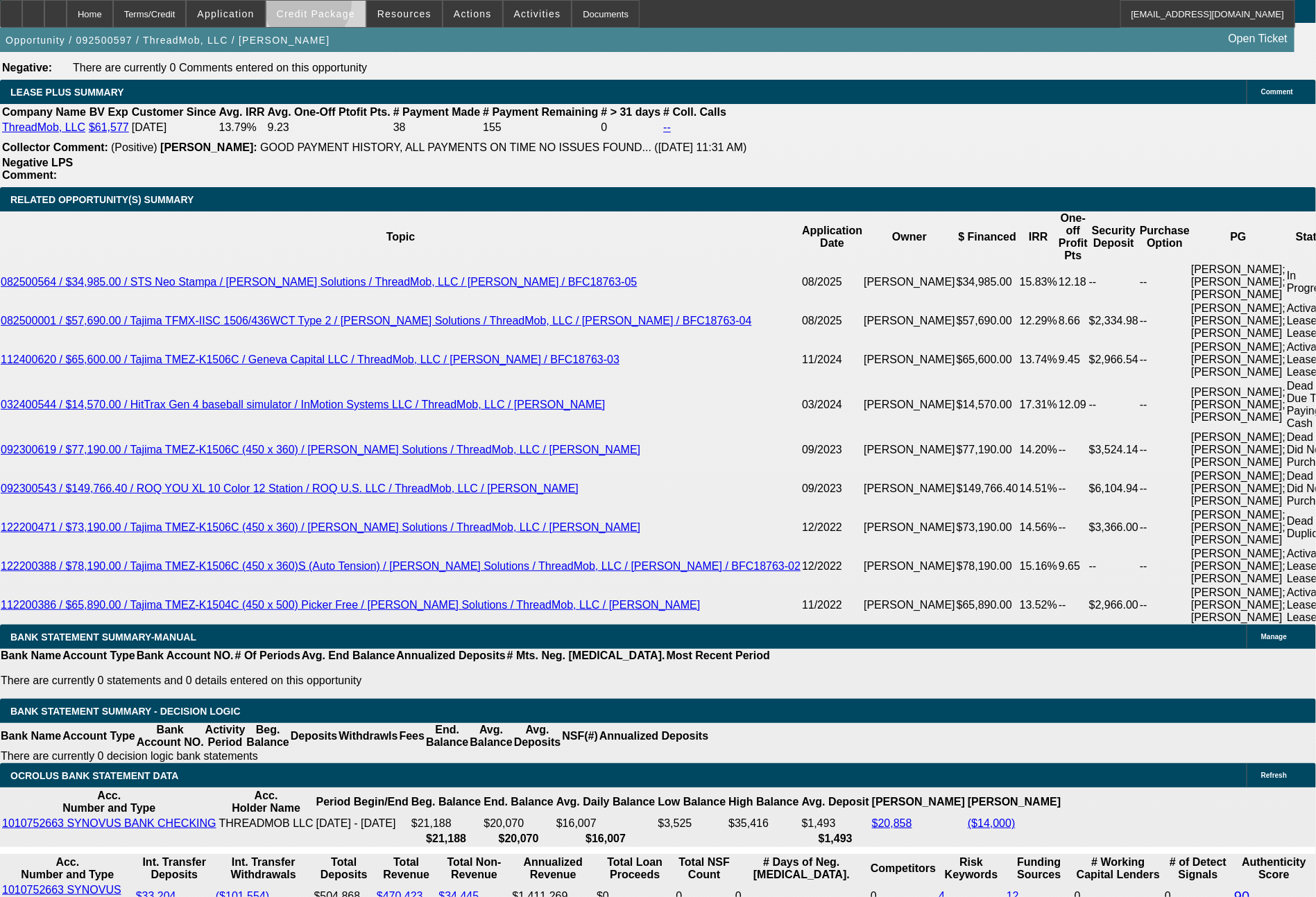
click at [334, 6] on span at bounding box center [316, 14] width 99 height 33
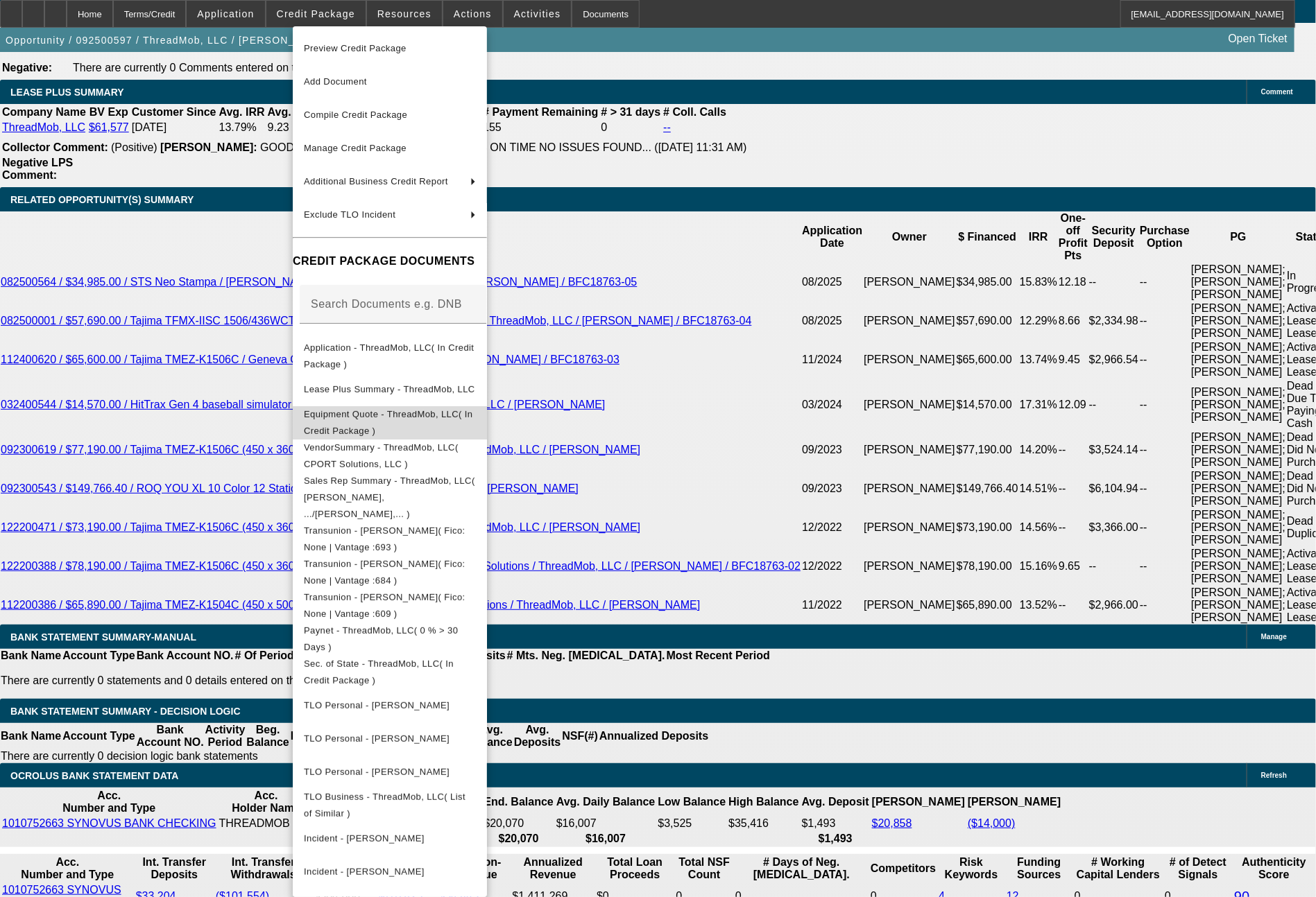
click at [404, 406] on button "Equipment Quote - ThreadMob, LLC( In Credit Package )" at bounding box center [390, 423] width 195 height 33
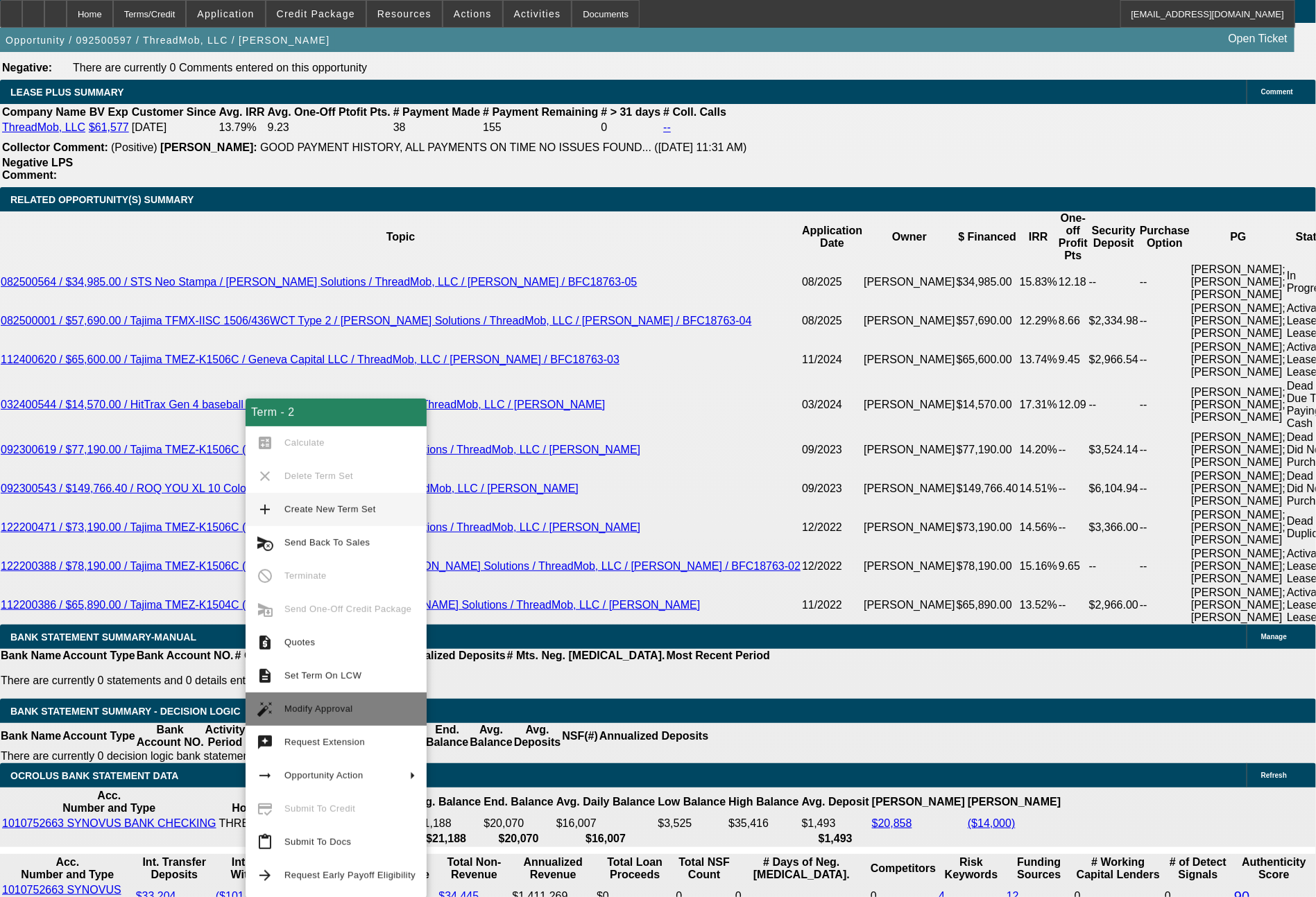
click at [319, 701] on span "Modify Approval" at bounding box center [349, 709] width 131 height 16
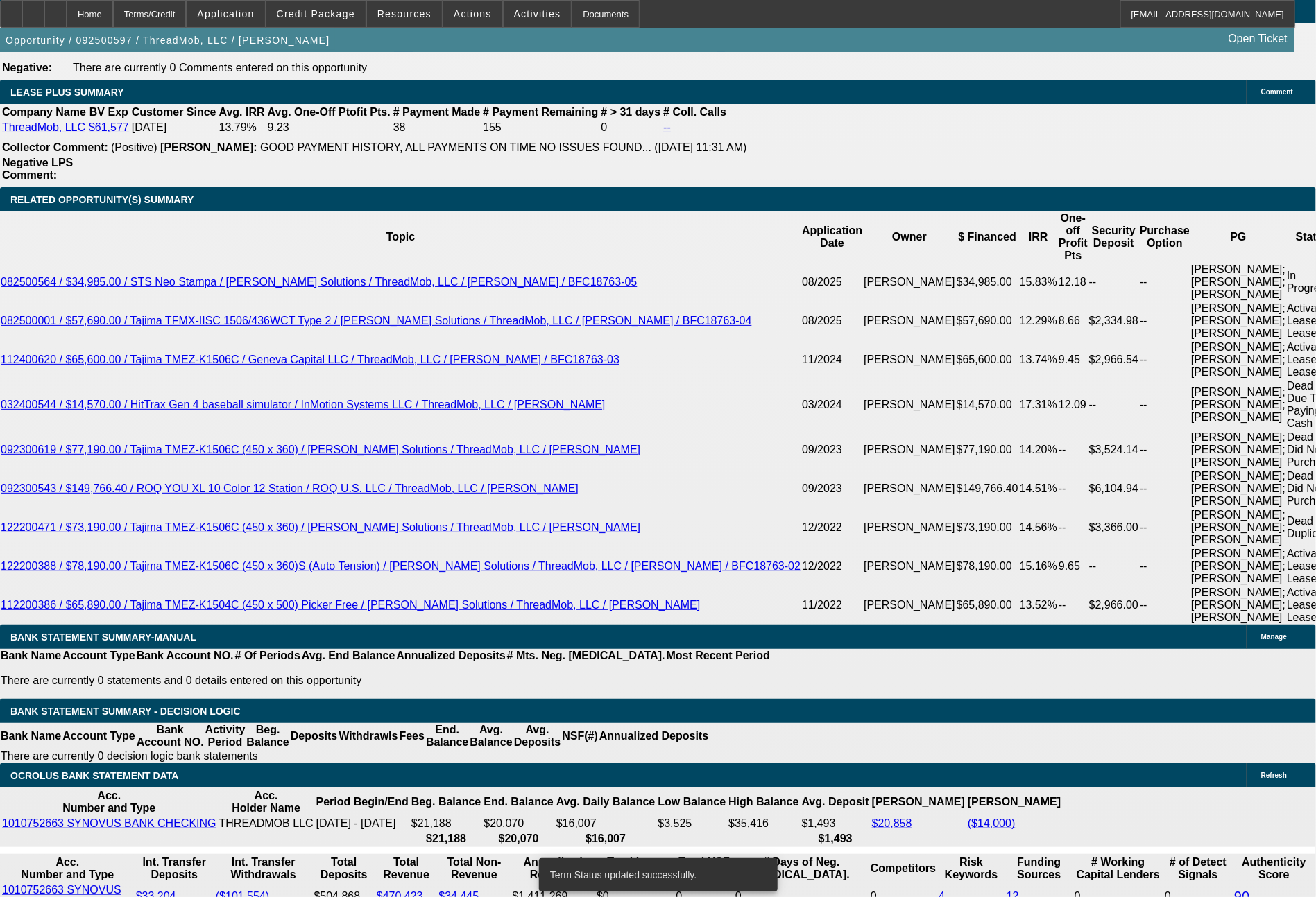
select select "0"
select select "2"
select select "0"
select select "6"
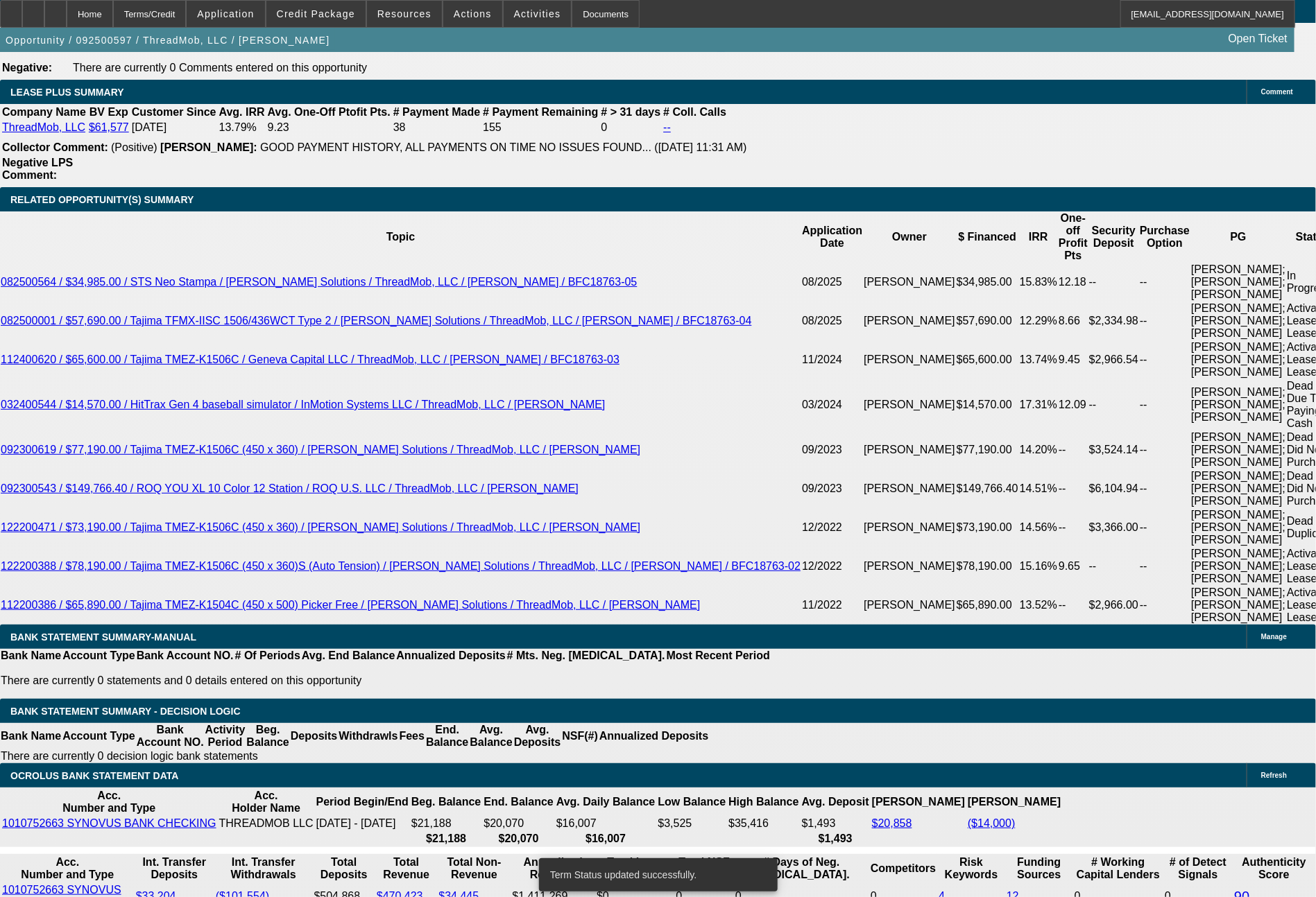
select select "0"
select select "2"
select select "0"
select select "6"
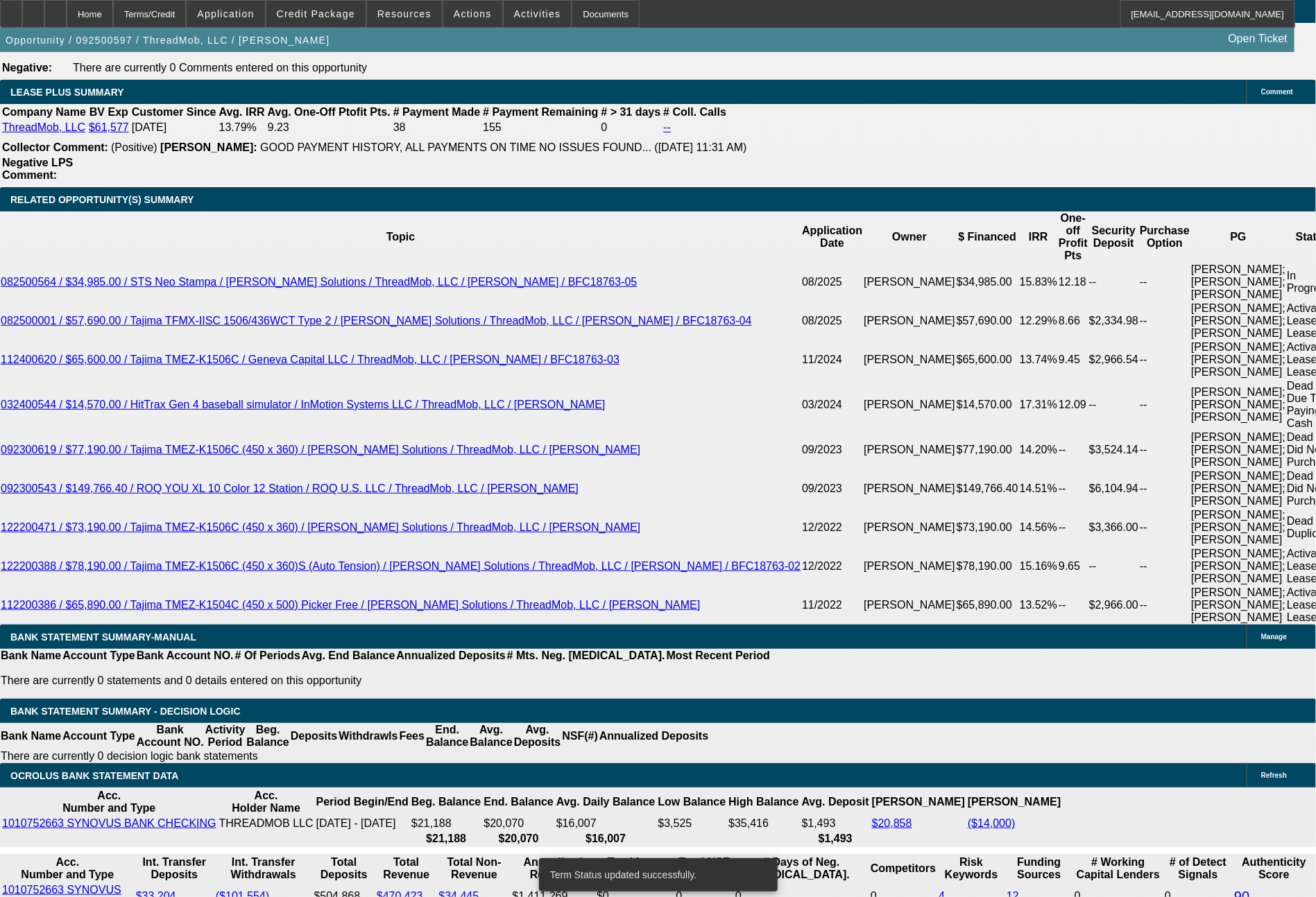
select select "0"
select select "2"
select select "0"
select select "6"
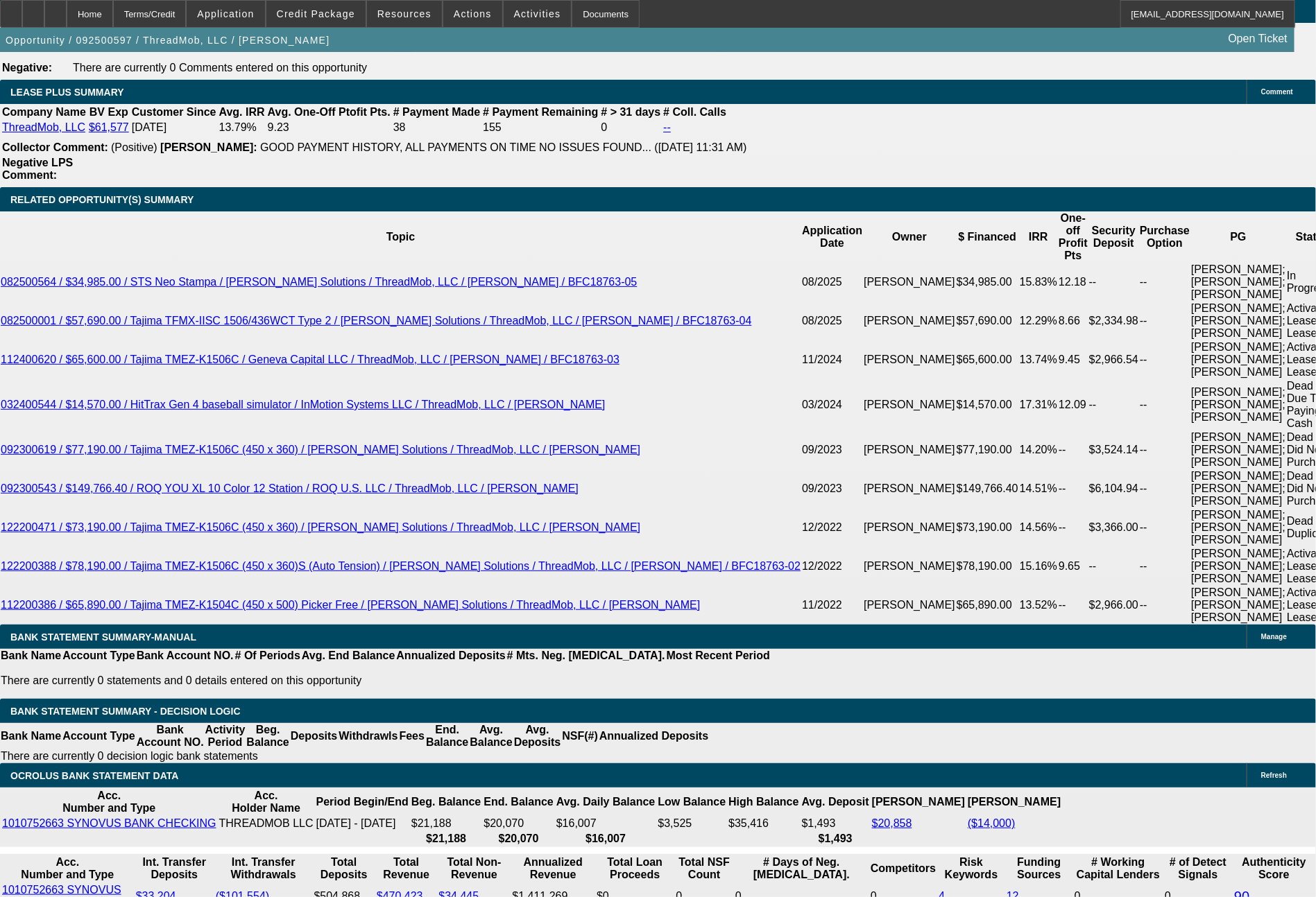
drag, startPoint x: 190, startPoint y: 610, endPoint x: 261, endPoint y: 608, distance: 71.0
type input "1"
type input "$2.00"
type input "UNKNOWN"
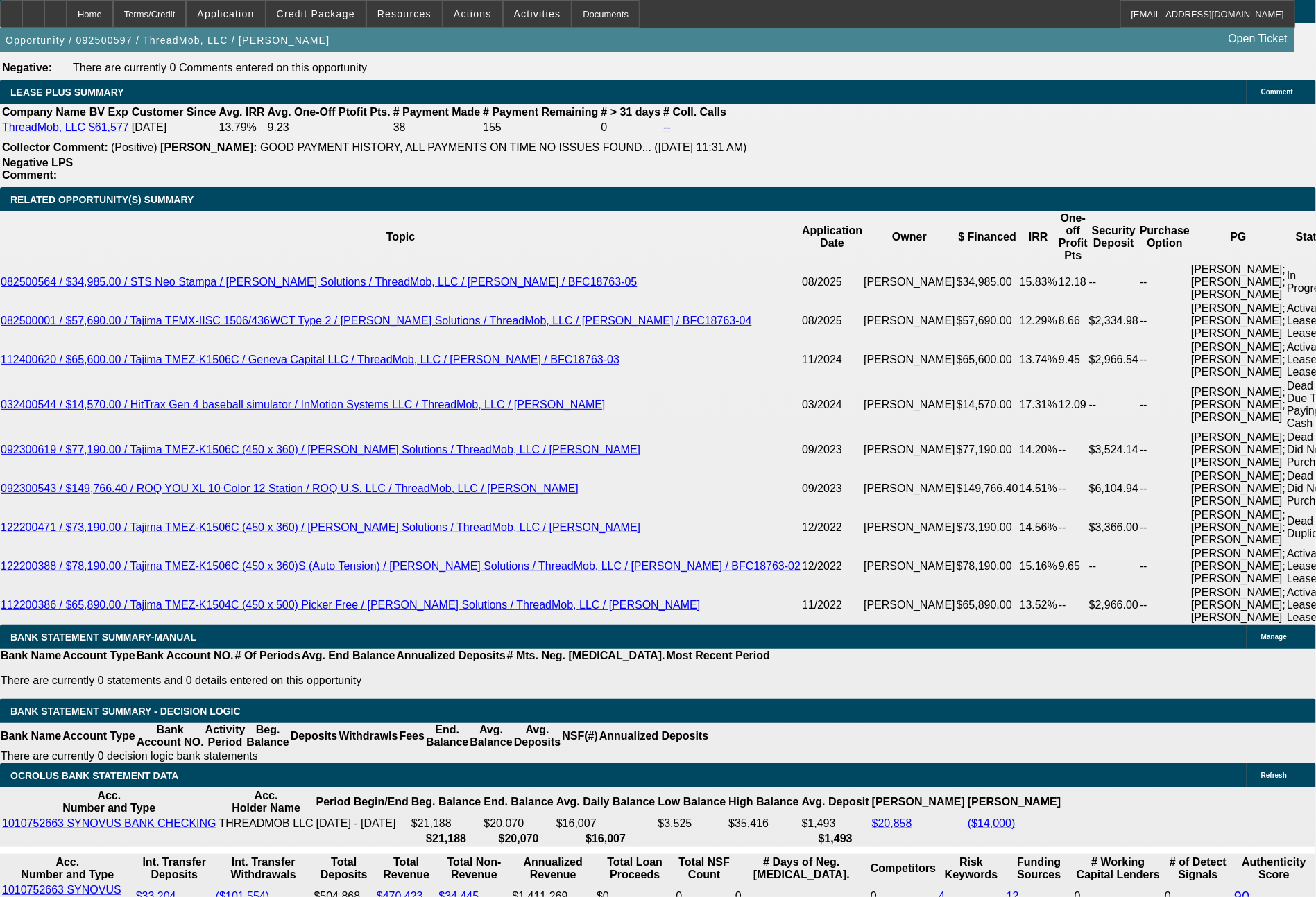
type input "11"
type input "1104"
type input "$2,208.00"
type input "1104."
type input "14"
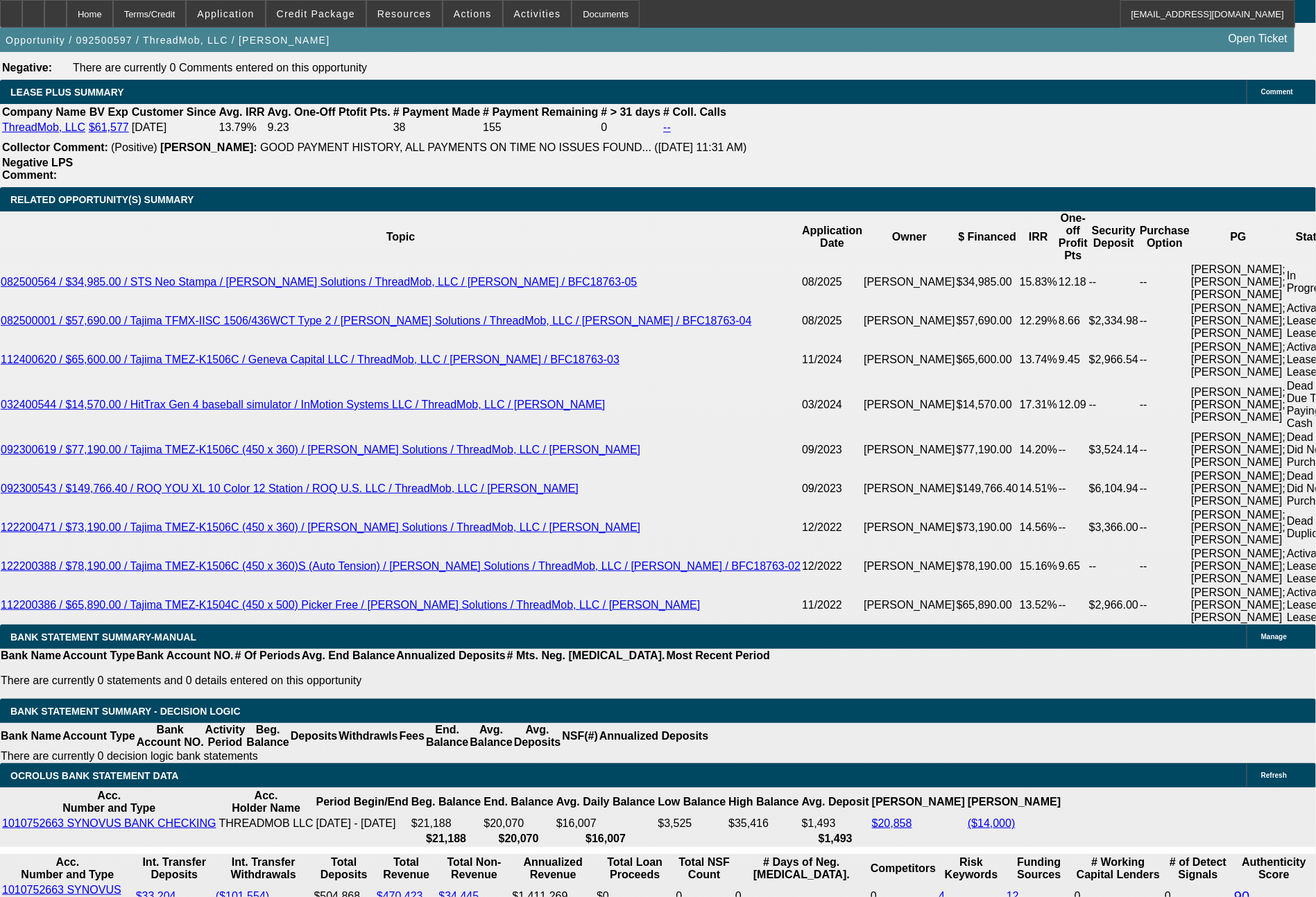
type input "1104.74"
type input "$2,209.48"
type input "$1,104.74"
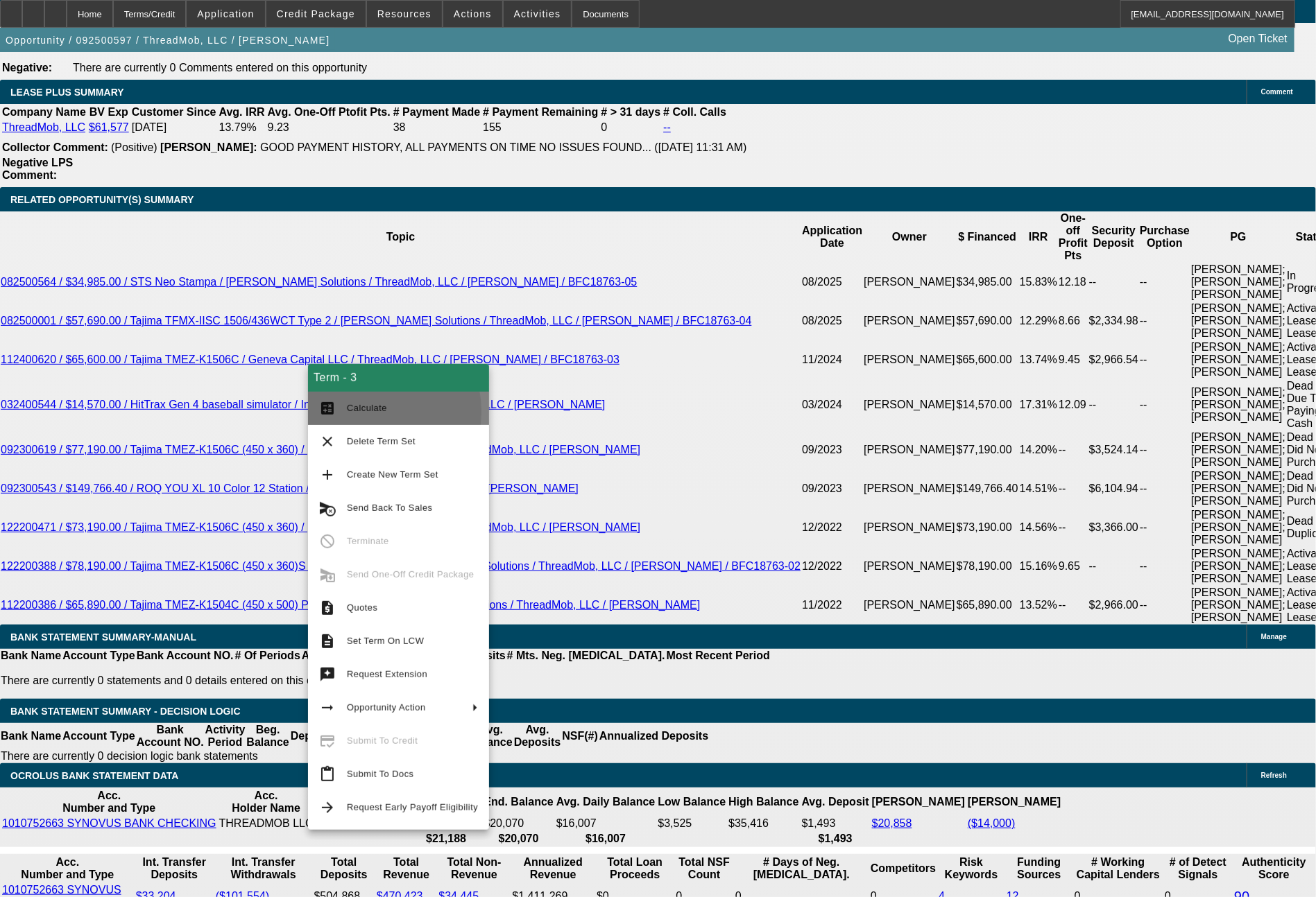
click at [364, 412] on span "Calculate" at bounding box center [367, 408] width 40 height 10
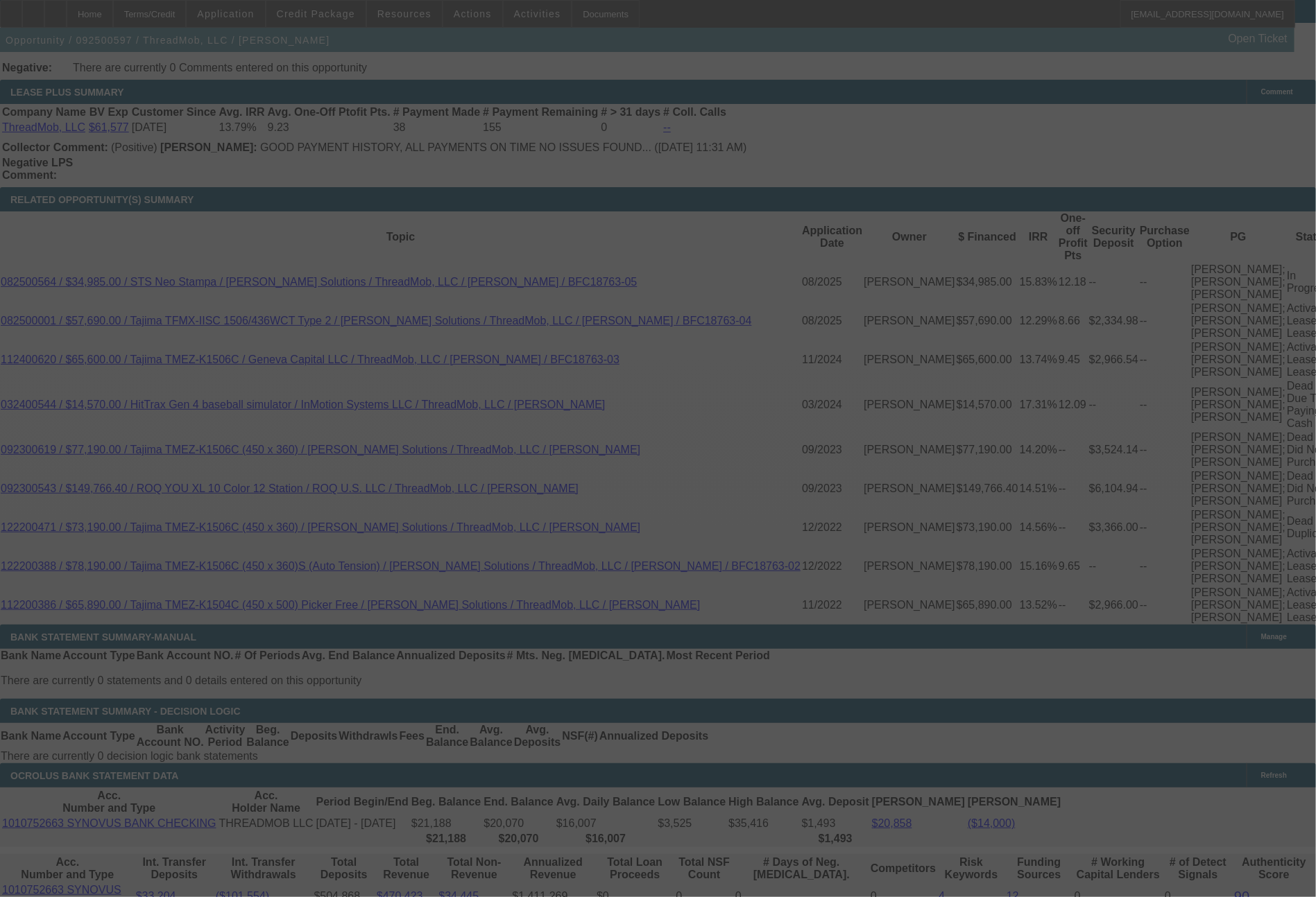
select select "0"
select select "2"
select select "0"
select select "6"
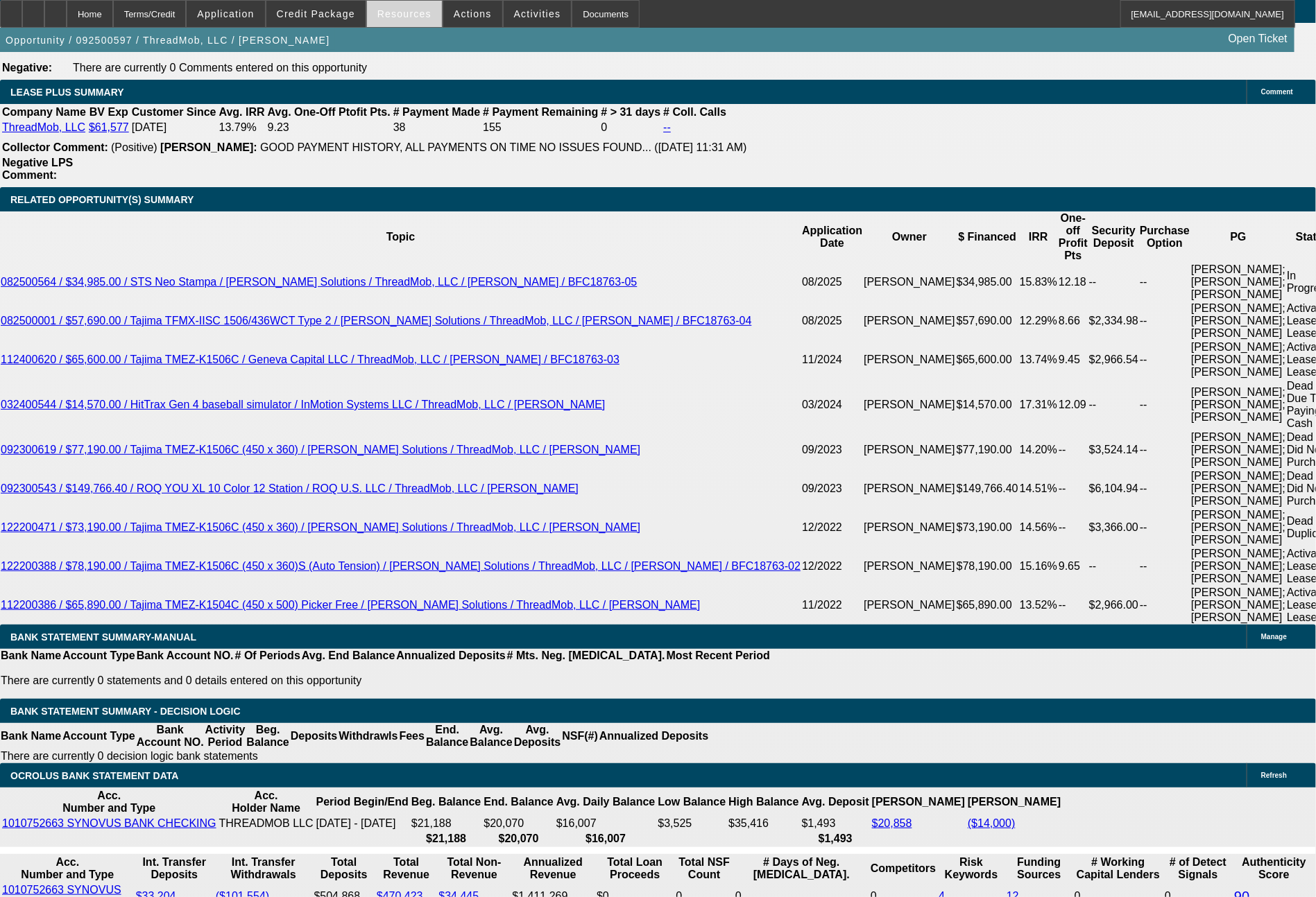
click at [422, 10] on span "Resources" at bounding box center [404, 14] width 54 height 11
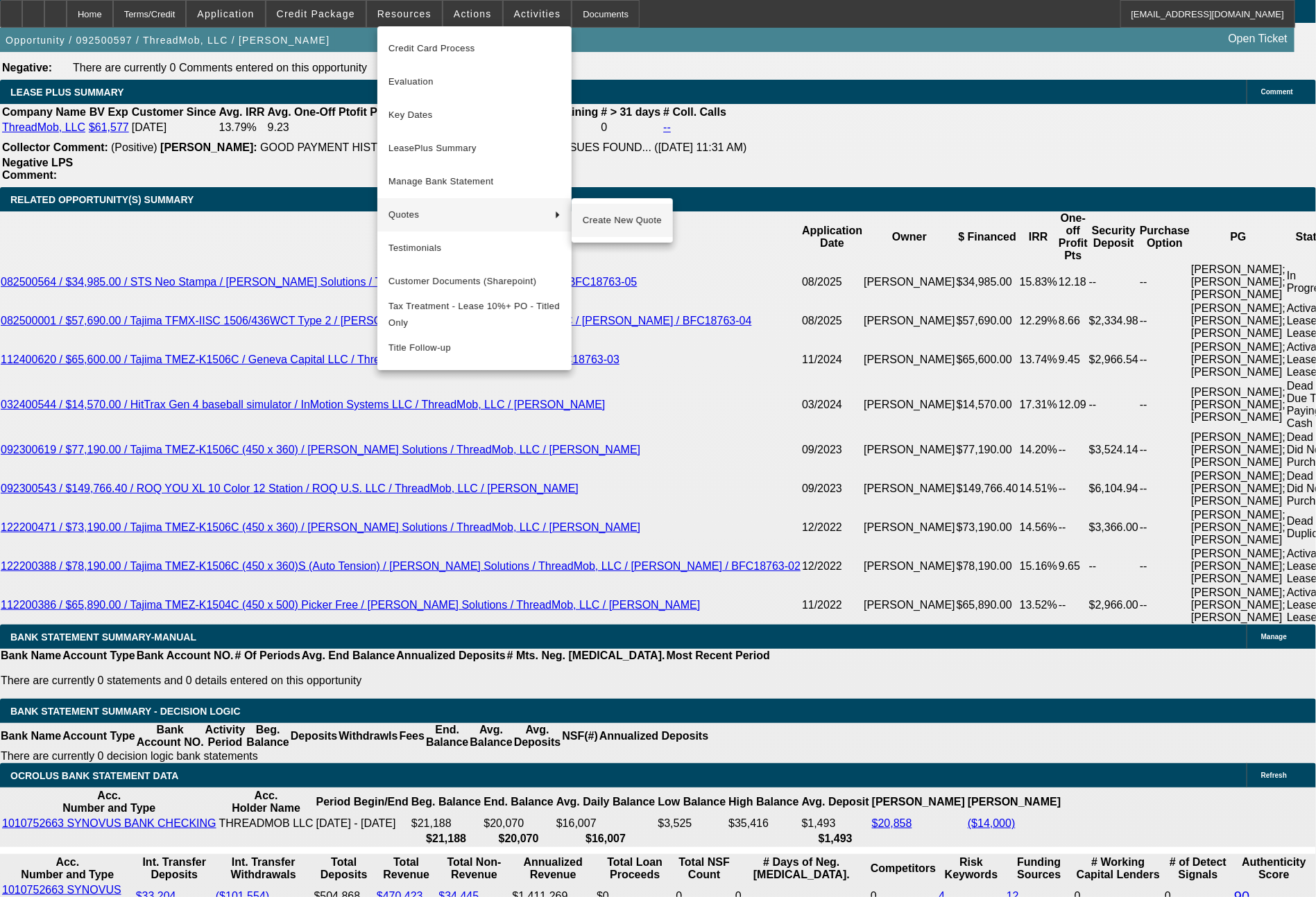
click at [635, 214] on span "Create New Quote" at bounding box center [622, 220] width 79 height 16
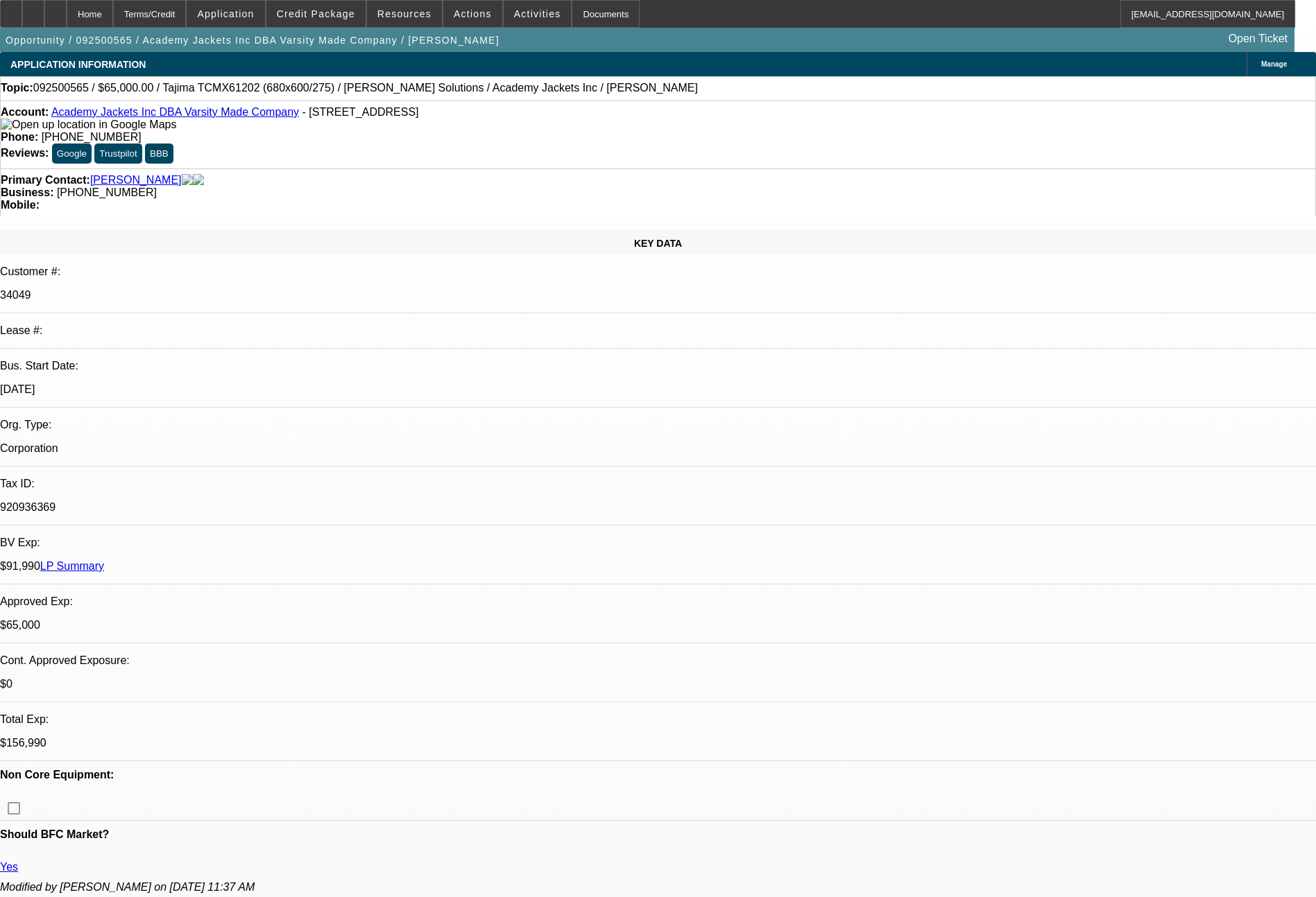
select select "0"
select select "2"
select select "0.1"
select select "4"
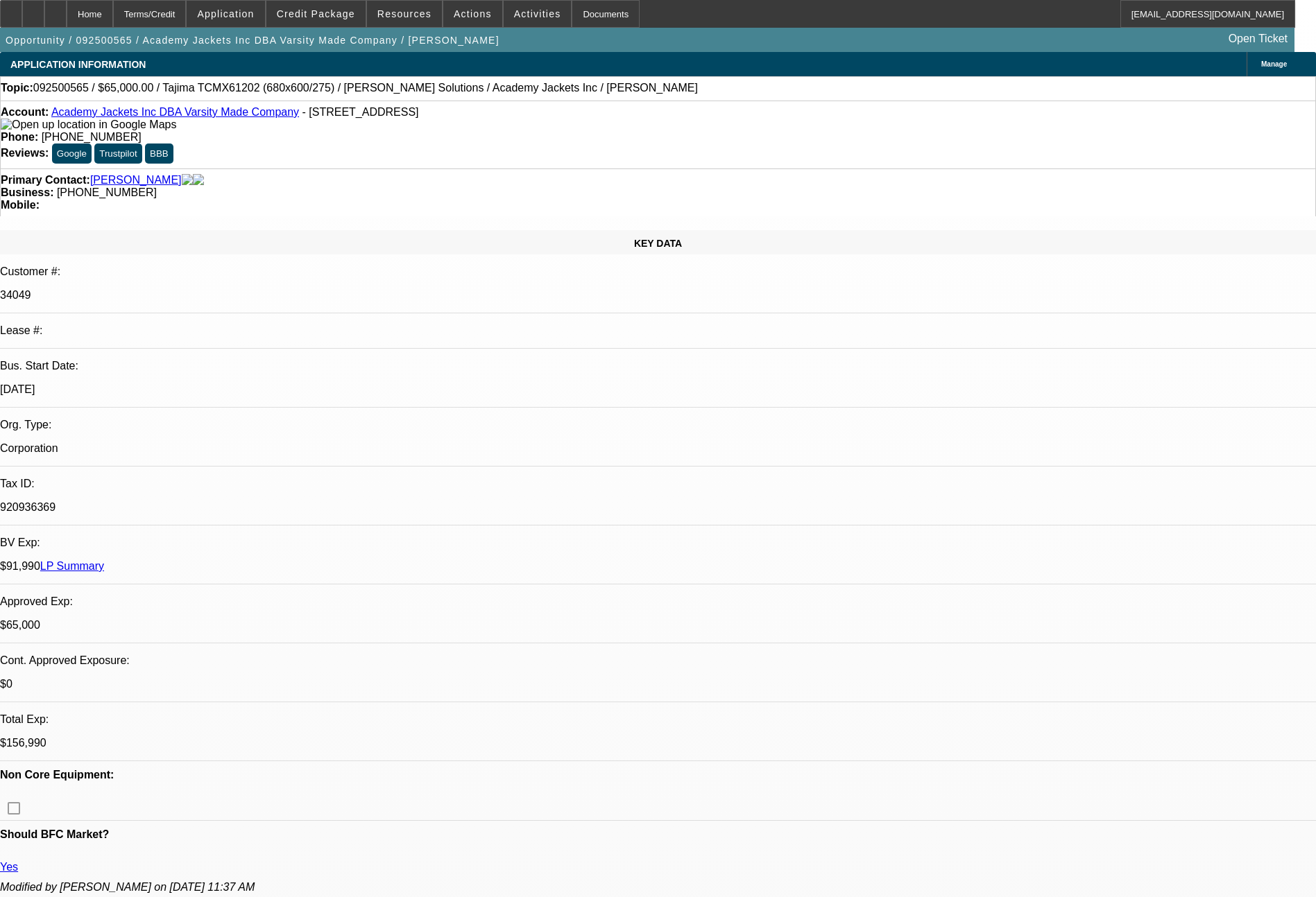
select select "0"
select select "2"
select select "0.1"
select select "4"
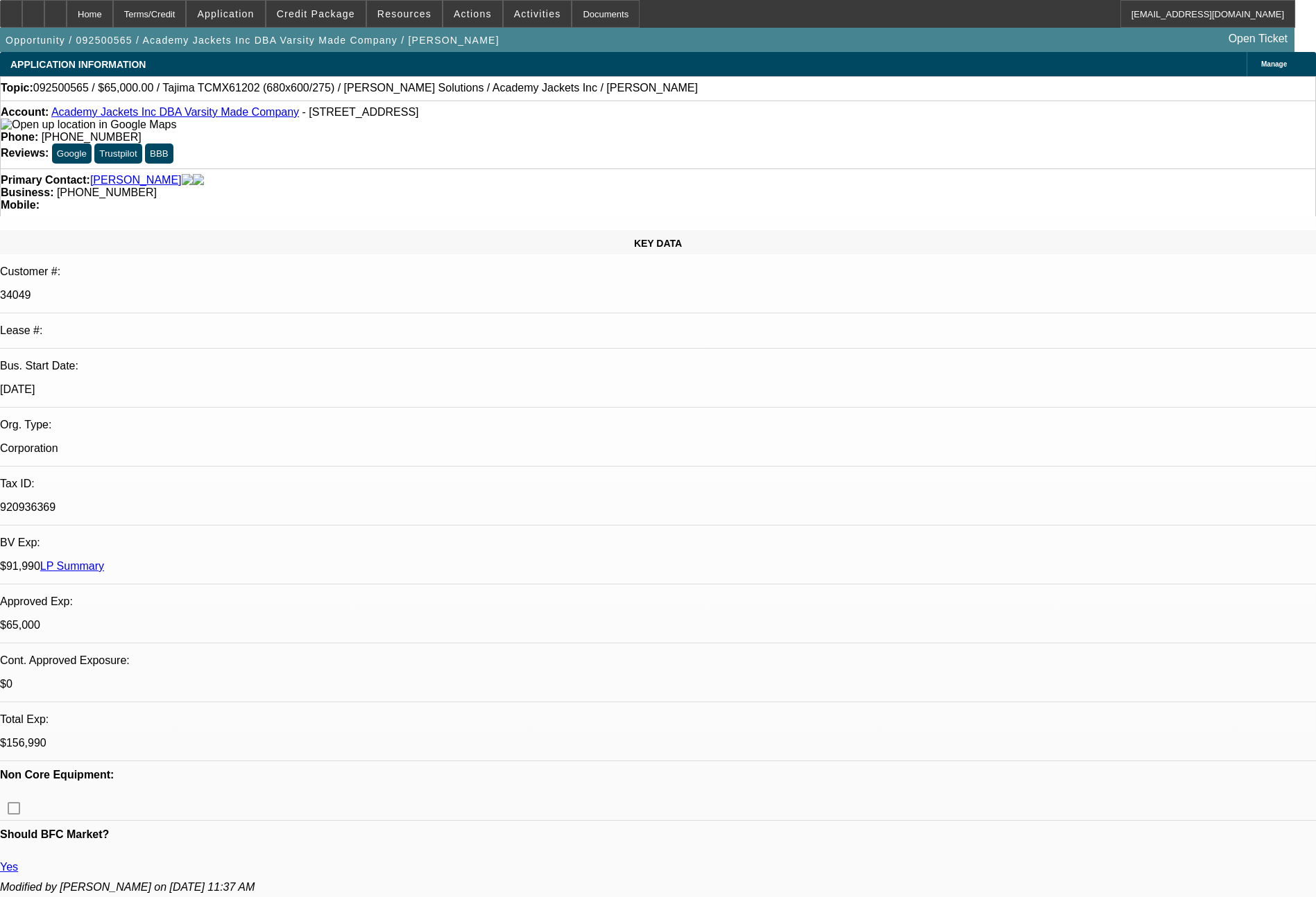
select select "0"
select select "2"
select select "0.1"
select select "4"
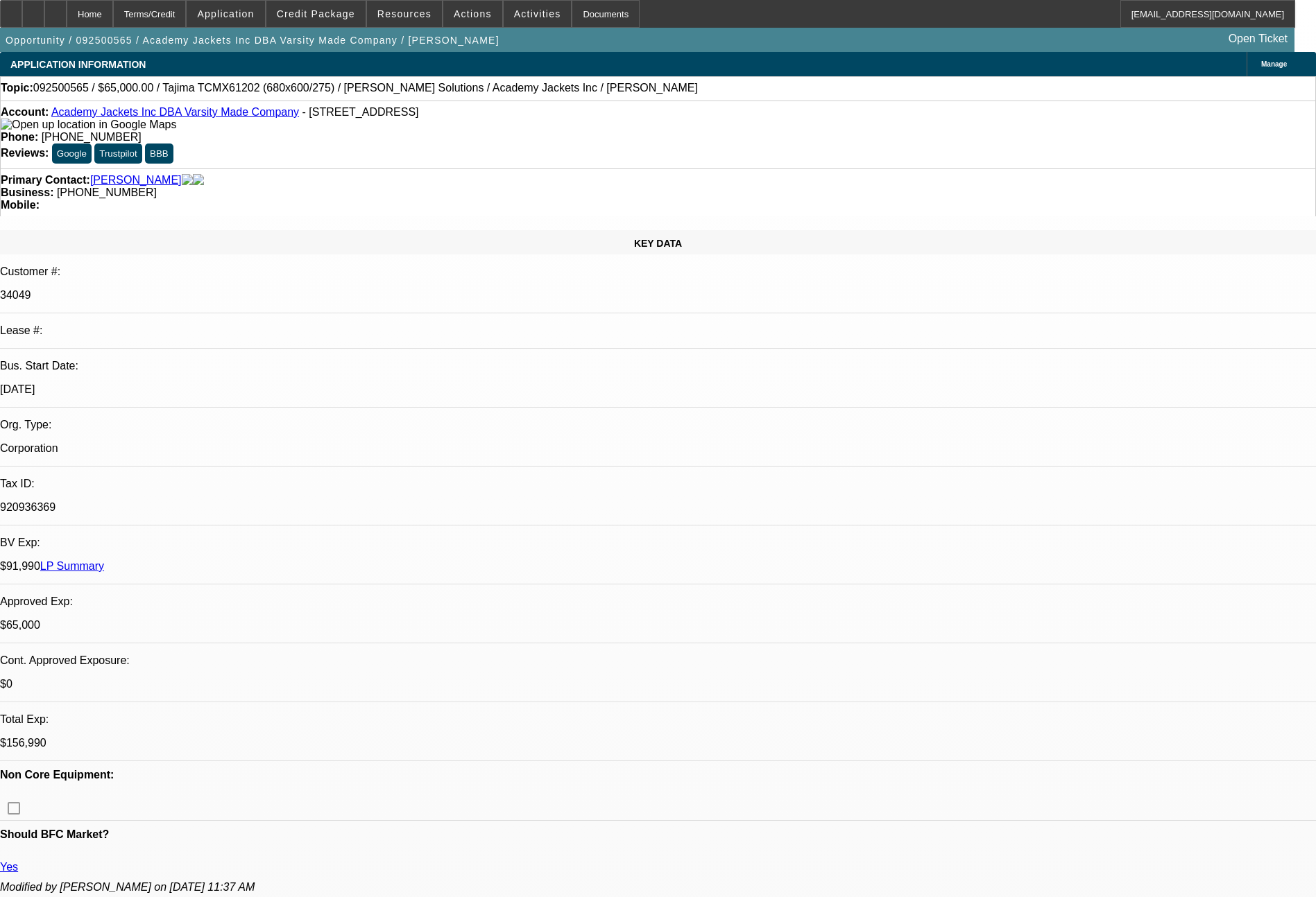
select select "0"
select select "0.1"
select select "4"
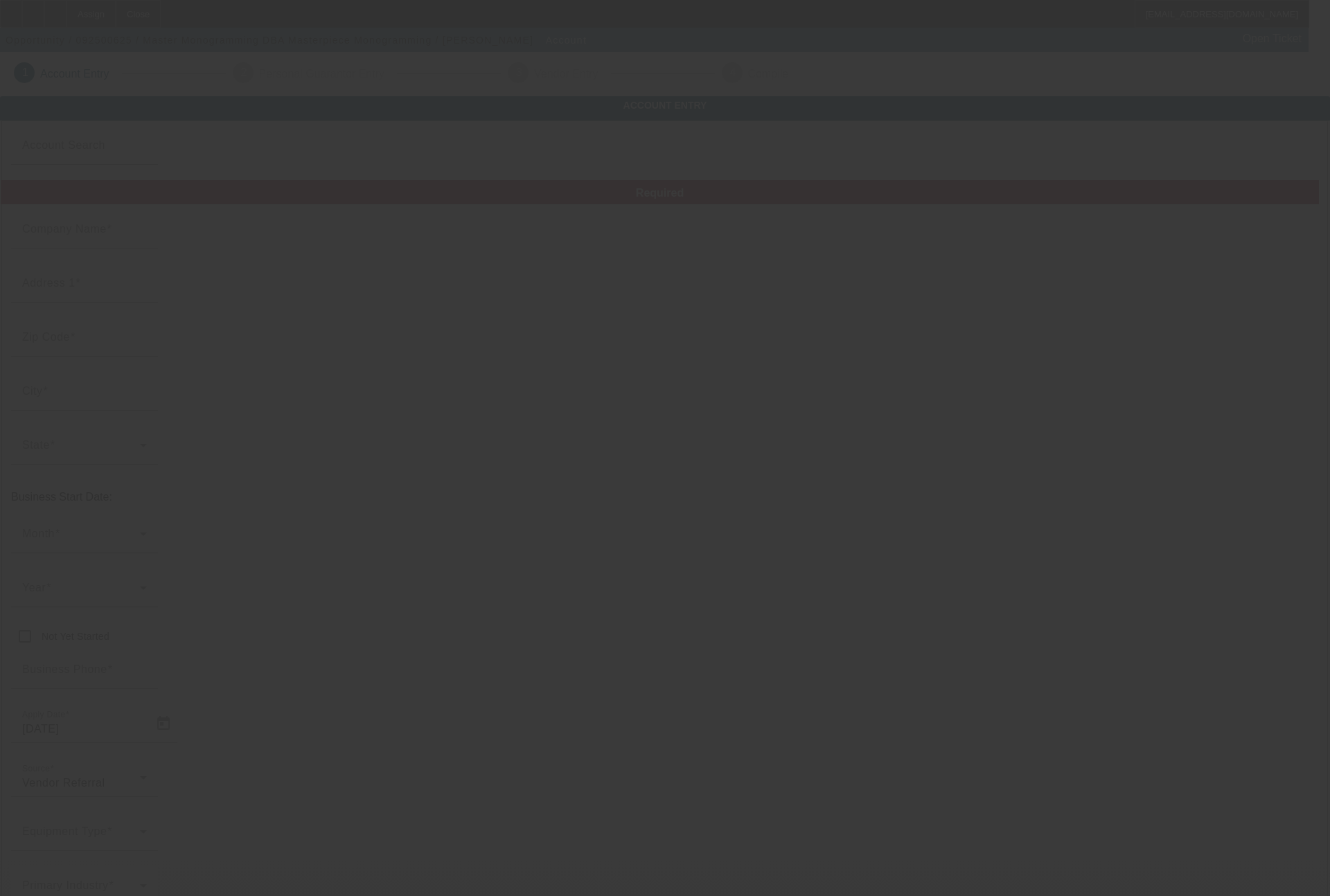
type input "Master Monogramming"
type input "G4470 S Saginaw St"
type input "48529"
type input "[PERSON_NAME]"
type input "[PHONE_NUMBER]"
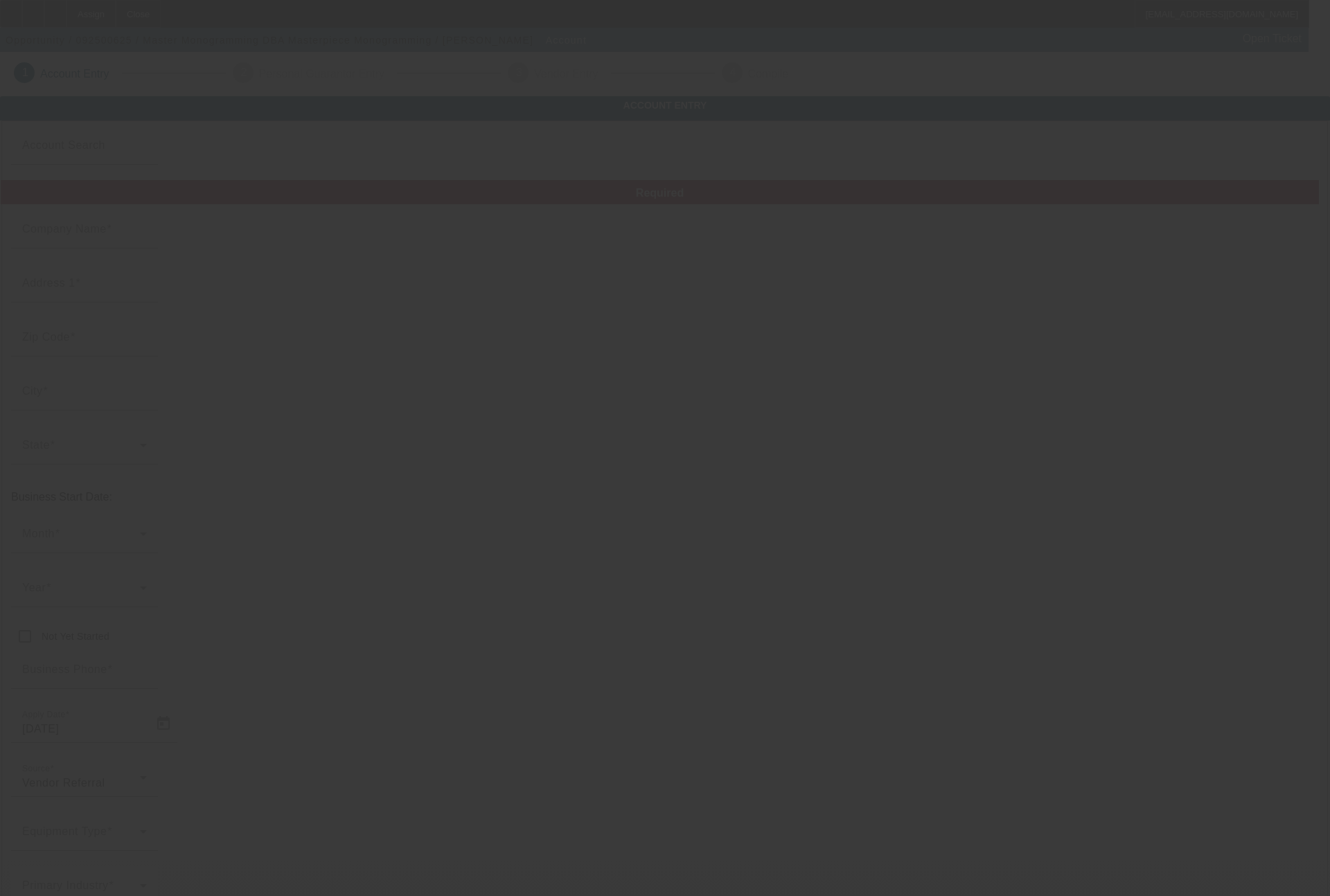
type input "Masterpiece Monogramming"
type input "Suite A"
type input "[EMAIL_ADDRESS][DOMAIN_NAME]"
type input "[US_EMPLOYER_IDENTIFICATION_NUMBER]"
type input "[URL][DOMAIN_NAME]"
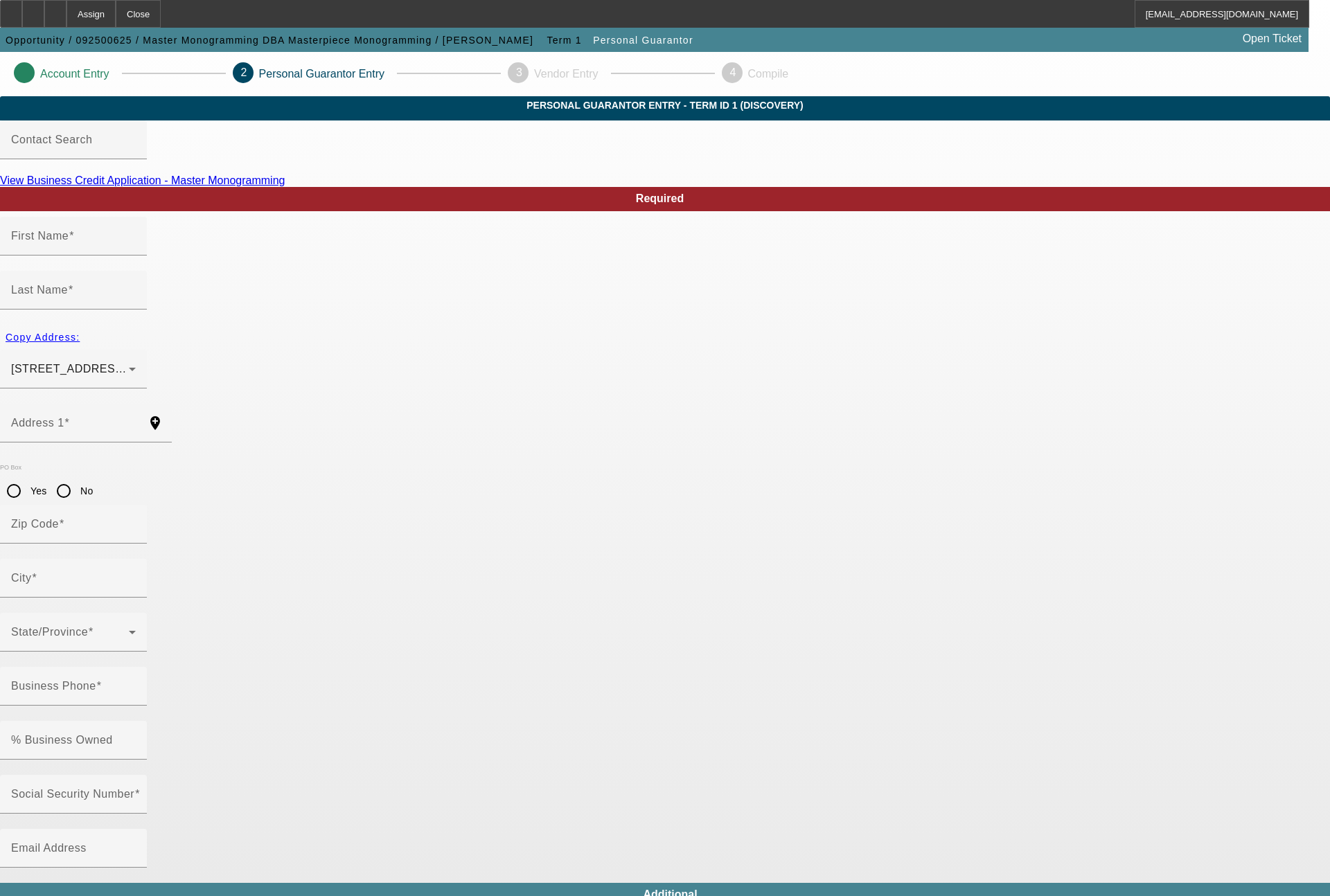
type input "[PERSON_NAME]"
type input "[STREET_ADDRESS]"
radio input "true"
type input "48449"
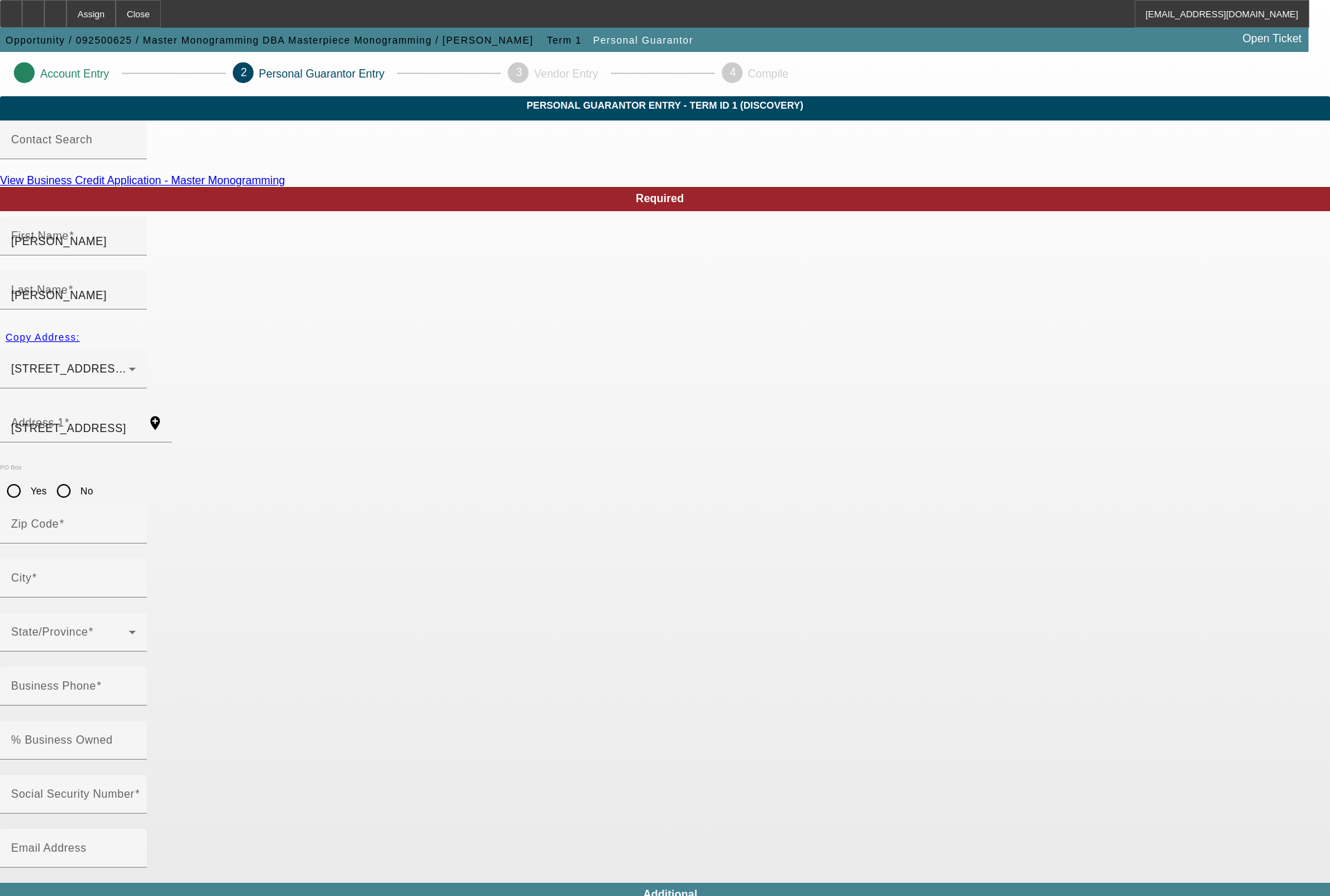
type input "[PERSON_NAME]"
type input "[PHONE_NUMBER]"
type input "100"
type input "385-68-8042"
type input "[EMAIL_ADDRESS][DOMAIN_NAME]"
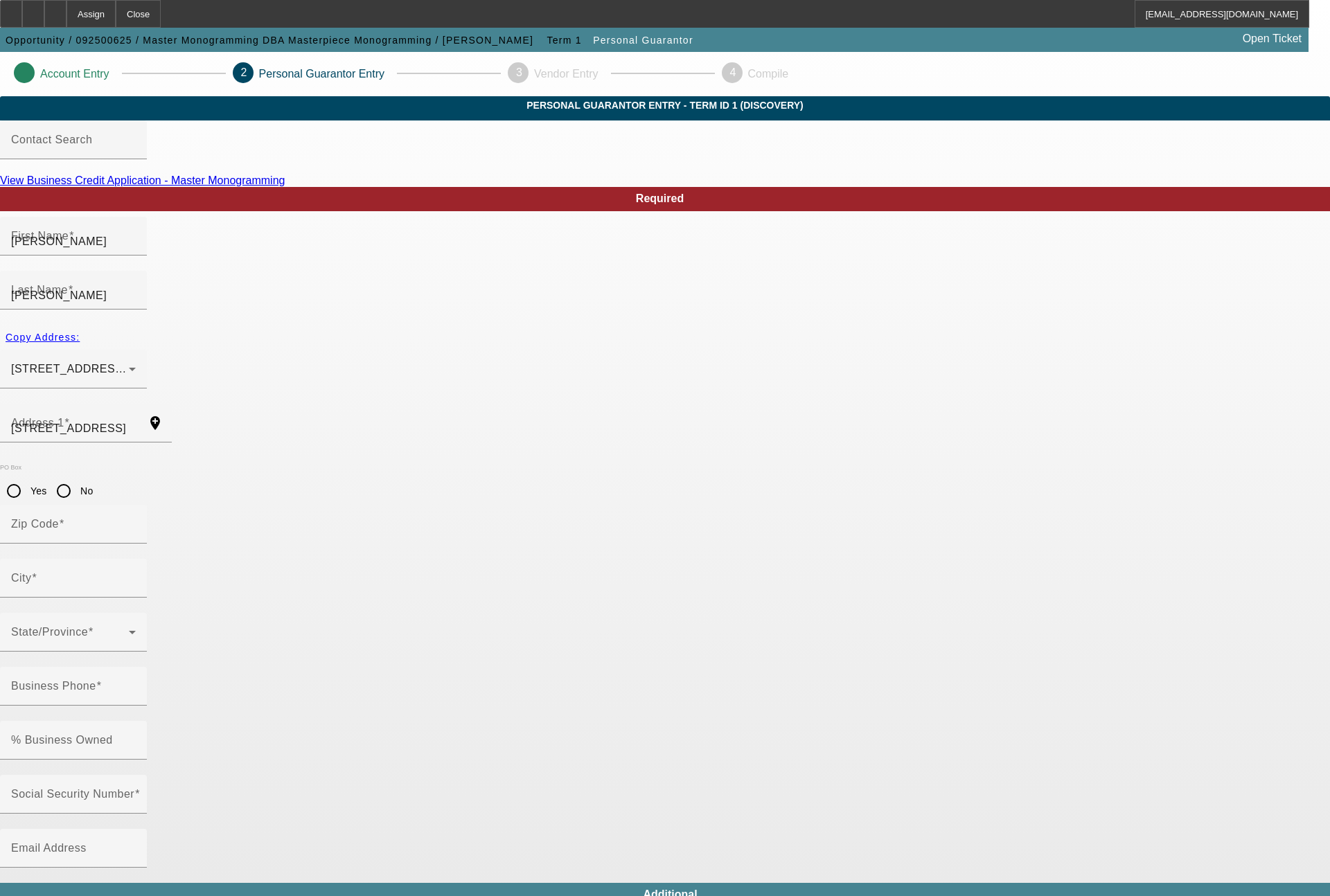
type input "[PHONE_NUMBER]"
click at [136, 421] on input "[STREET_ADDRESS]" at bounding box center [74, 428] width 125 height 16
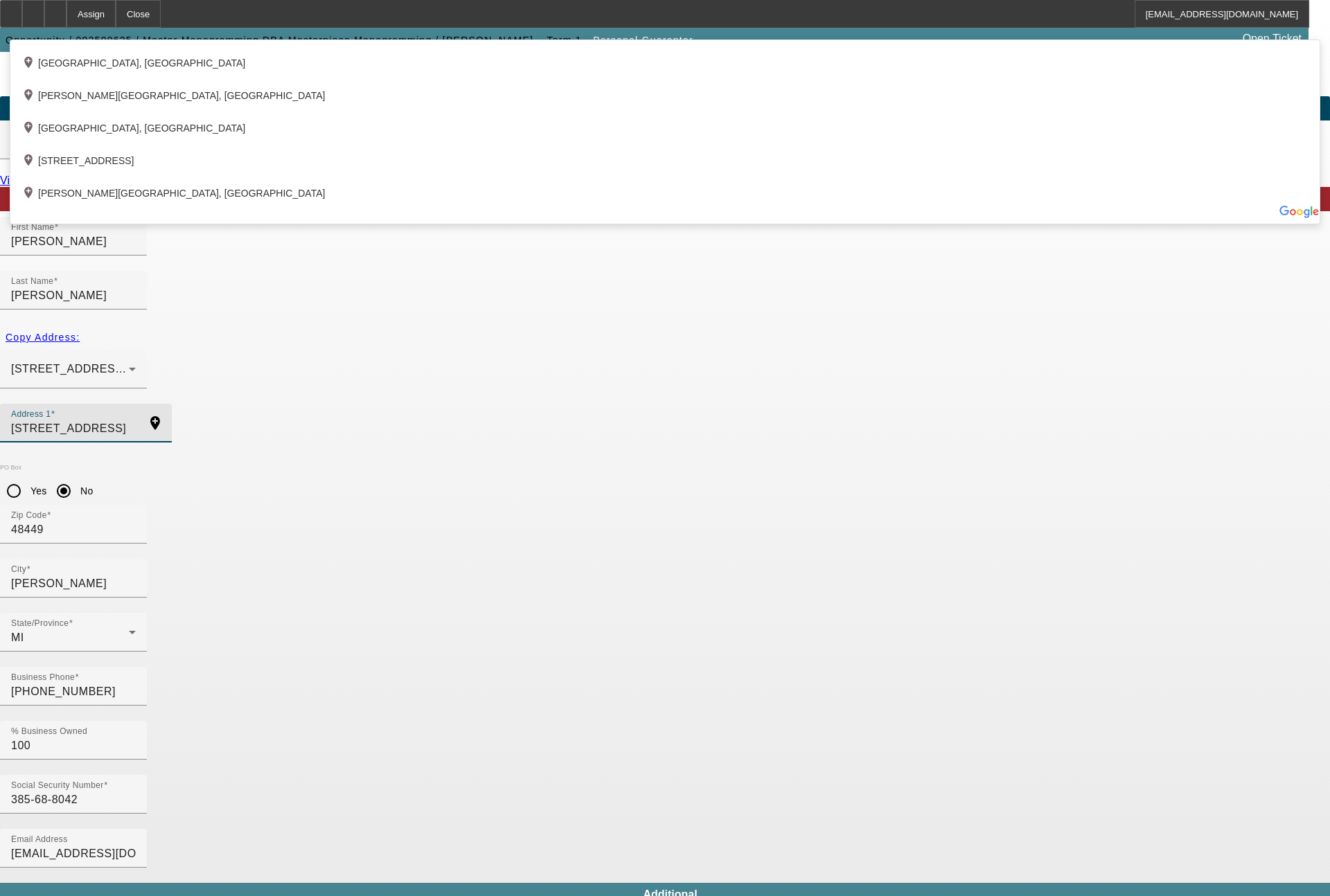
type input "[STREET_ADDRESS]"
click at [639, 722] on body "Assign Close [EMAIL_ADDRESS][DOMAIN_NAME] Opportunity / 092500625 / Master Mono…" at bounding box center [665, 734] width 1330 height 1468
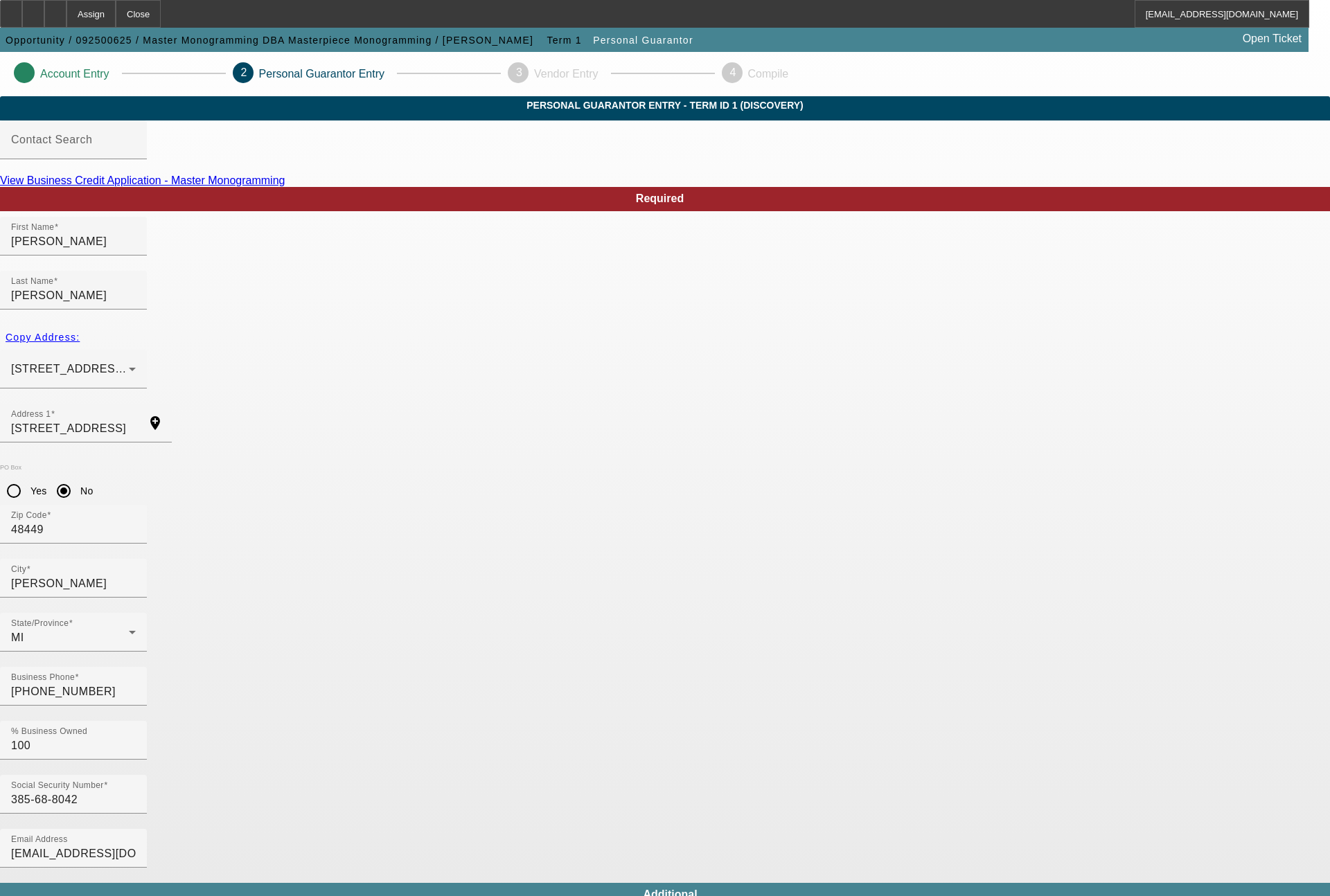
click at [728, 586] on mat-option "Yes" at bounding box center [766, 592] width 181 height 33
type input "[PHONE_NUMBER]"
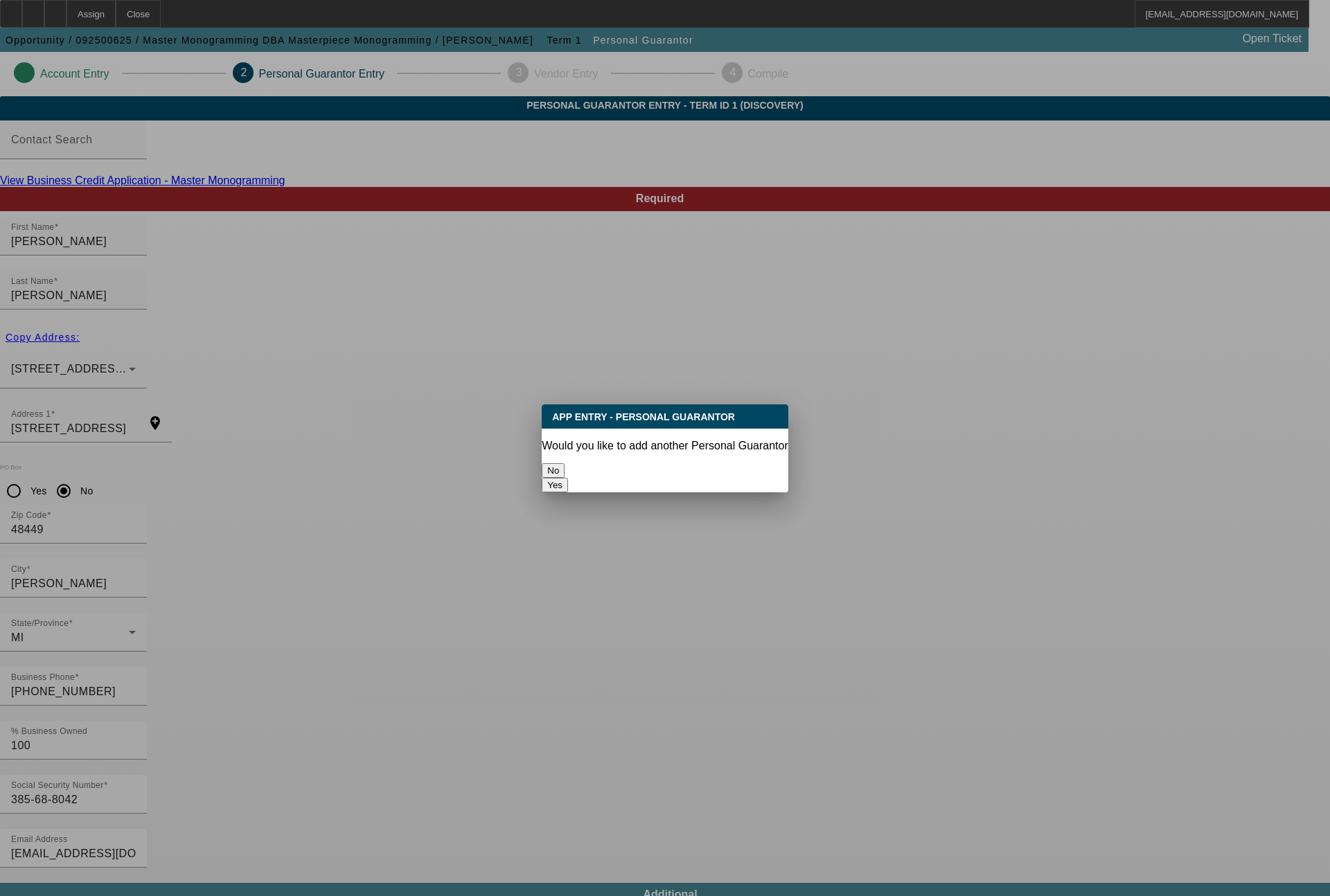
click at [565, 463] on button "No" at bounding box center [553, 470] width 23 height 15
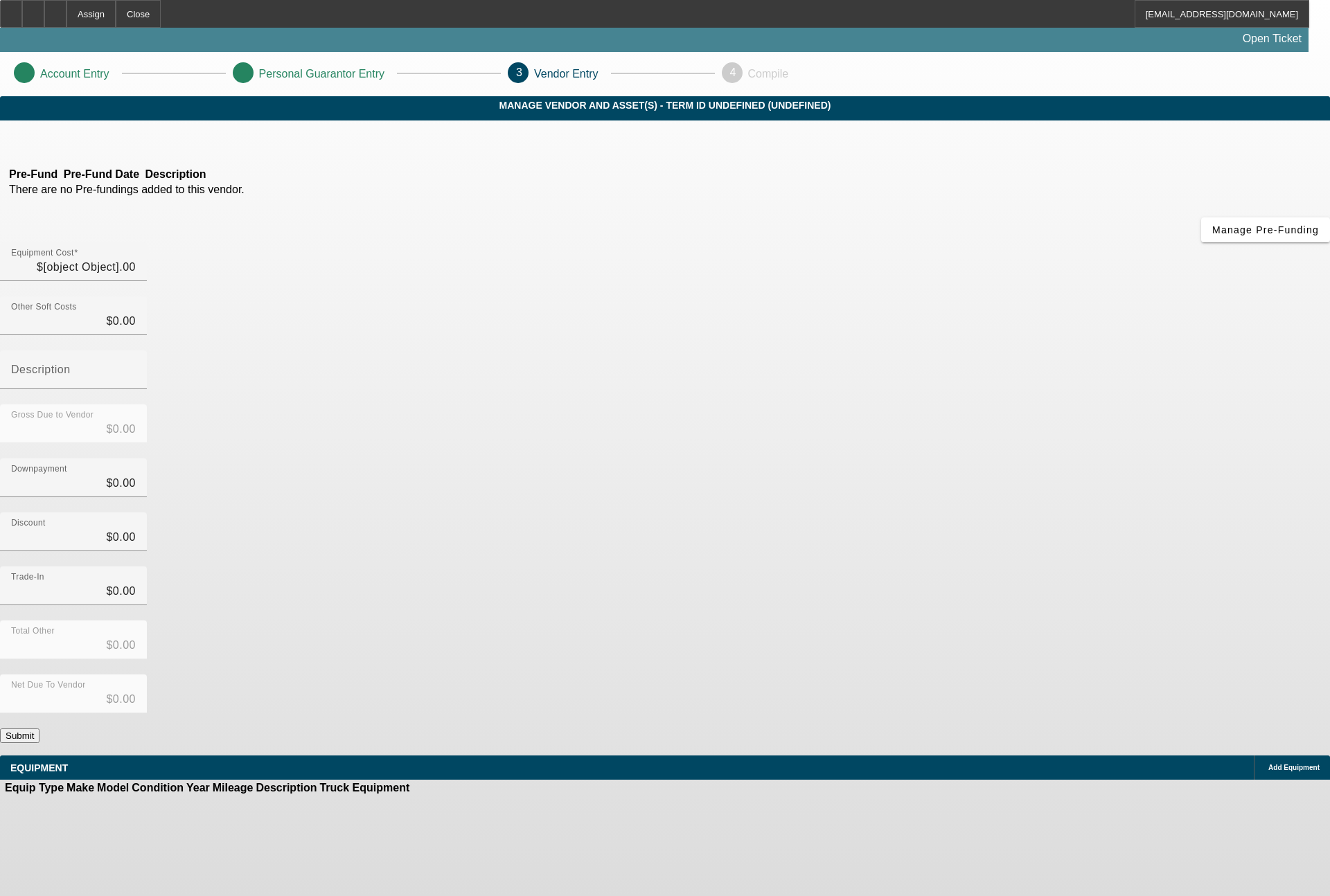
type input "$30,340.00"
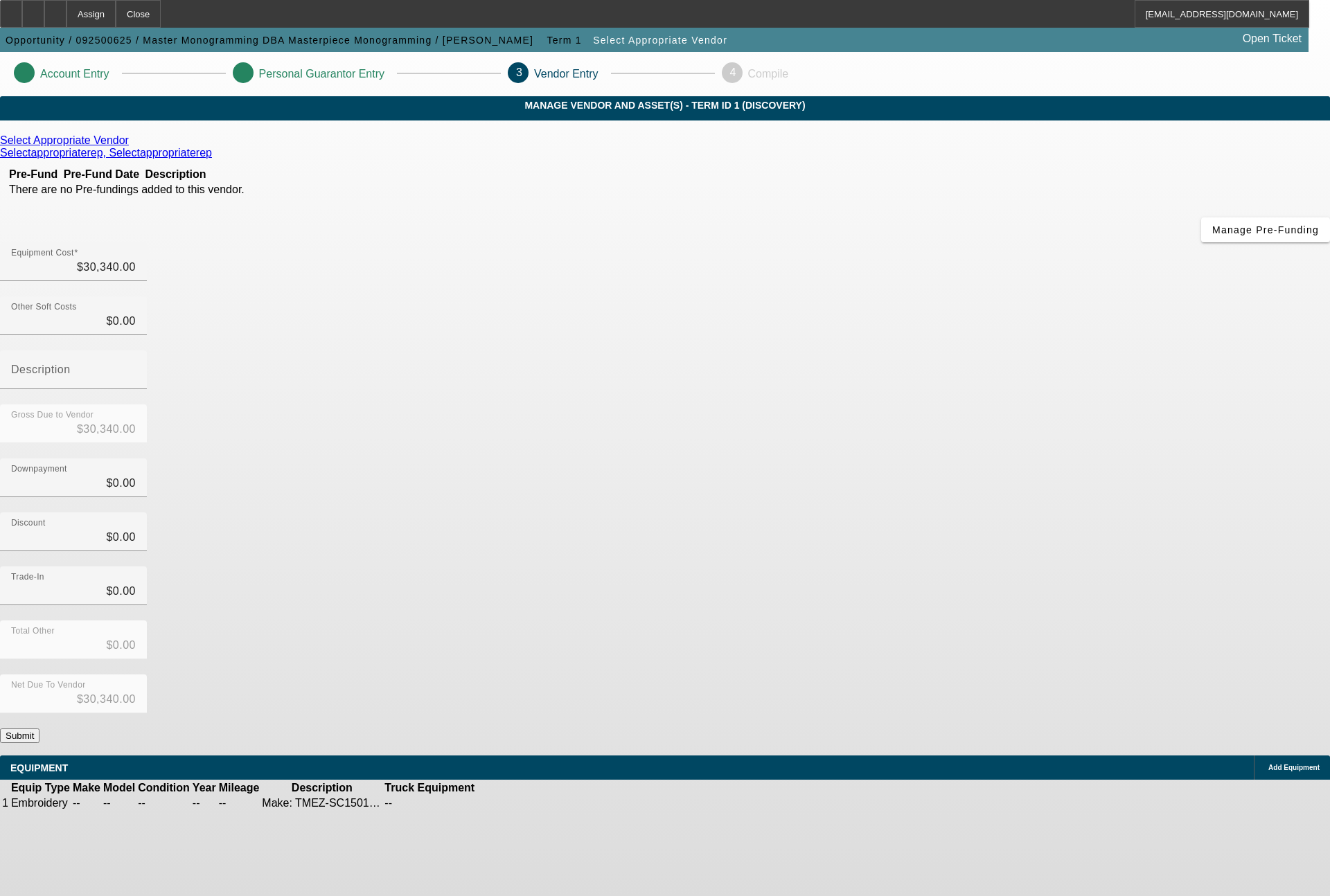
click at [40, 729] on button "Submit" at bounding box center [20, 736] width 40 height 15
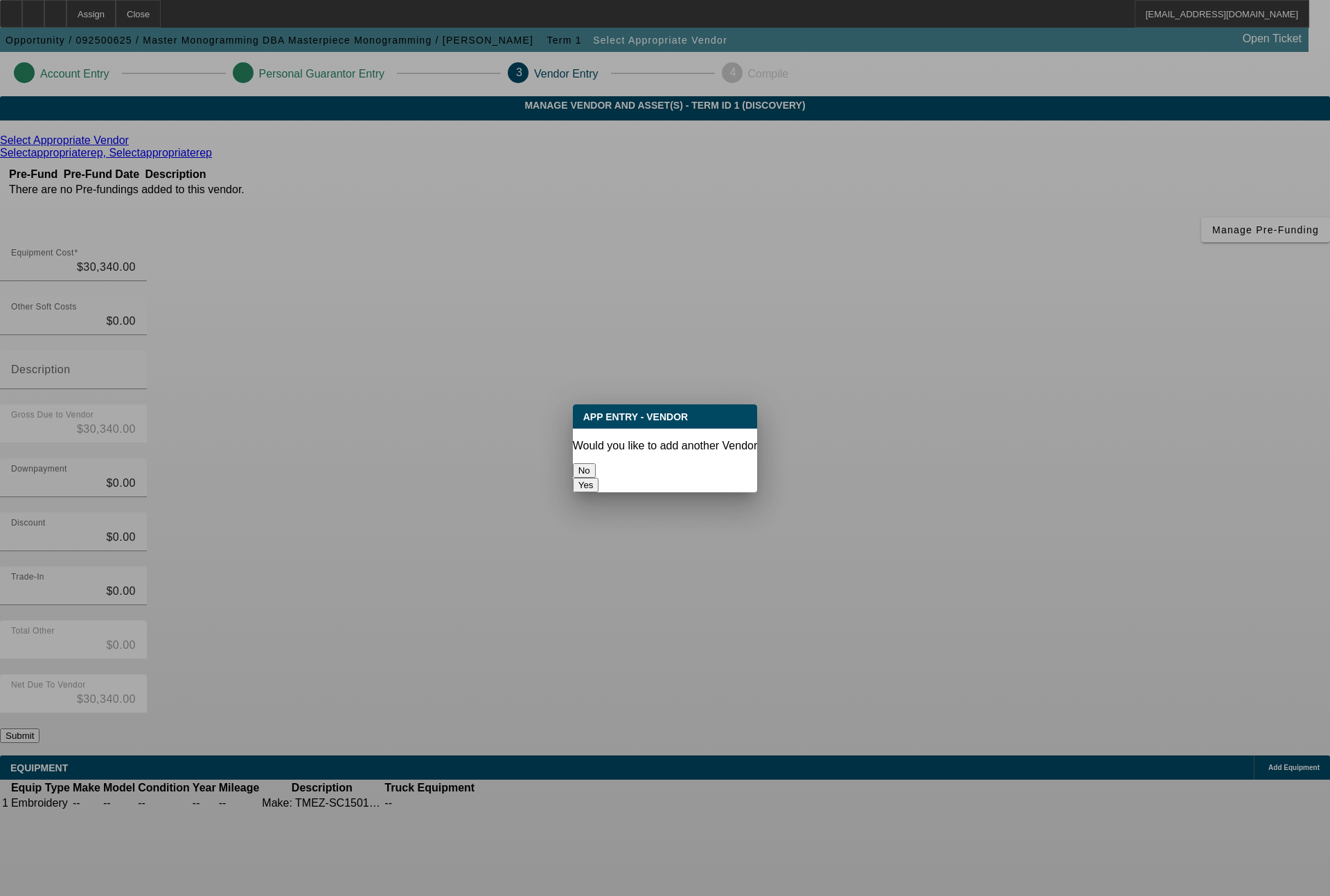
click at [596, 463] on button "No" at bounding box center [584, 470] width 23 height 15
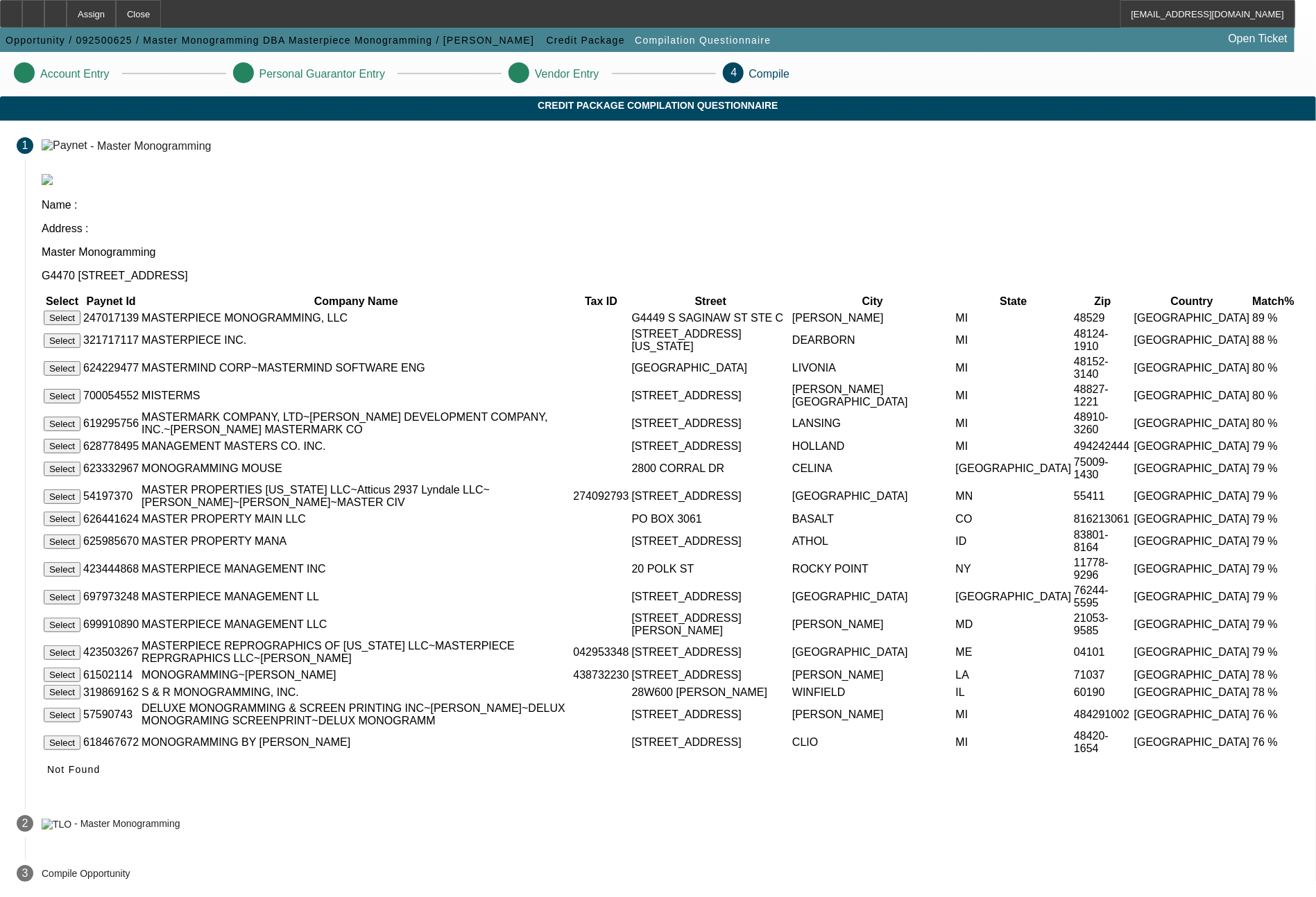
click at [81, 311] on button "Select" at bounding box center [62, 318] width 36 height 15
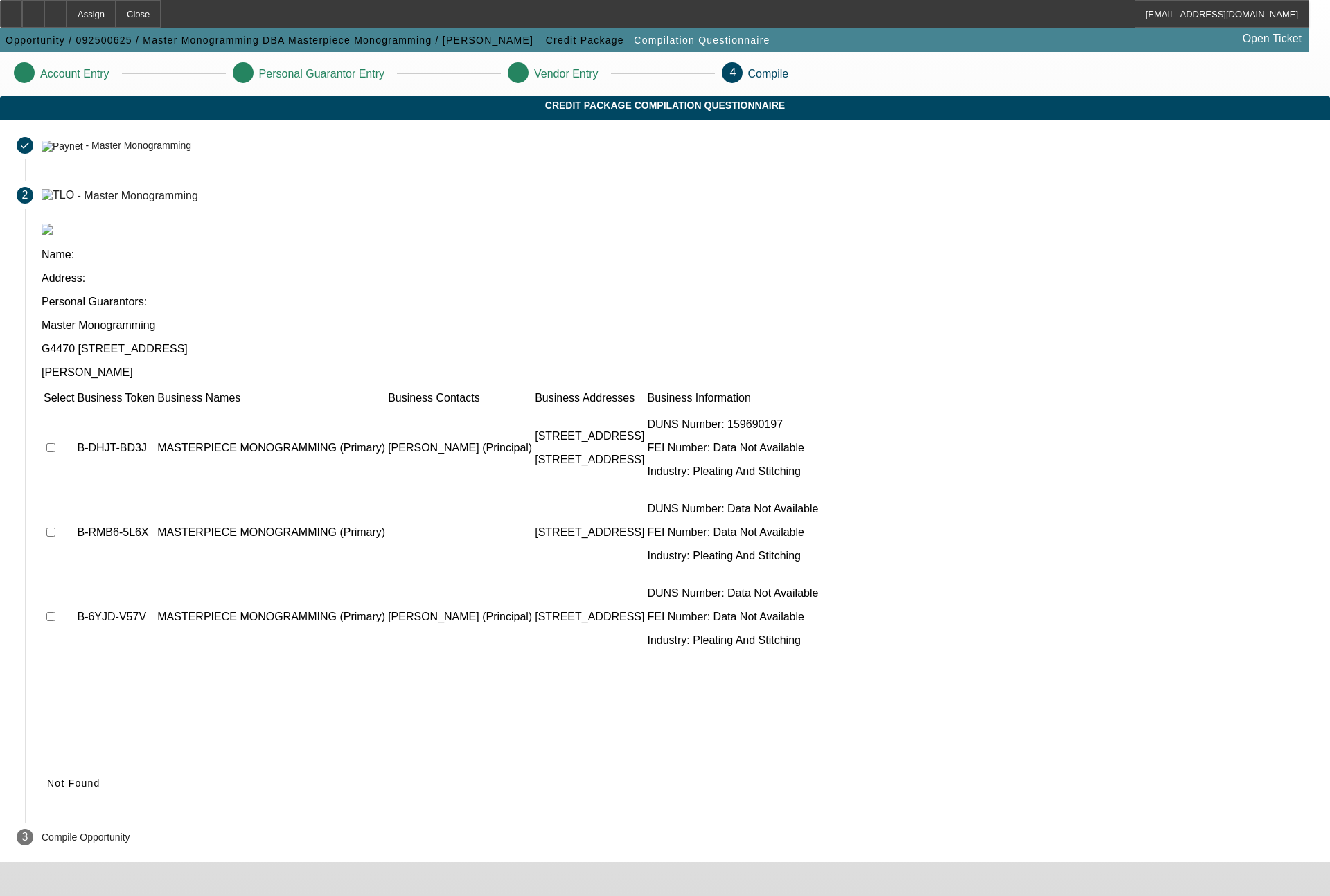
click at [75, 407] on td at bounding box center [59, 448] width 32 height 83
click at [56, 443] on input "checkbox" at bounding box center [51, 448] width 9 height 9
checkbox input "true"
click at [75, 407] on td at bounding box center [59, 448] width 32 height 83
click at [56, 527] on input "checkbox" at bounding box center [51, 532] width 9 height 9
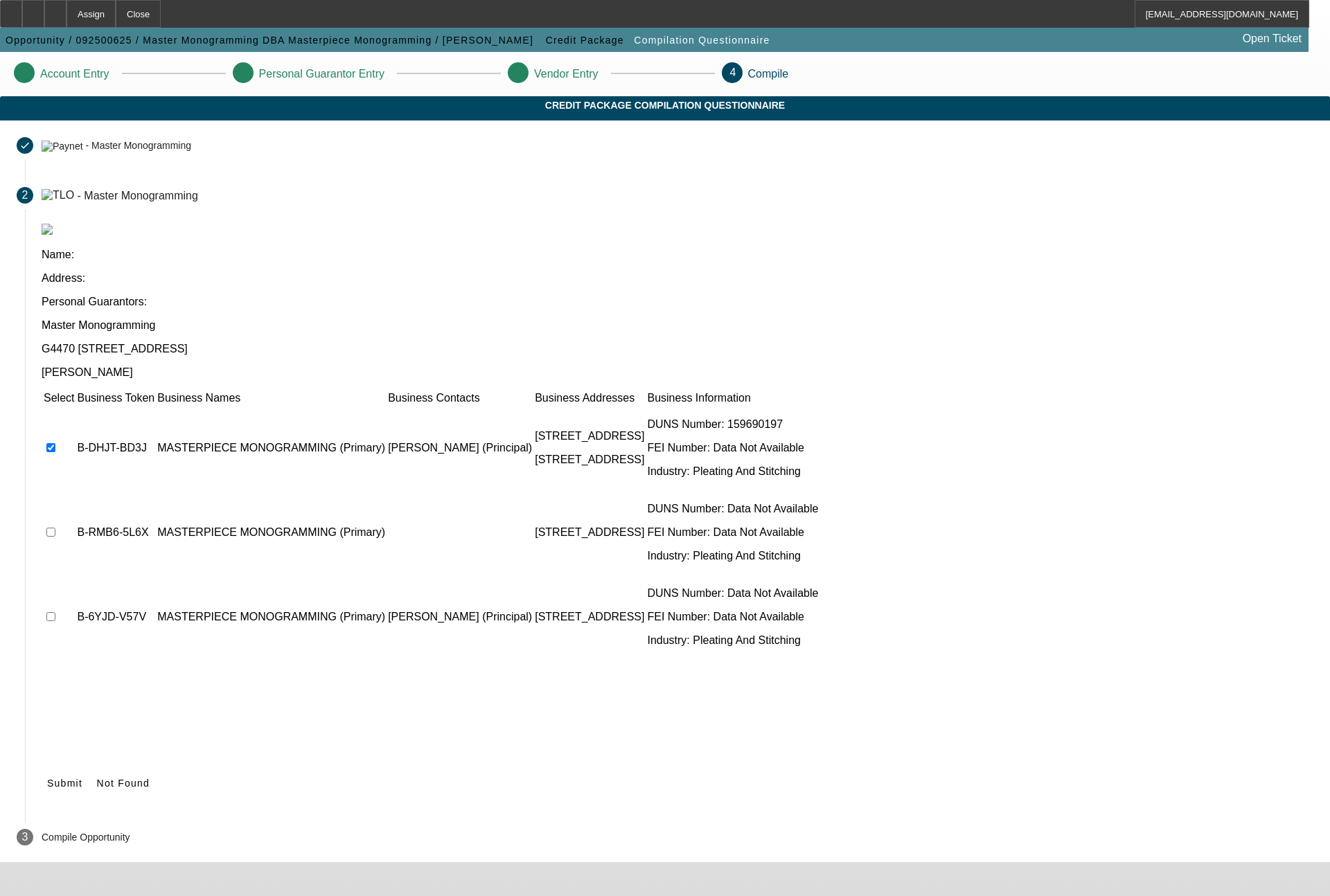
checkbox input "true"
click at [56, 612] on input "checkbox" at bounding box center [51, 617] width 9 height 9
checkbox input "true"
click at [88, 767] on span at bounding box center [65, 783] width 47 height 33
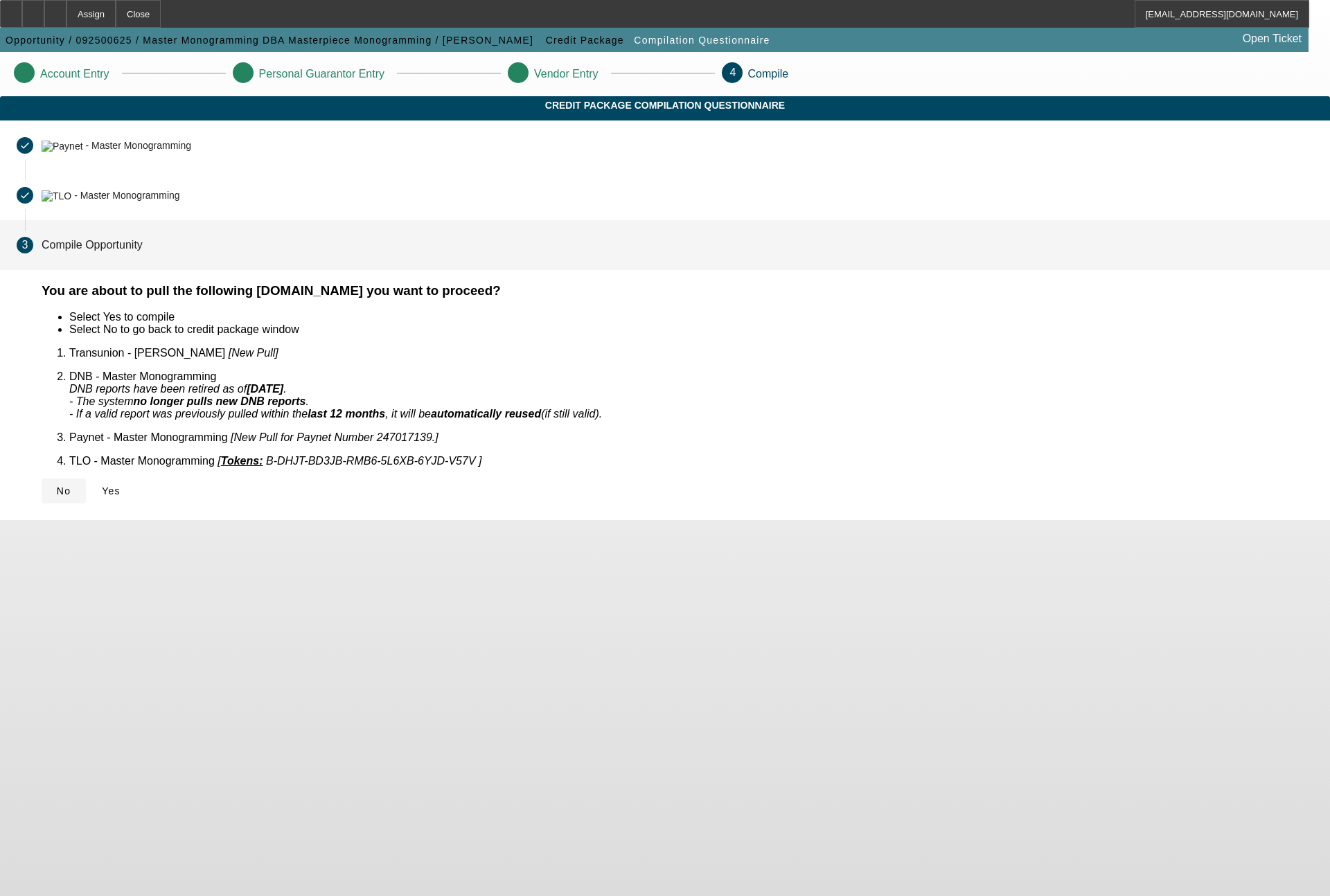
click at [86, 474] on span at bounding box center [63, 491] width 44 height 33
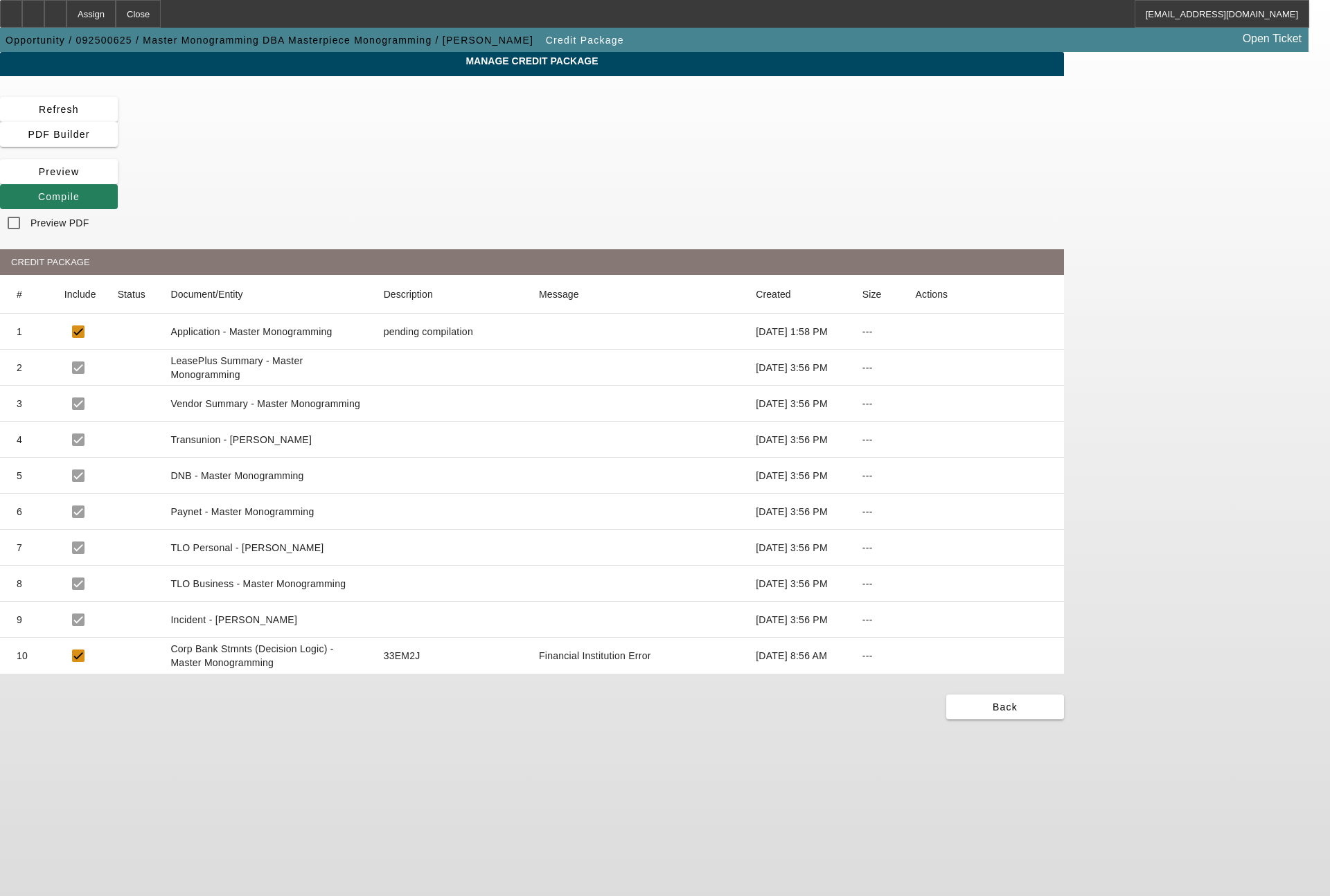
click at [80, 191] on span "Compile" at bounding box center [59, 196] width 42 height 11
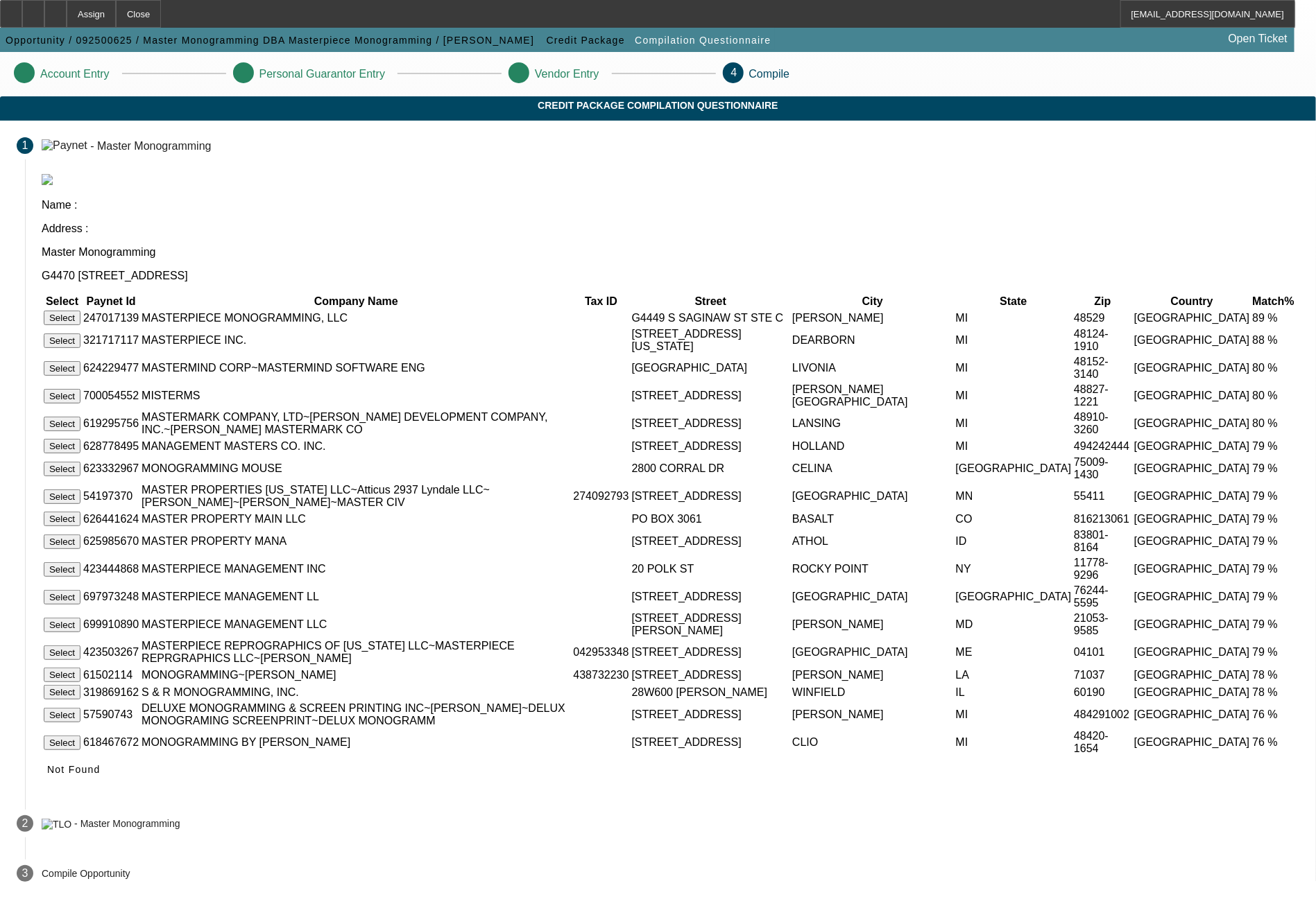
click at [81, 311] on button "Select" at bounding box center [62, 318] width 36 height 15
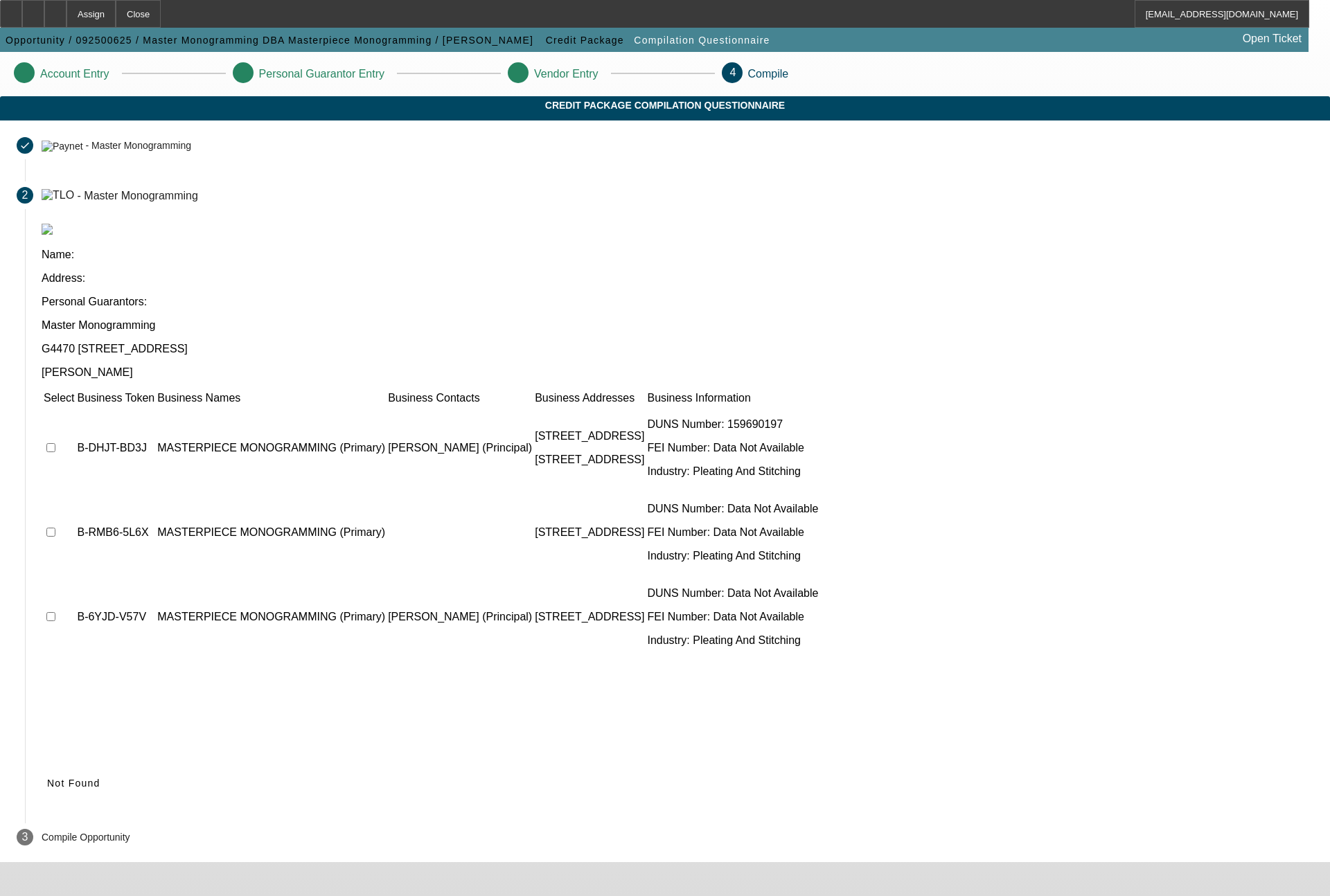
click at [56, 443] on input "checkbox" at bounding box center [51, 448] width 9 height 9
checkbox input "true"
click at [56, 527] on input "checkbox" at bounding box center [51, 532] width 9 height 9
checkbox input "true"
click at [56, 612] on input "checkbox" at bounding box center [51, 617] width 9 height 9
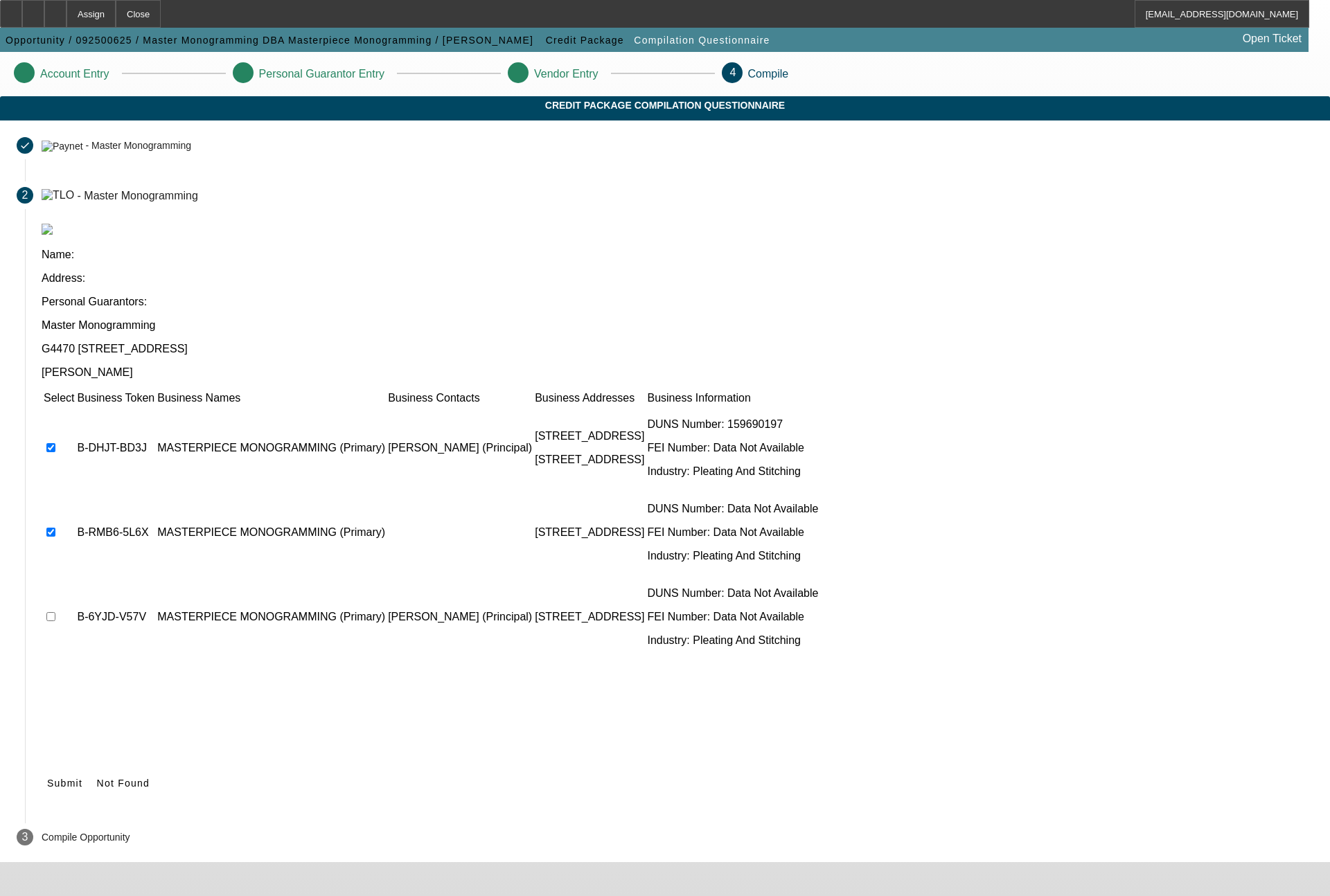
checkbox input "true"
click at [82, 778] on span "Submit" at bounding box center [64, 783] width 36 height 11
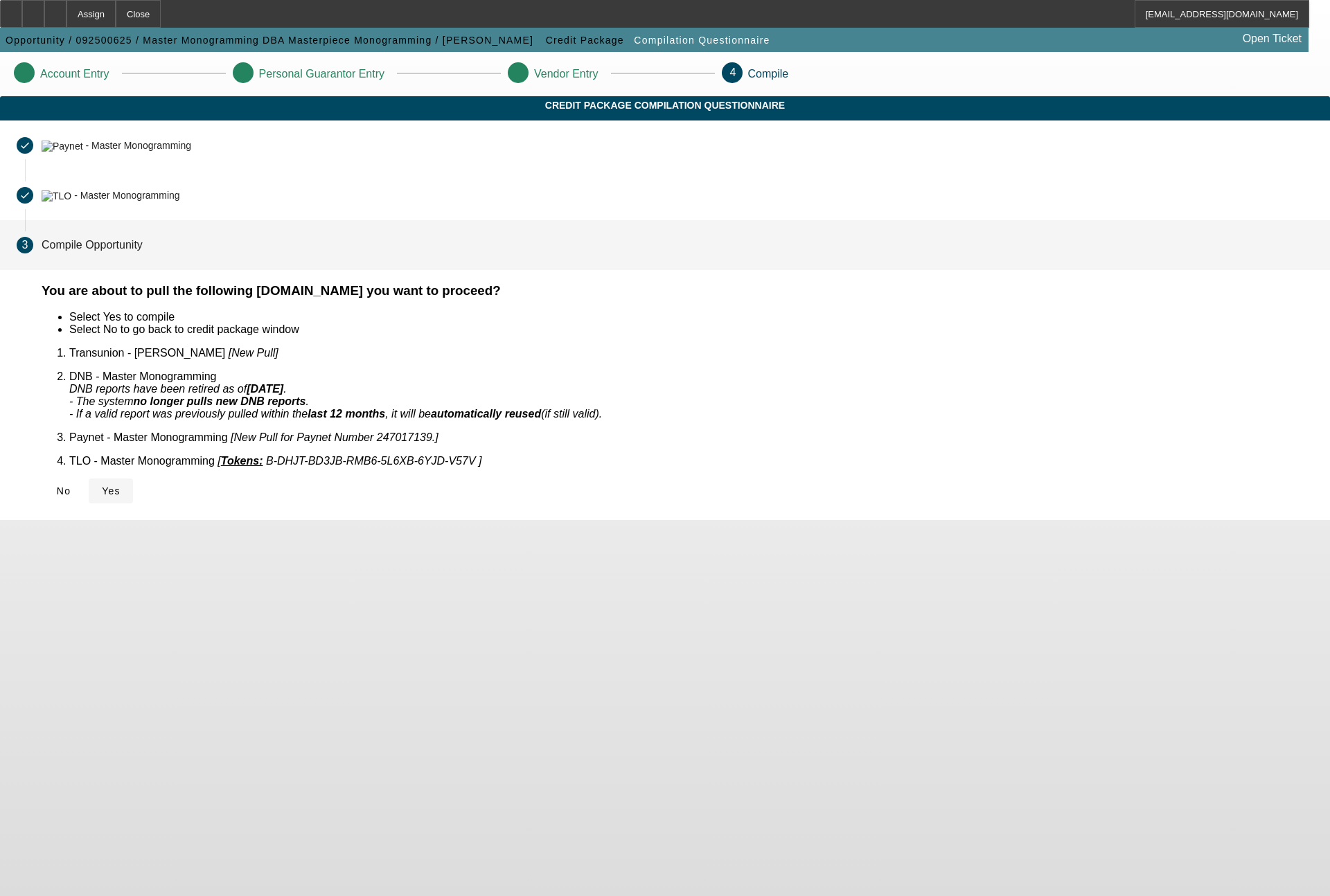
click at [121, 486] on span "Yes" at bounding box center [111, 491] width 19 height 11
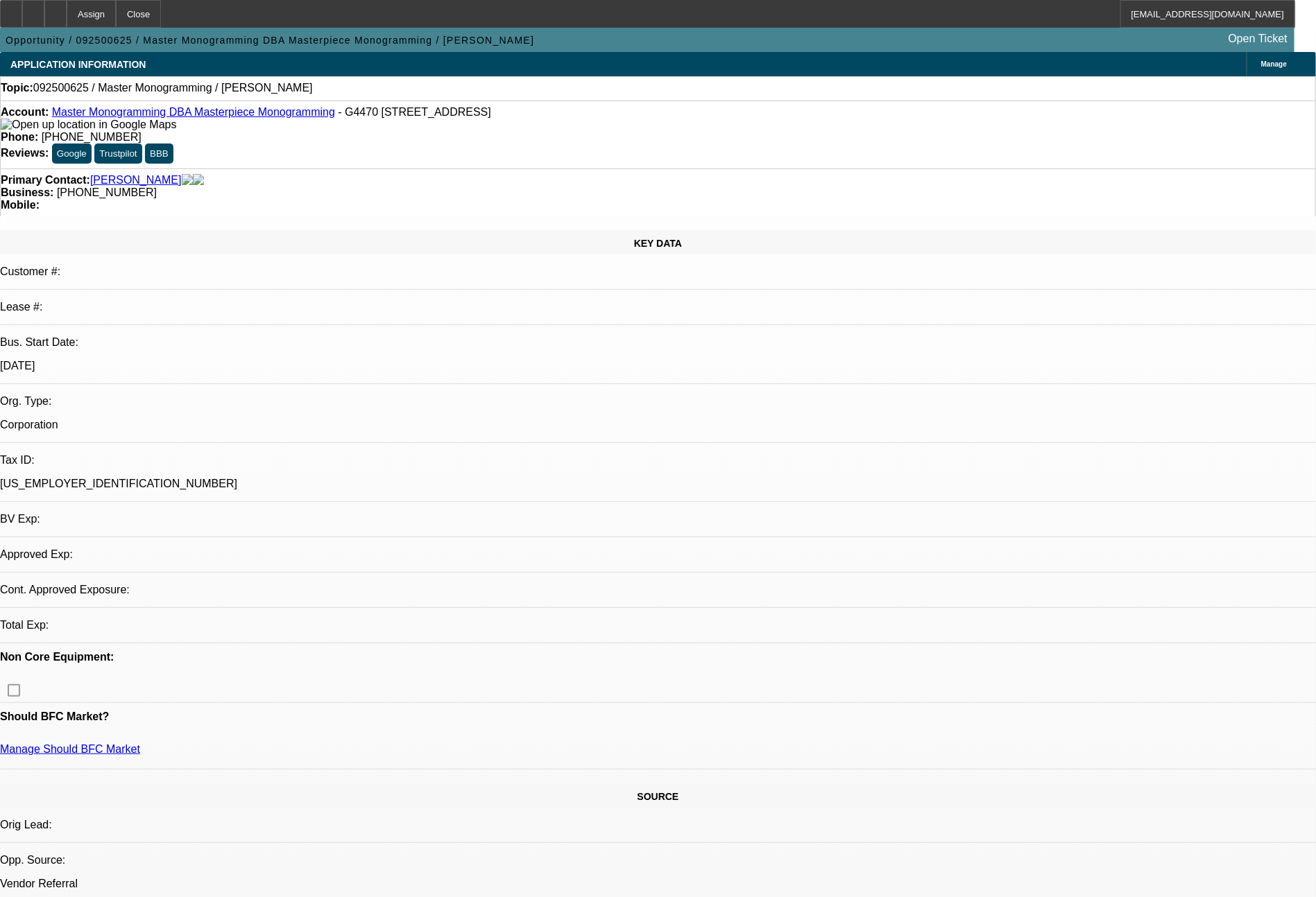
select select "0"
select select "2"
select select "0.1"
select select "4"
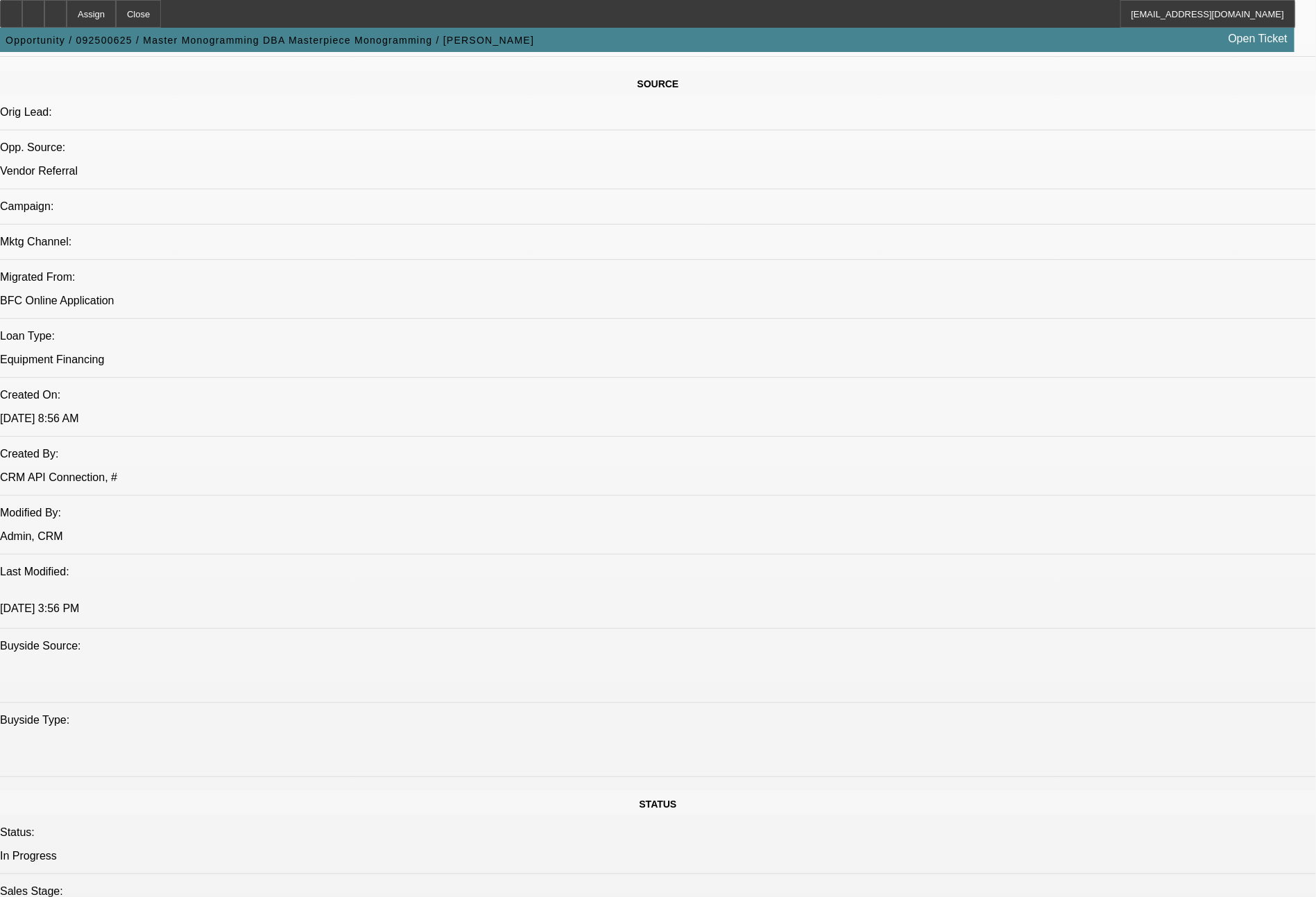
scroll to position [22, 0]
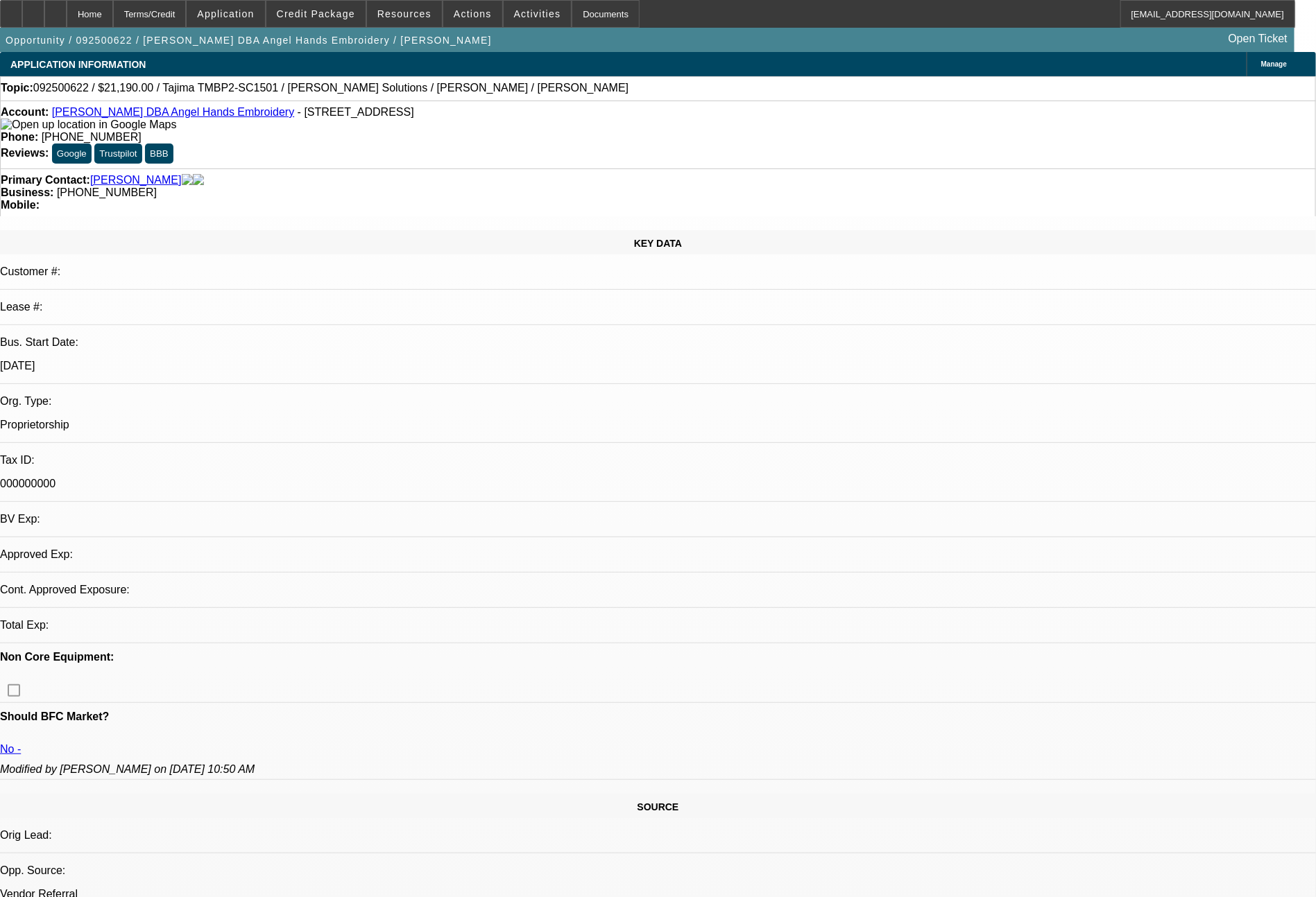
select select "0"
select select "2"
select select "0.1"
select select "4"
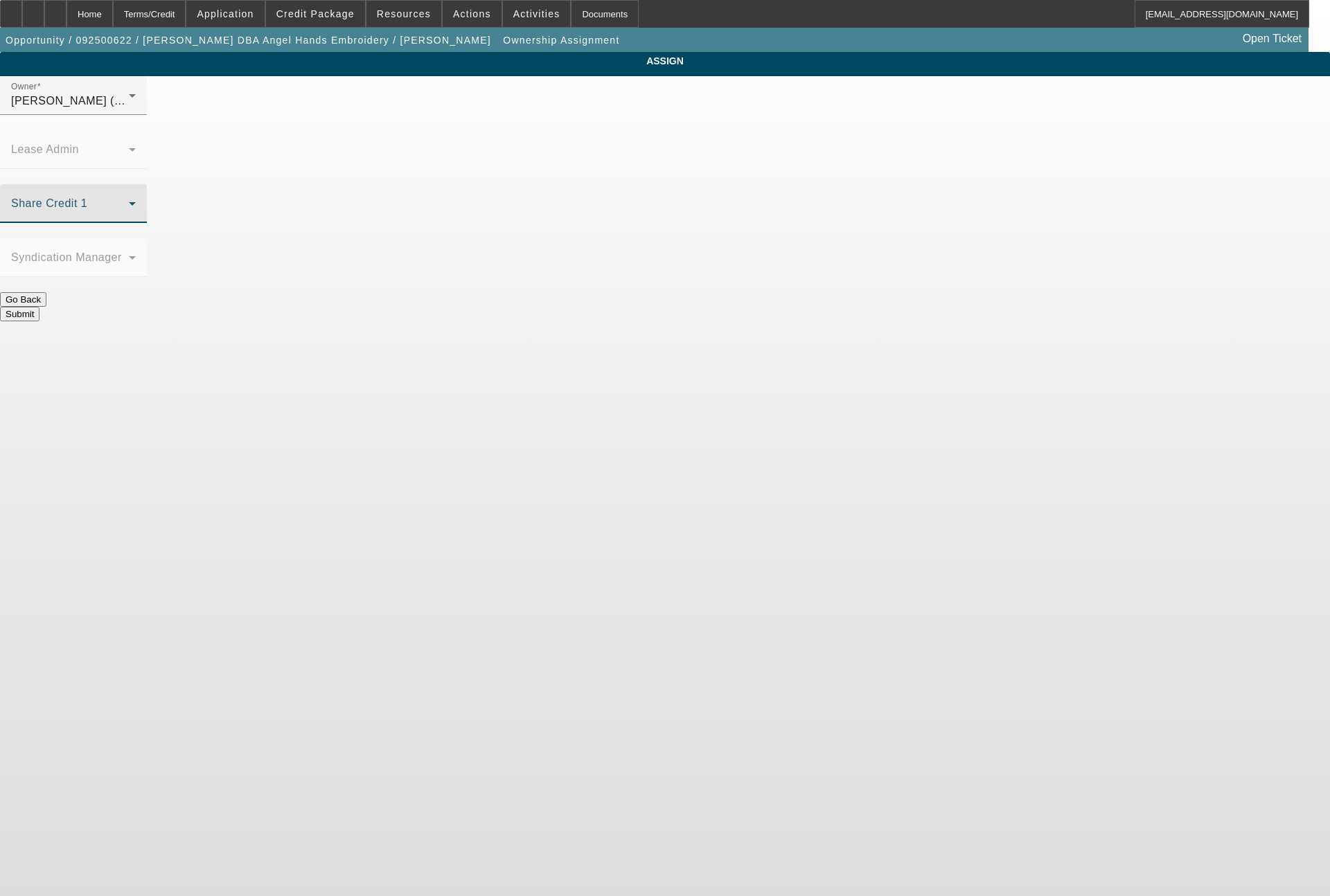
click at [129, 201] on span at bounding box center [70, 209] width 118 height 16
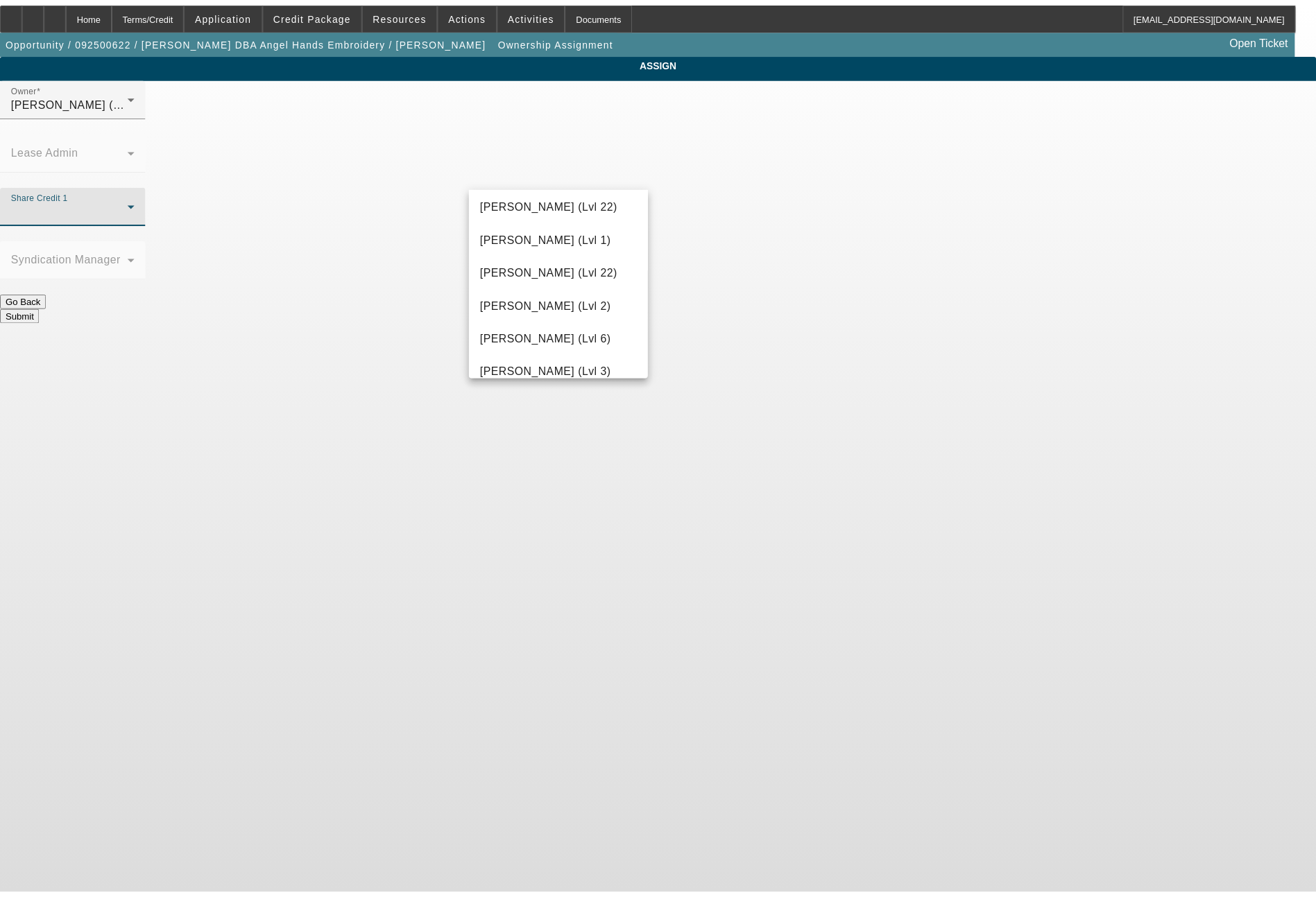
scroll to position [1797, 0]
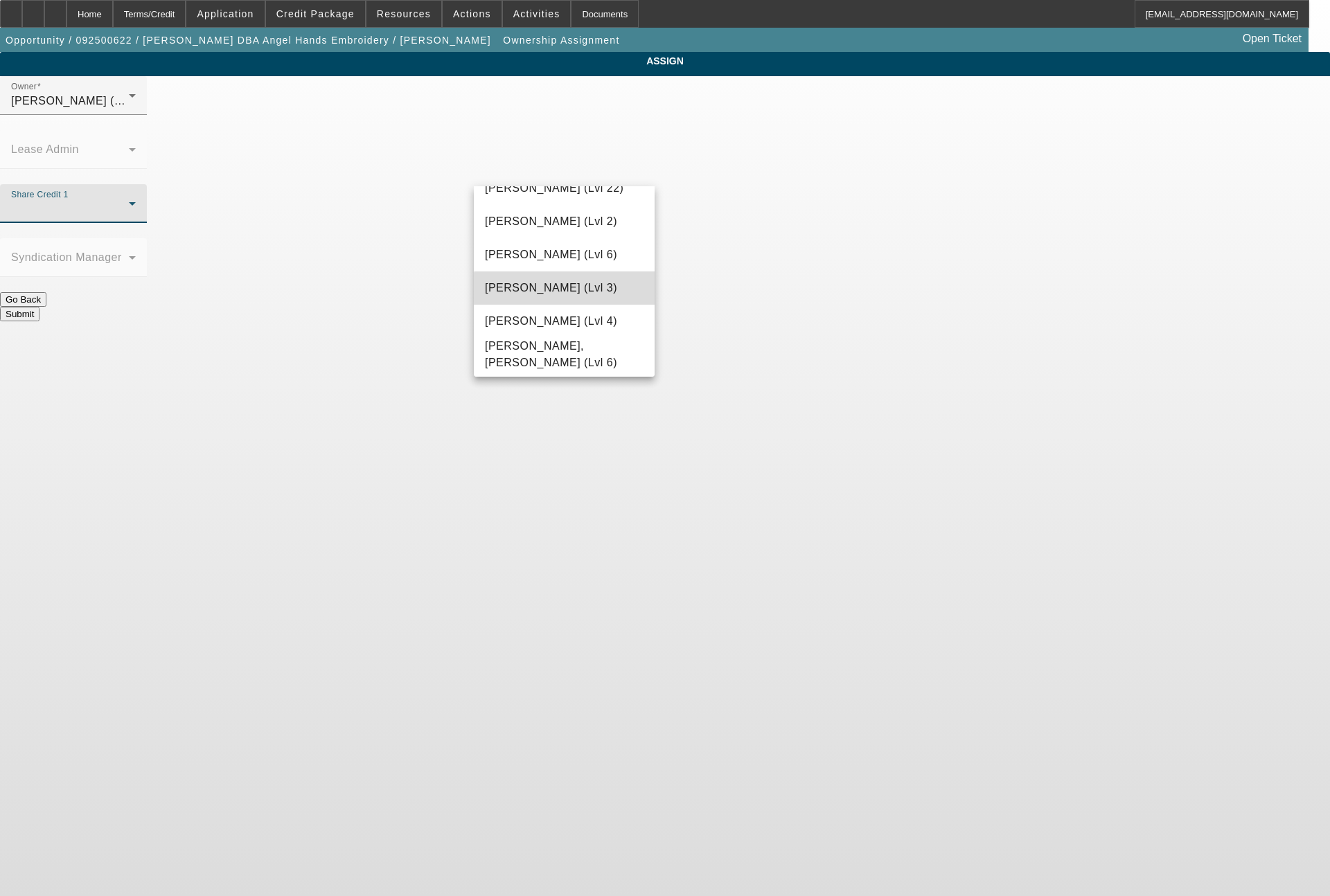
click at [593, 291] on span "[PERSON_NAME] (Lvl 3)" at bounding box center [551, 288] width 133 height 16
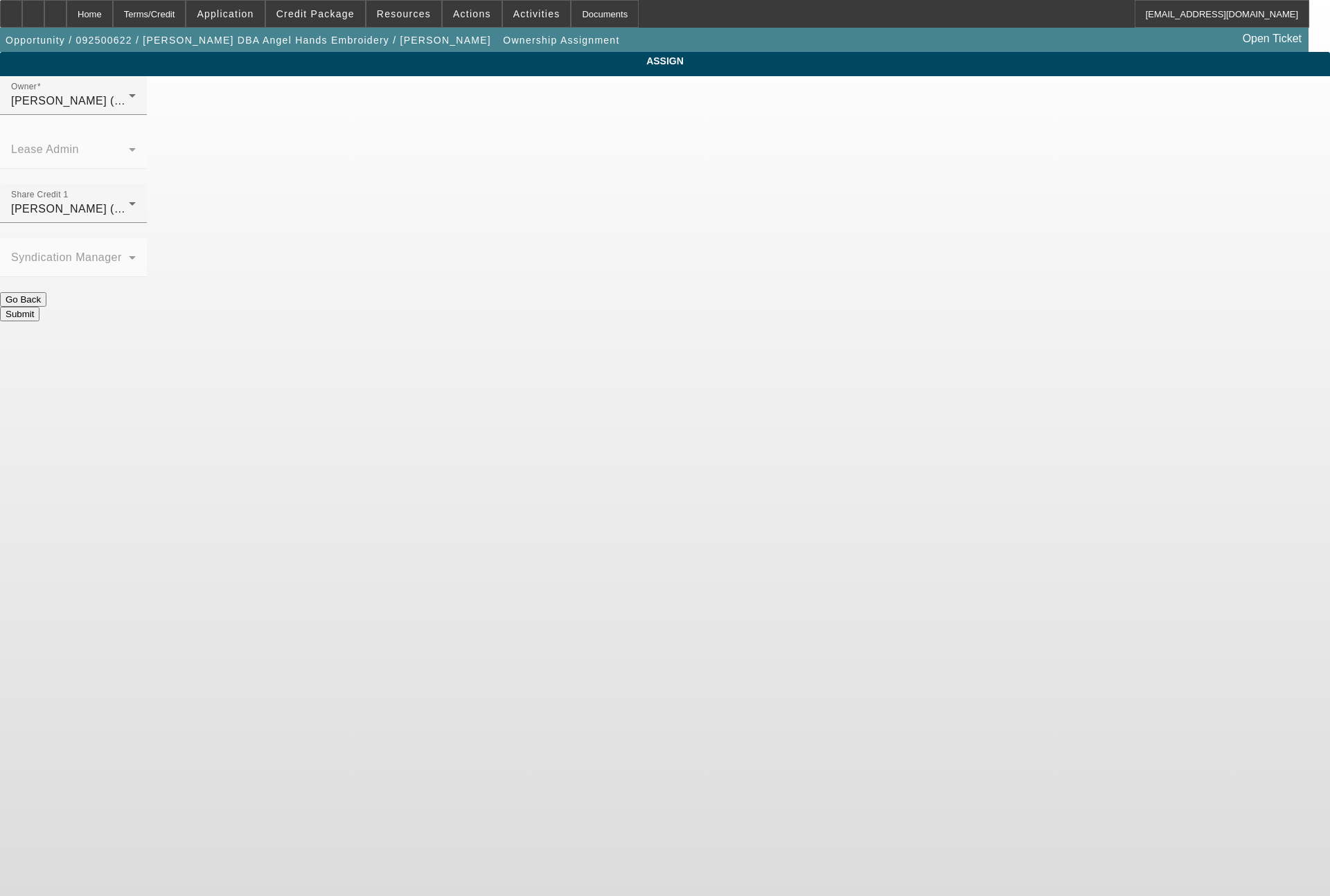
click at [40, 307] on button "Submit" at bounding box center [20, 314] width 40 height 15
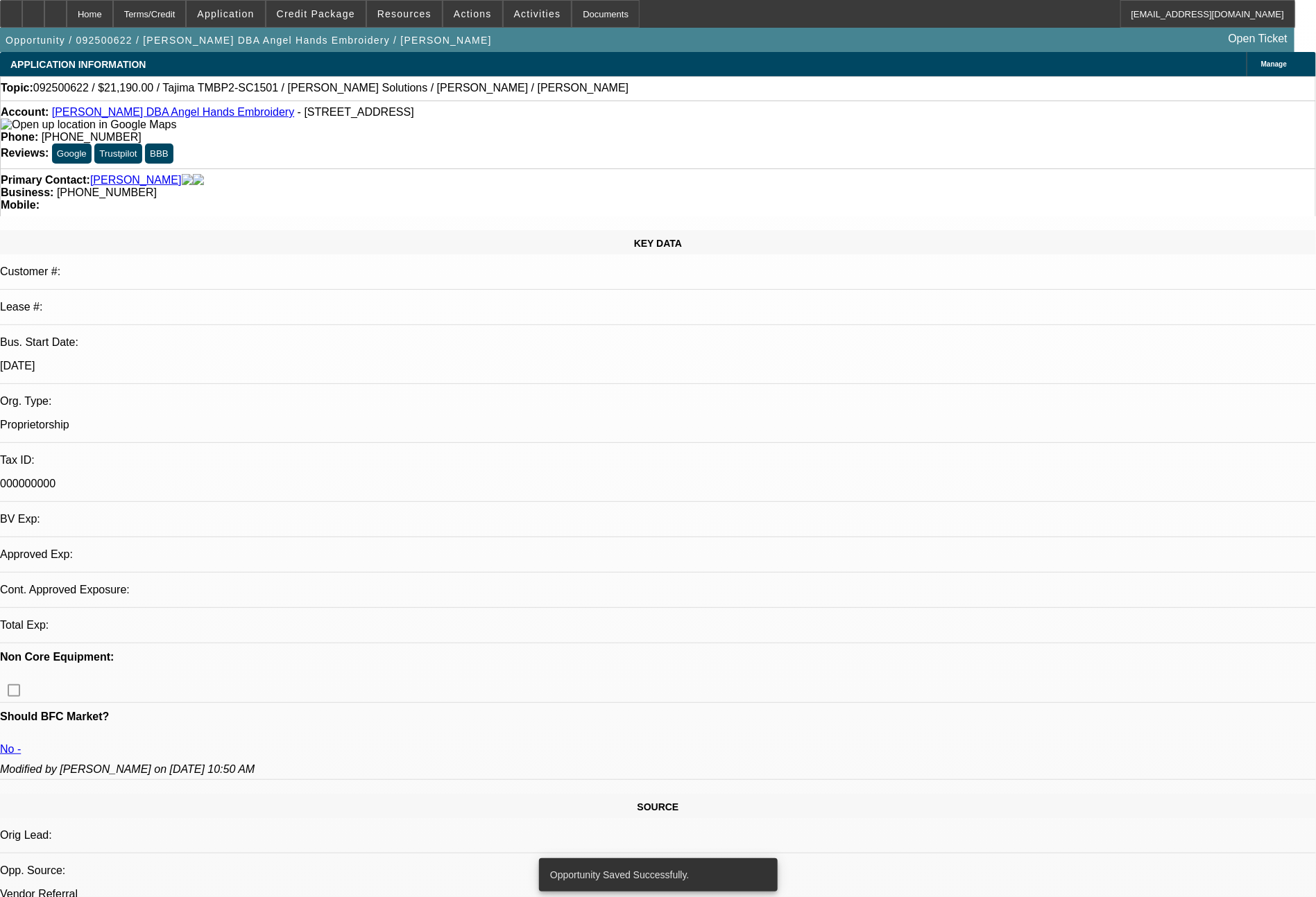
select select "0"
select select "2"
select select "0.1"
select select "4"
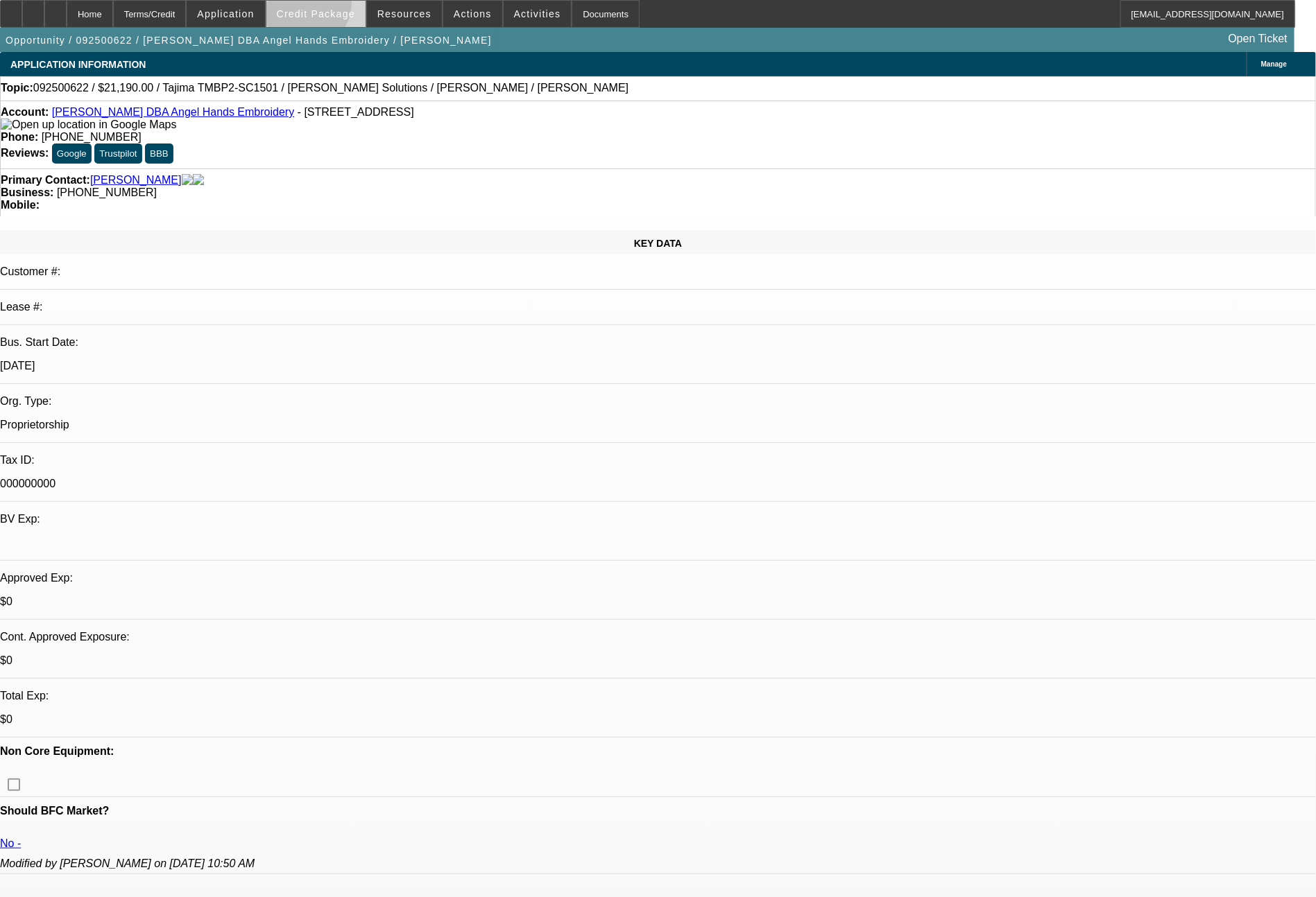
click at [331, 7] on span at bounding box center [316, 14] width 99 height 33
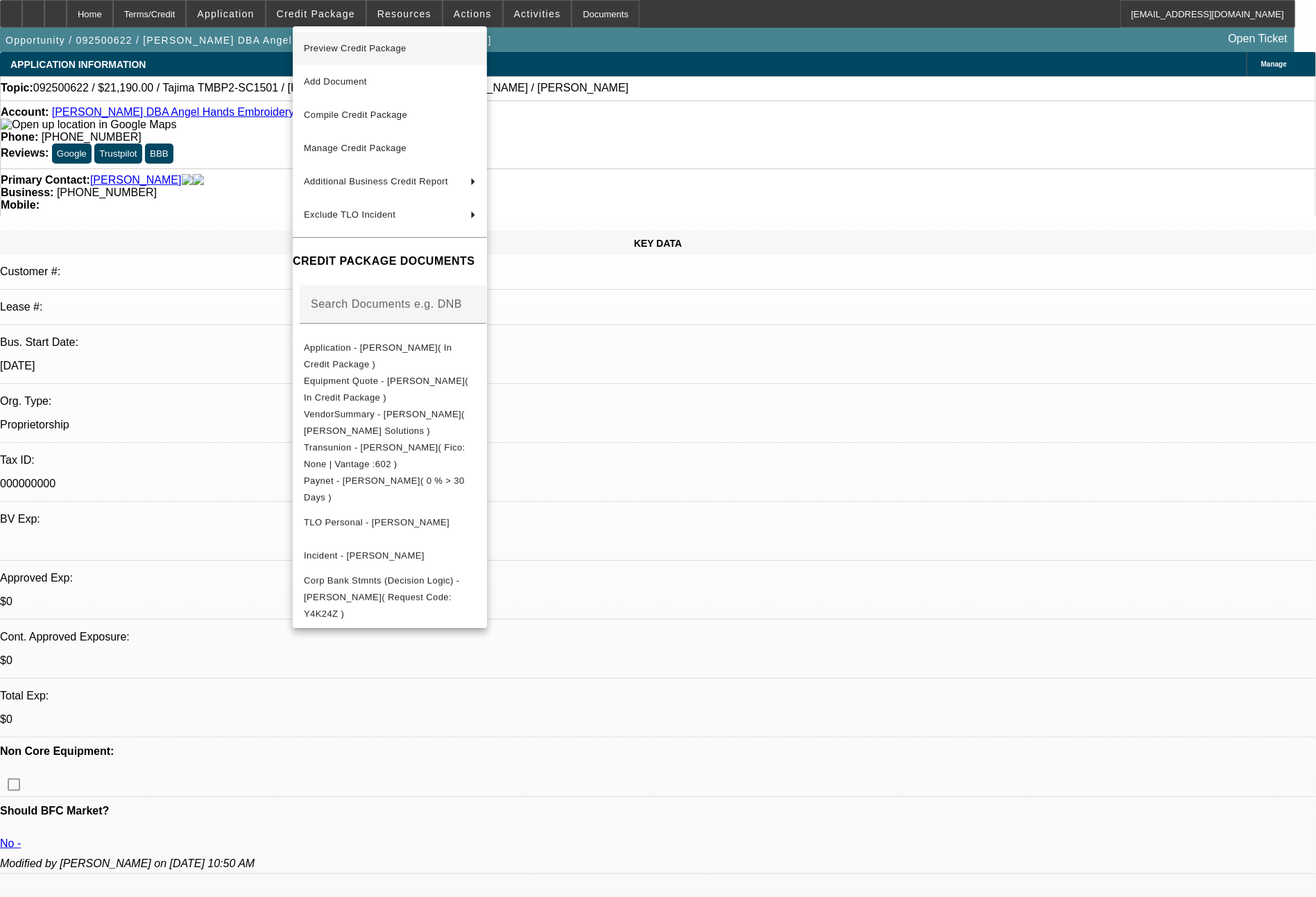
click at [408, 54] on span "Preview Credit Package" at bounding box center [390, 48] width 172 height 16
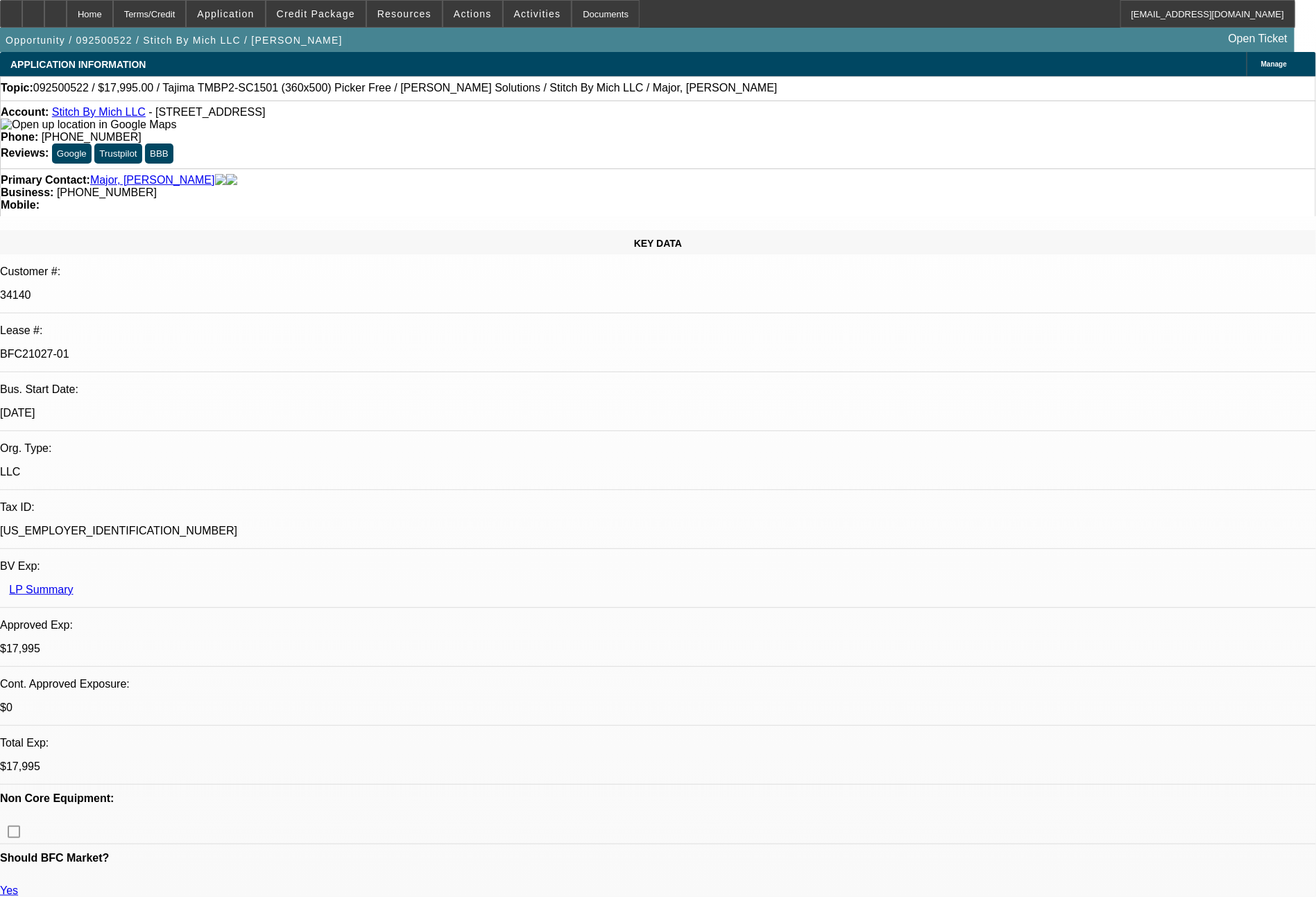
select select "0"
select select "2"
select select "0.1"
select select "4"
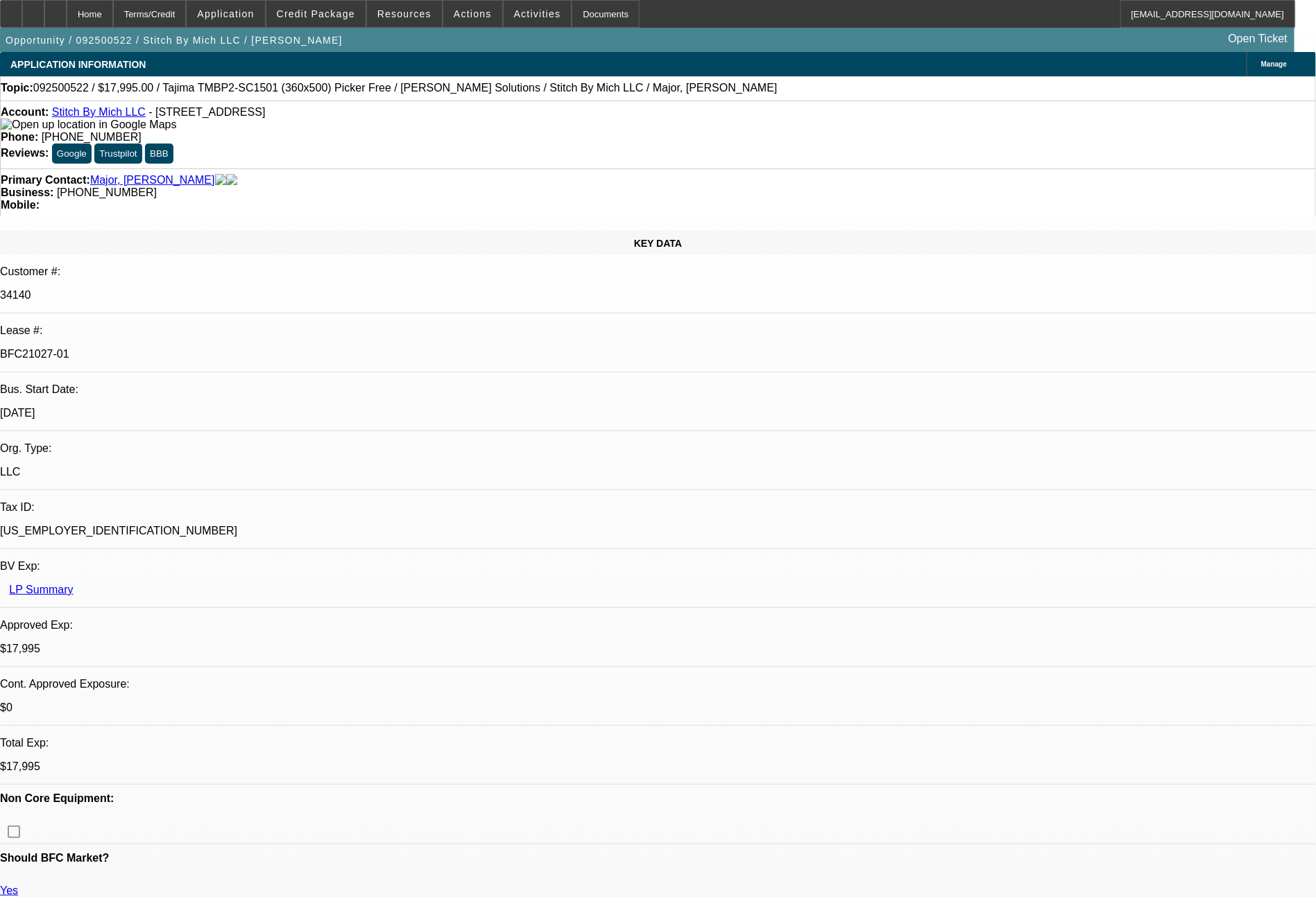
select select "0"
select select "2"
select select "0"
select select "6"
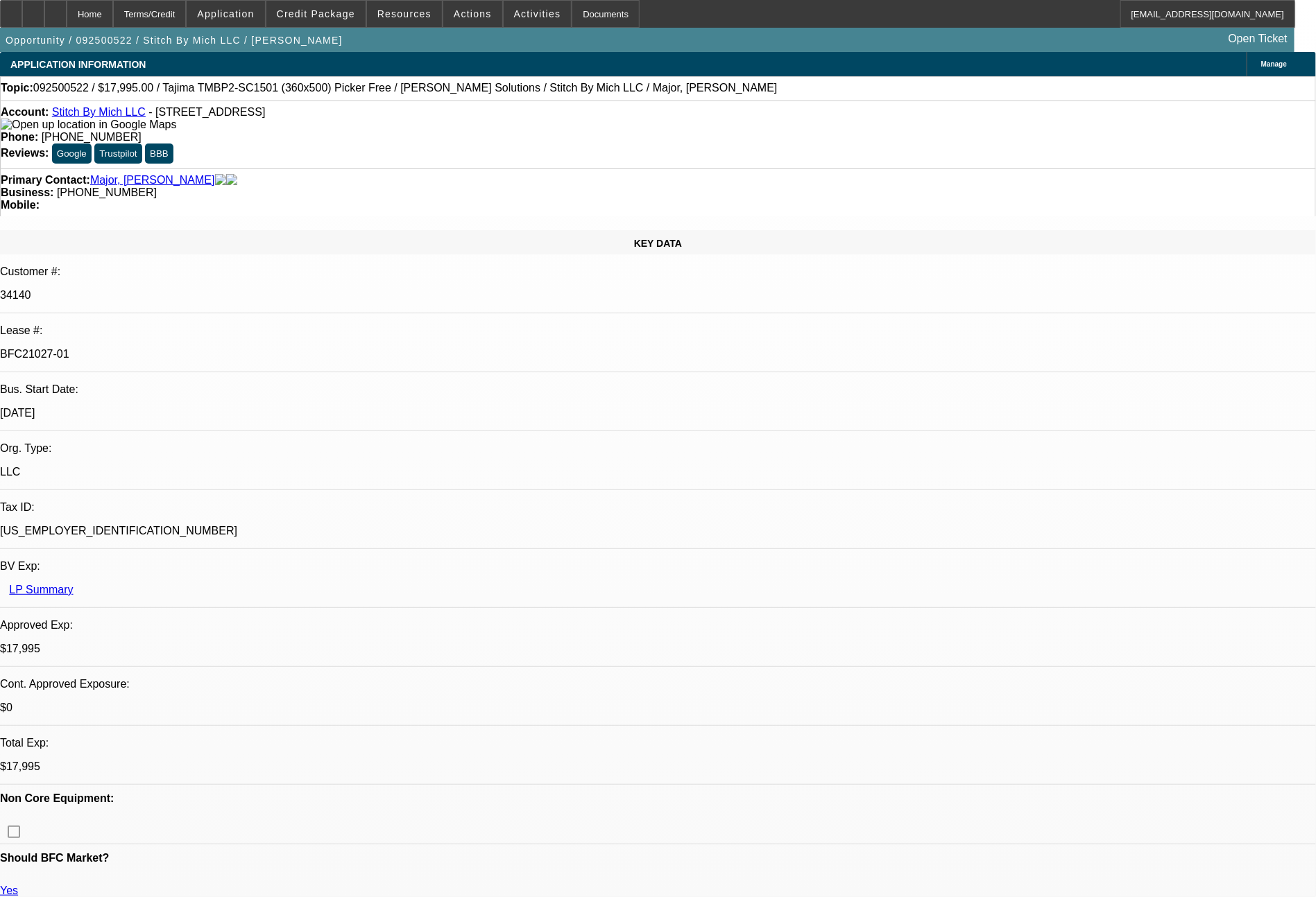
select select "0"
select select "2"
select select "0"
select select "6"
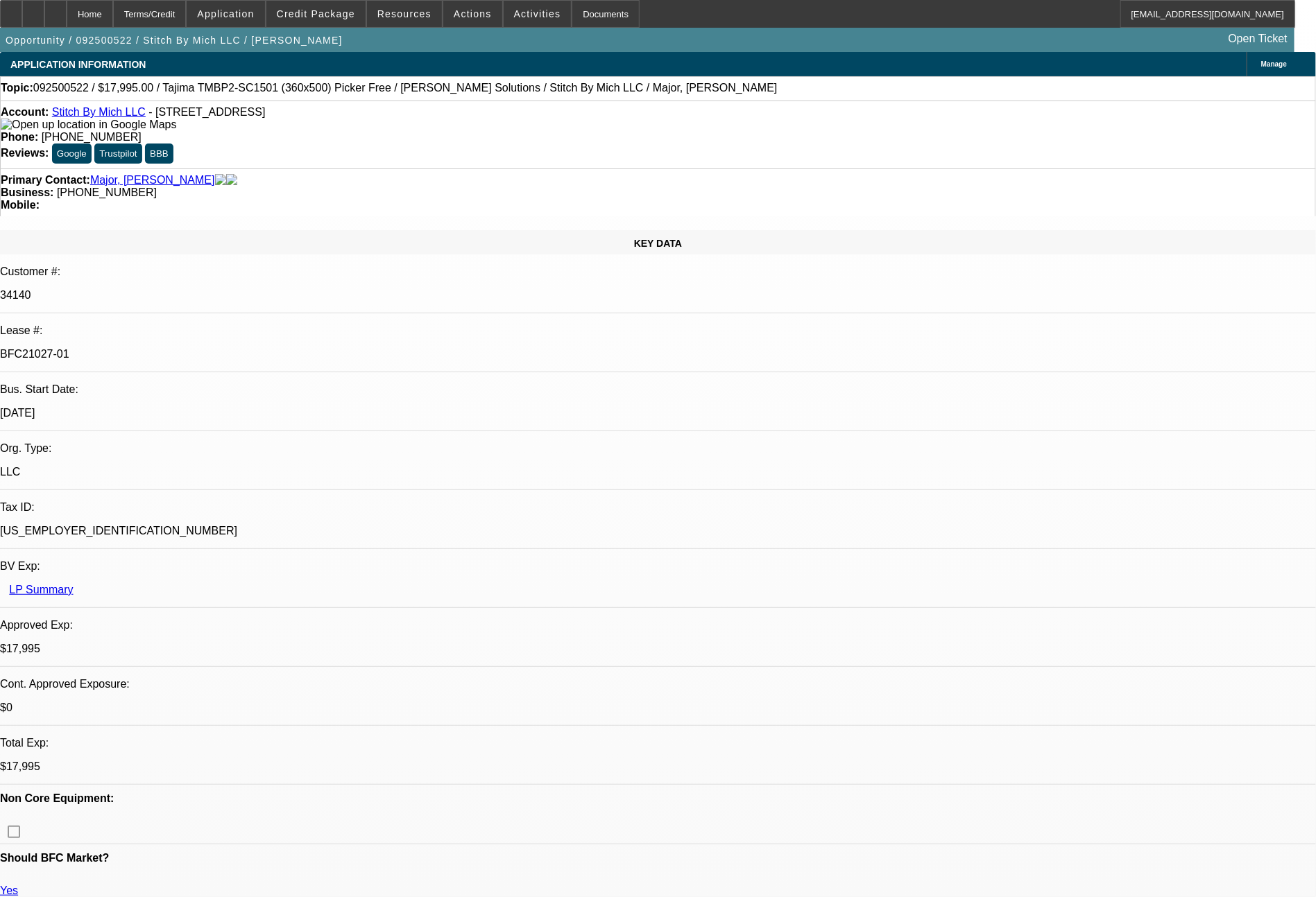
select select "0"
select select "2"
select select "0.1"
select select "4"
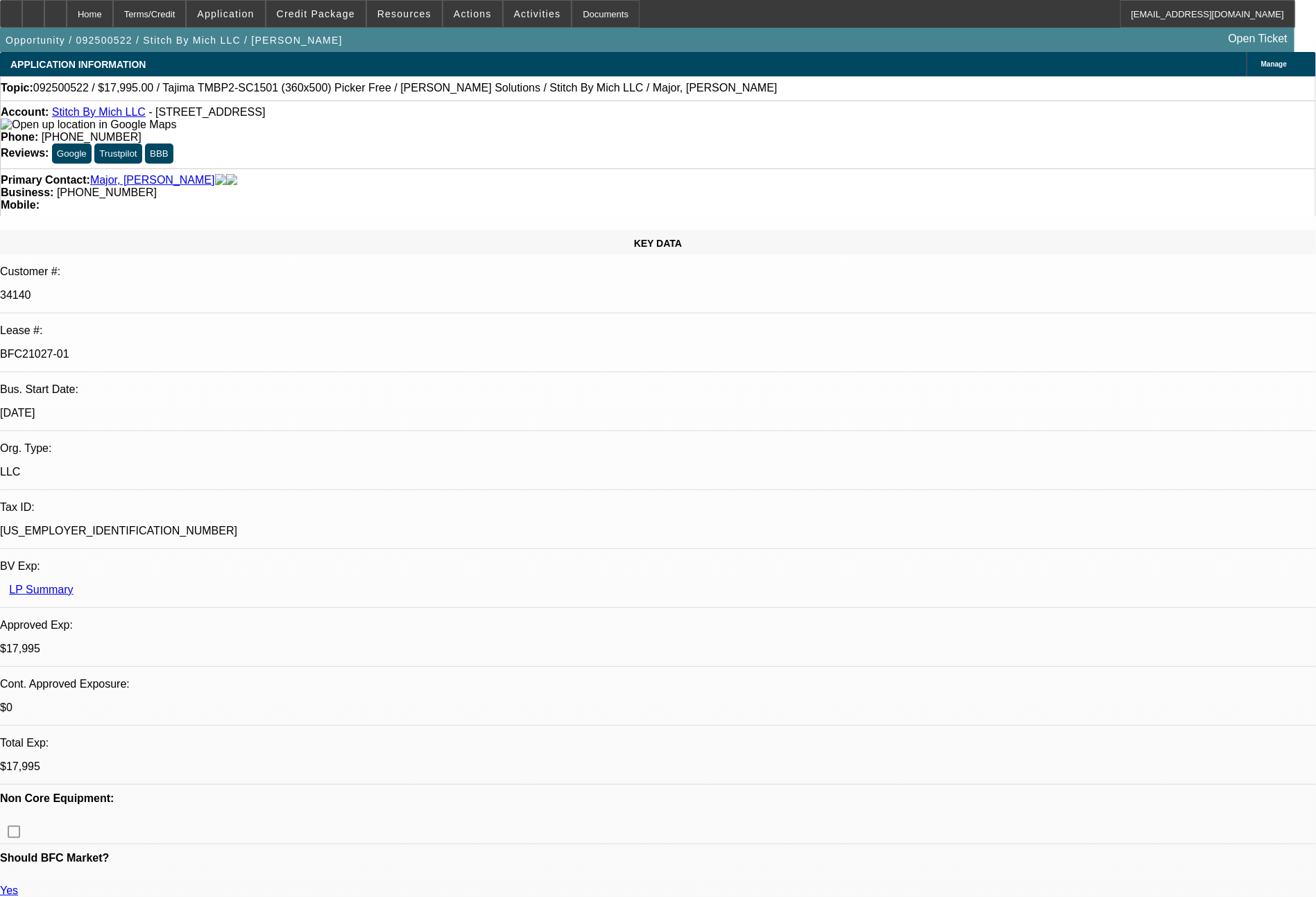
click at [23, 25] on div at bounding box center [11, 14] width 23 height 28
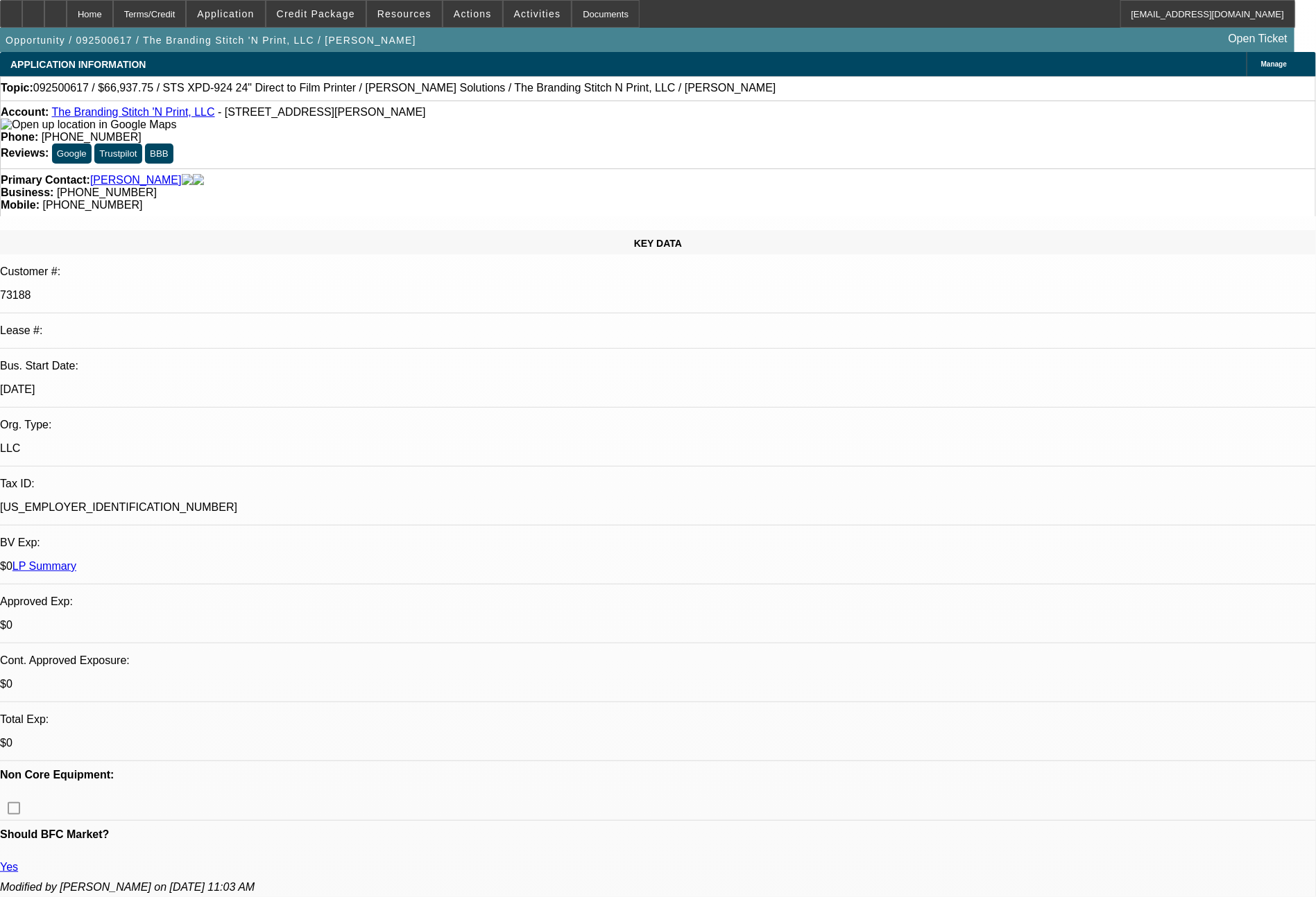
select select "0"
select select "2"
click at [332, 23] on span at bounding box center [316, 14] width 99 height 33
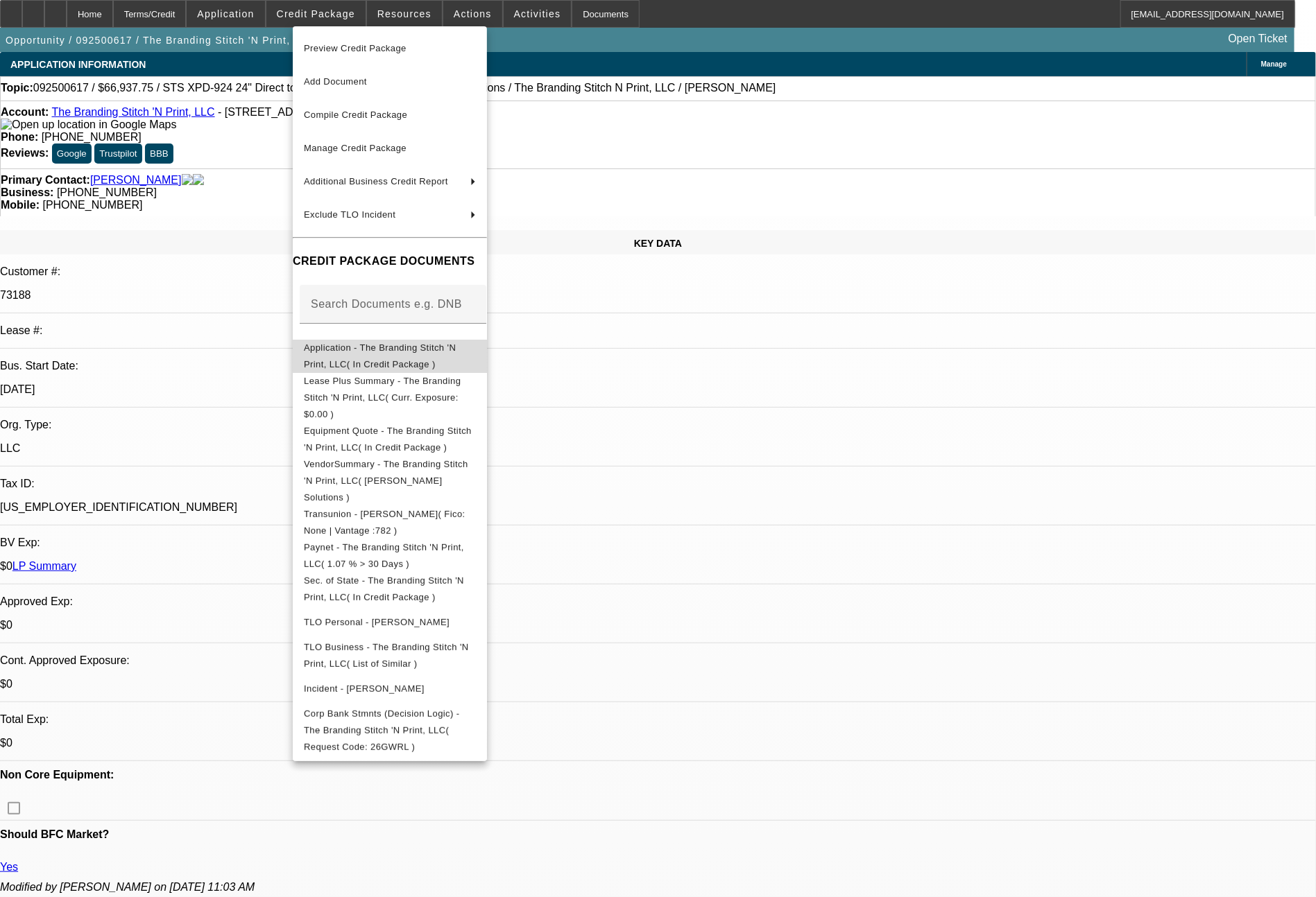
click at [363, 344] on span "Application - The Branding Stitch 'N Print, LLC( In Credit Package )" at bounding box center [390, 356] width 172 height 33
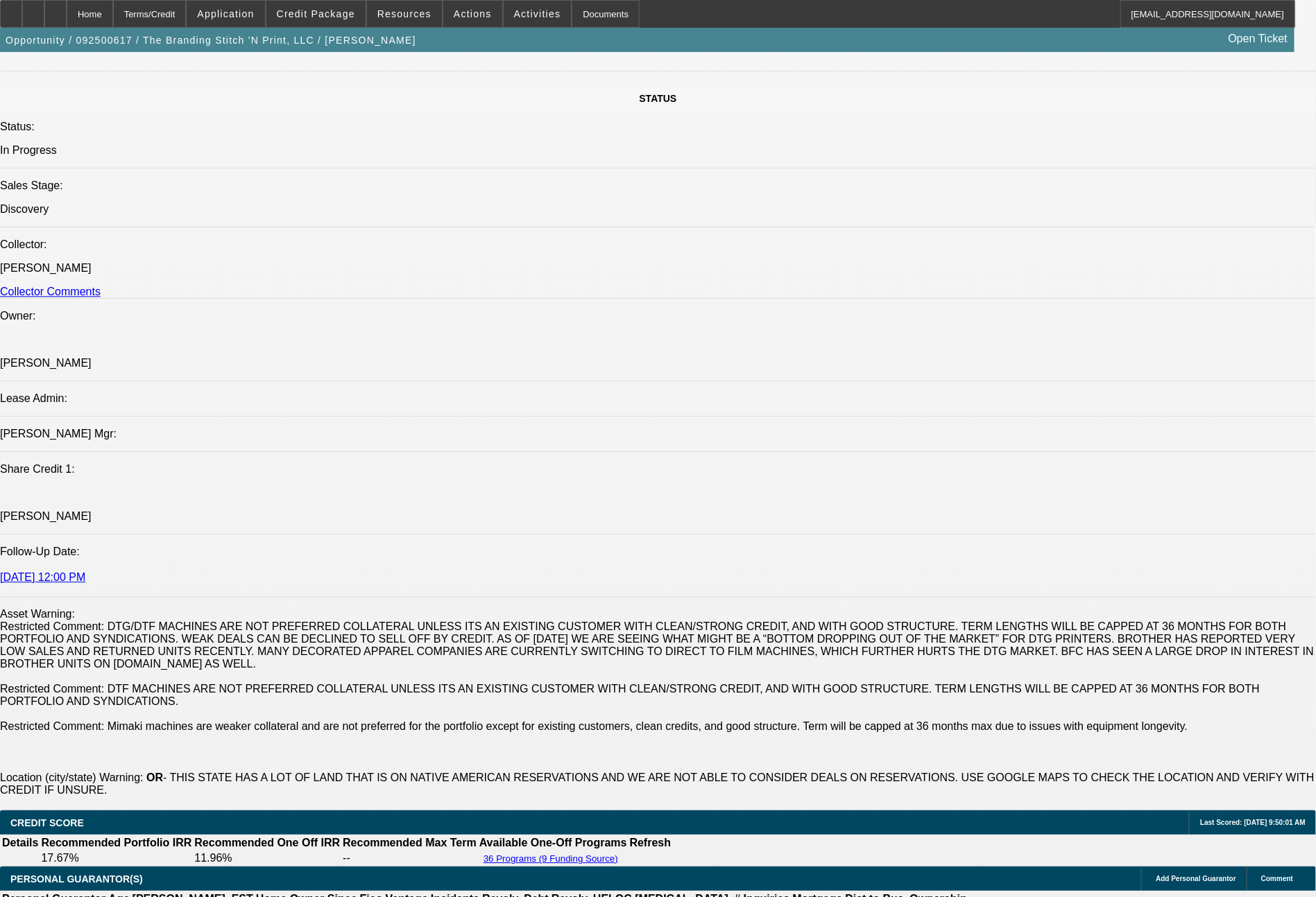
scroll to position [2356, 0]
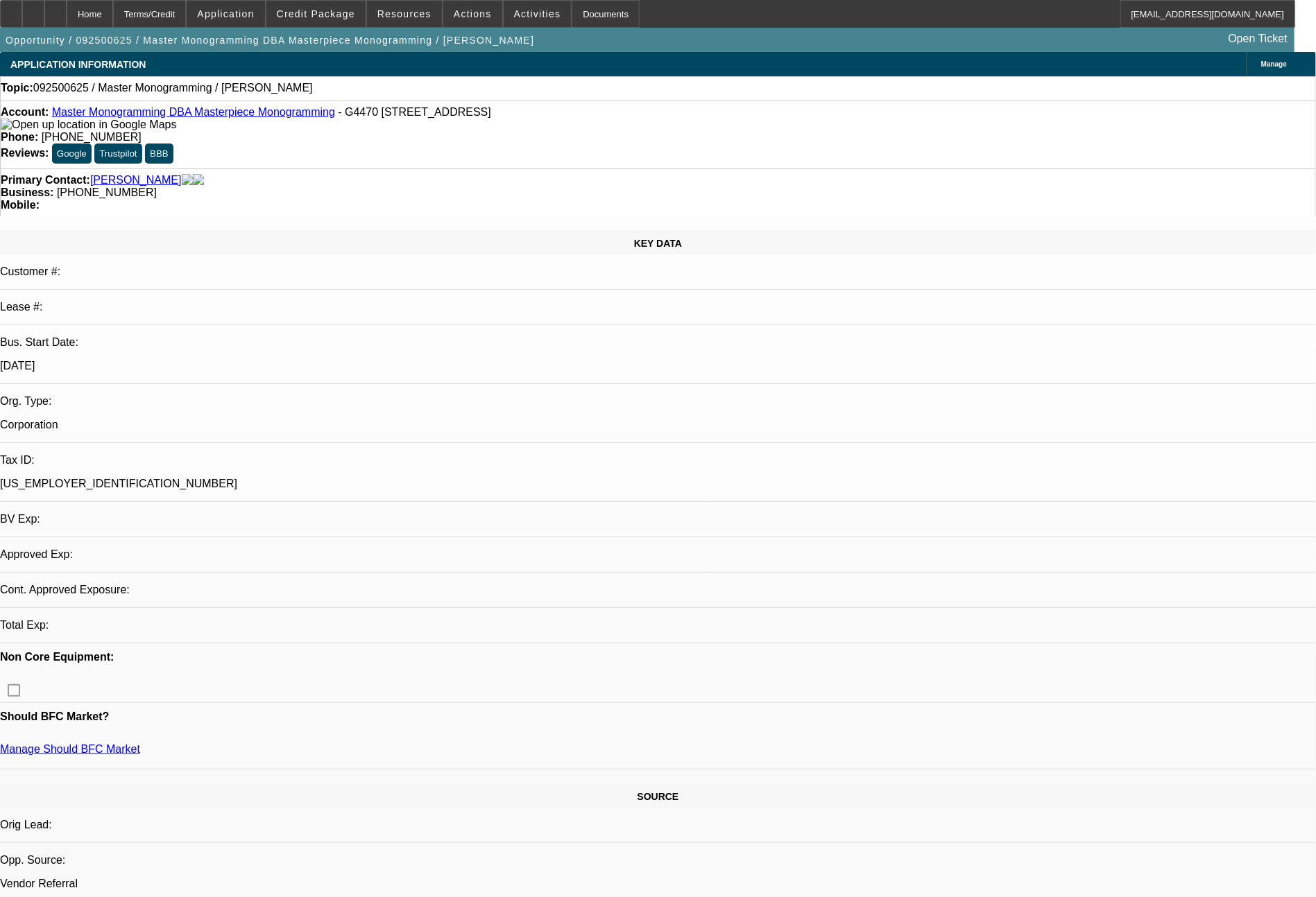
select select "0"
select select "2"
select select "0.1"
select select "4"
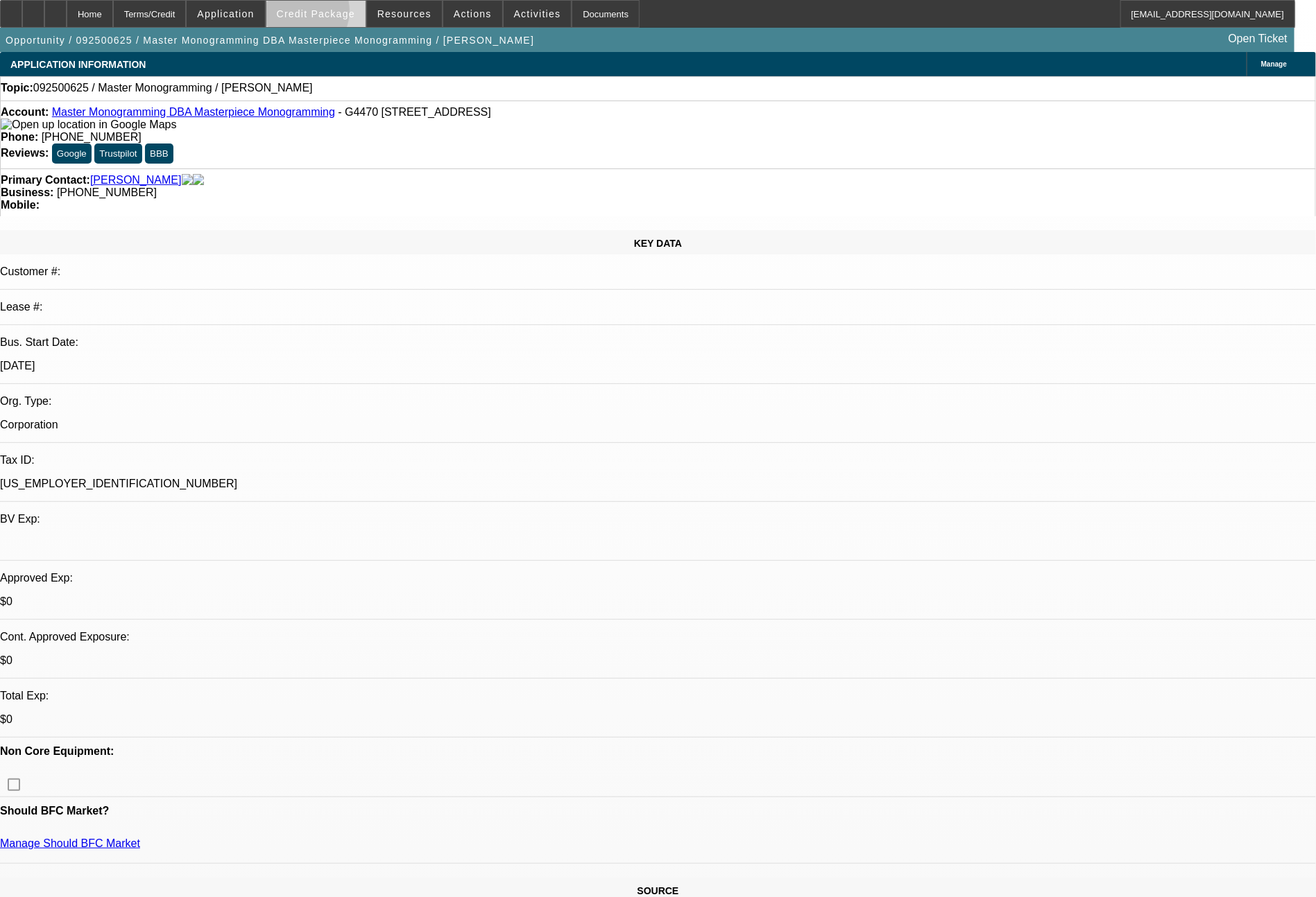
click at [329, 15] on span "Credit Package" at bounding box center [316, 14] width 78 height 11
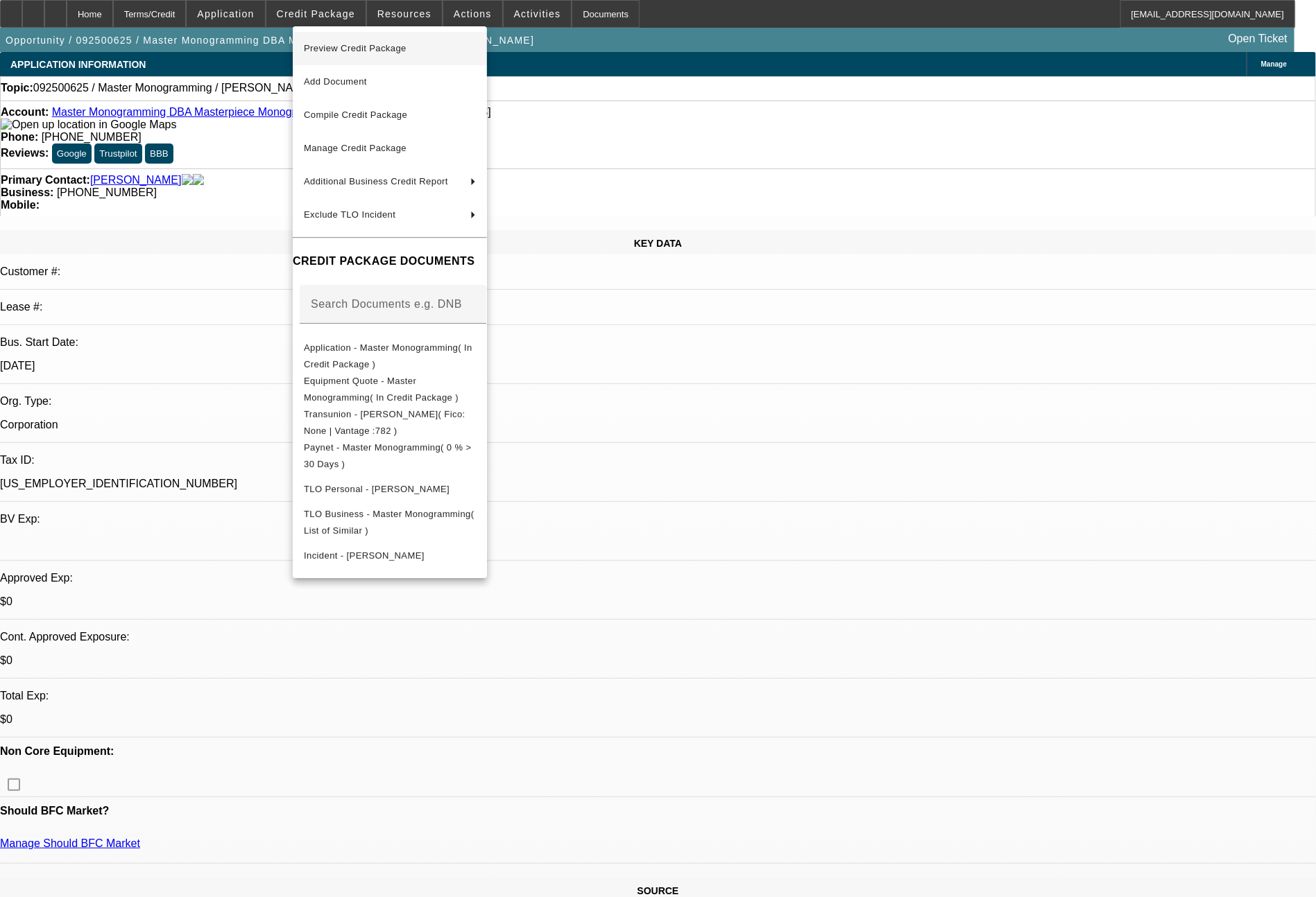
click at [367, 43] on span "Preview Credit Package" at bounding box center [355, 49] width 103 height 10
